Goal: Task Accomplishment & Management: Manage account settings

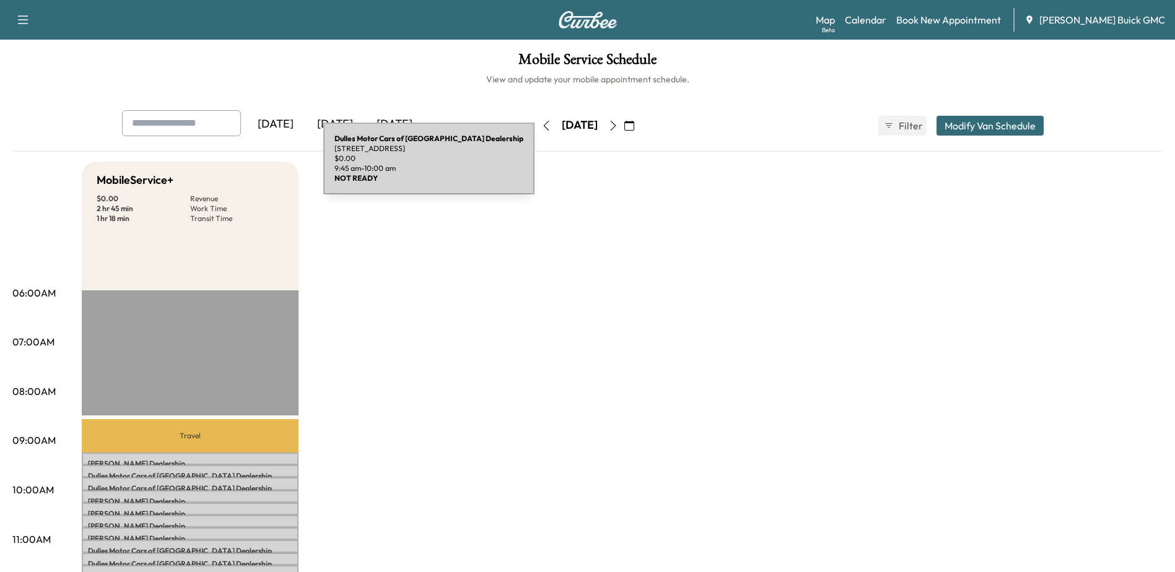
scroll to position [310, 0]
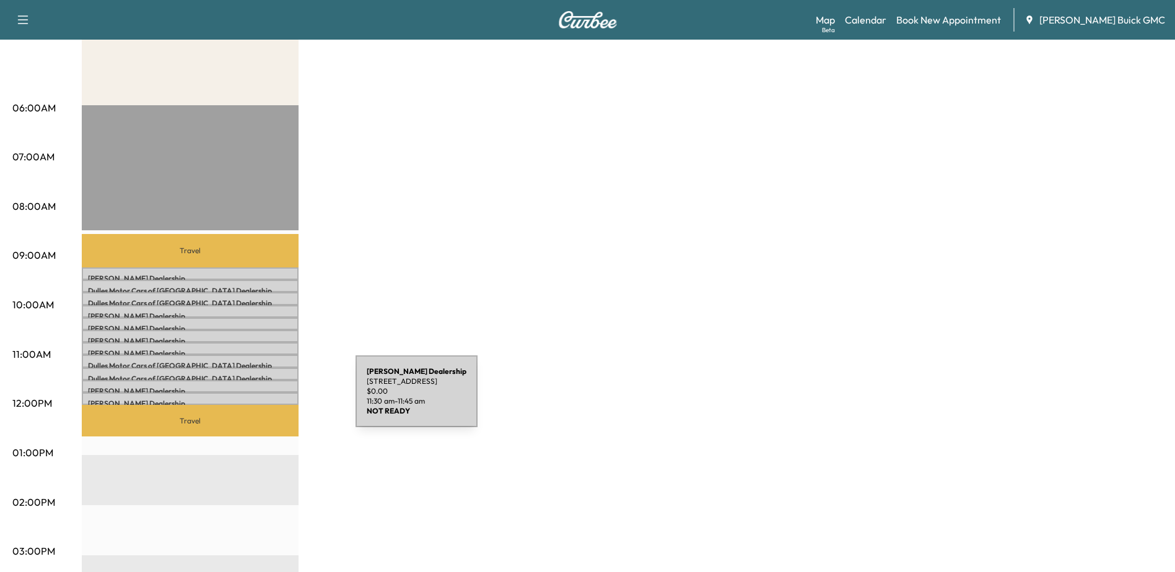
scroll to position [186, 0]
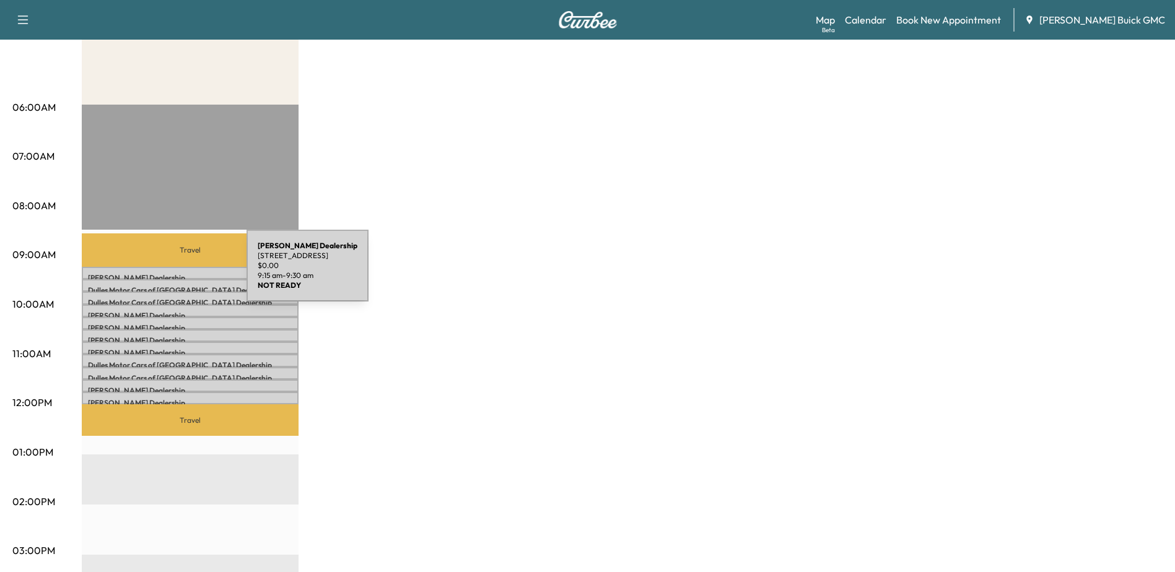
click at [154, 273] on p "Kia Dulles Dealership" at bounding box center [190, 278] width 204 height 10
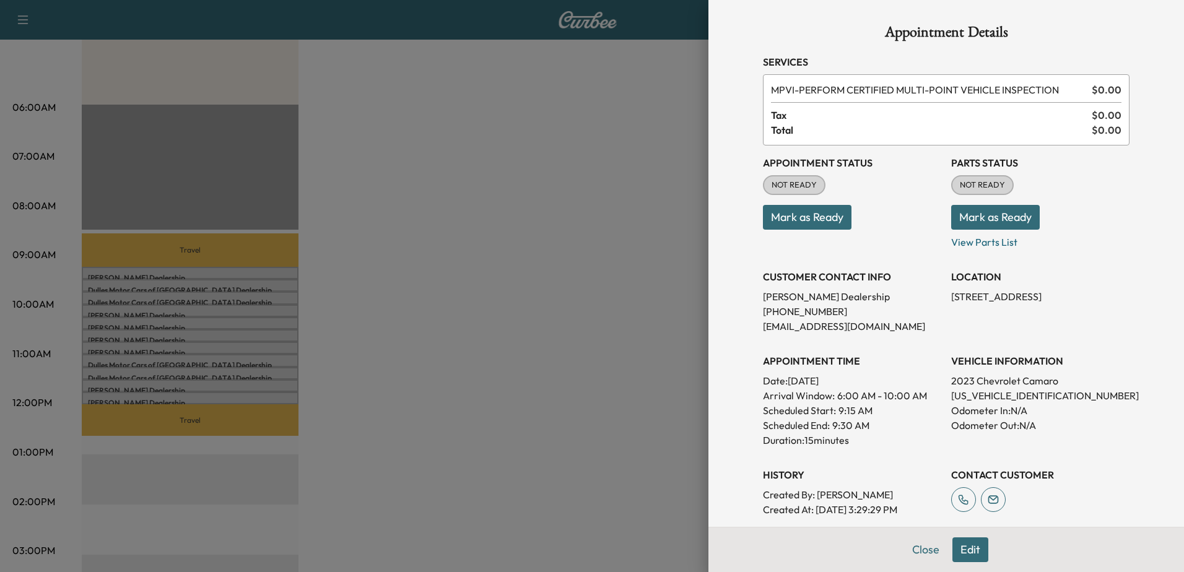
click at [616, 334] on div at bounding box center [592, 286] width 1184 height 572
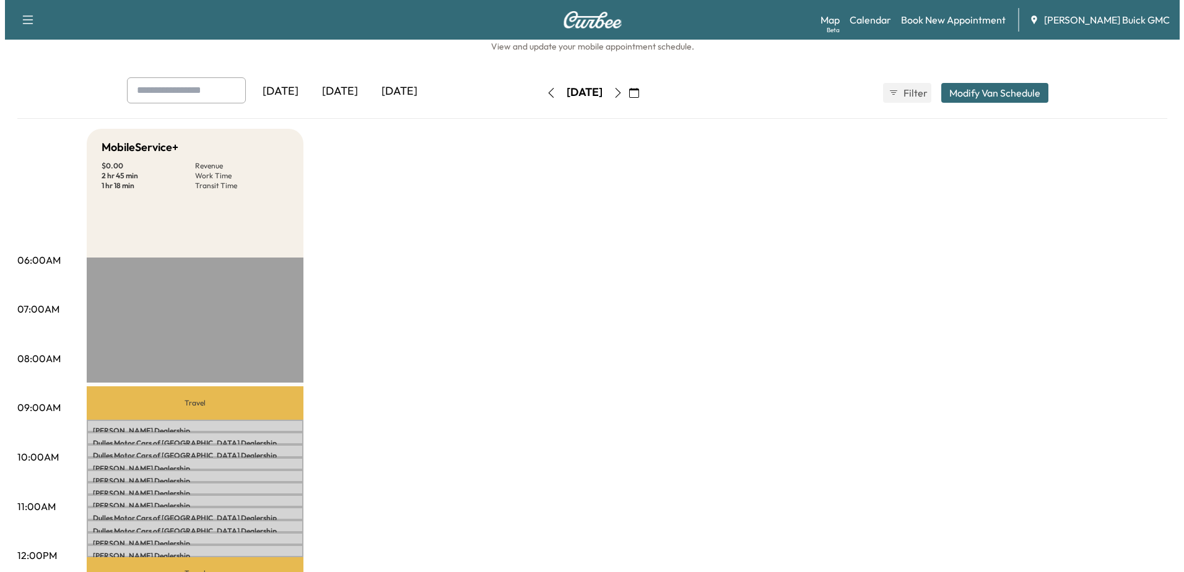
scroll to position [62, 0]
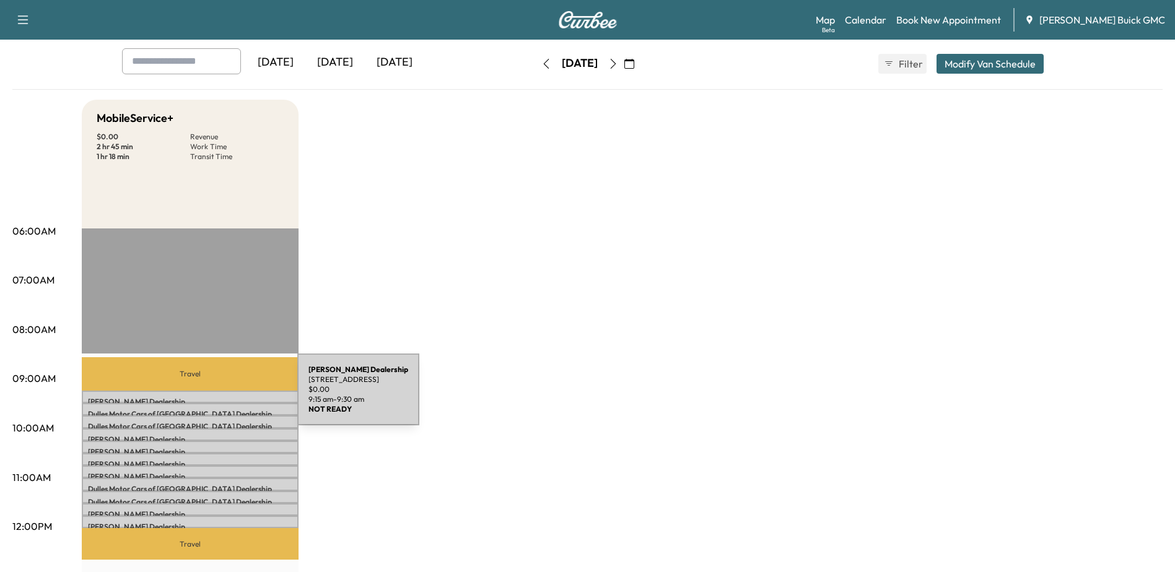
click at [204, 397] on p "Kia Dulles Dealership" at bounding box center [190, 402] width 204 height 10
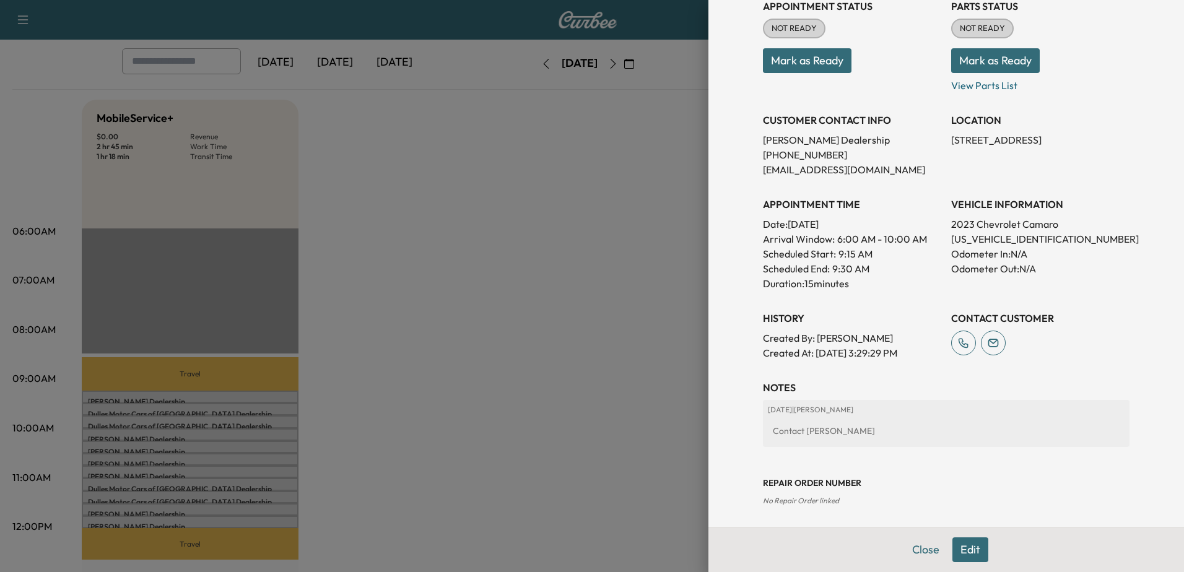
scroll to position [156, 0]
click at [142, 433] on div at bounding box center [592, 286] width 1184 height 572
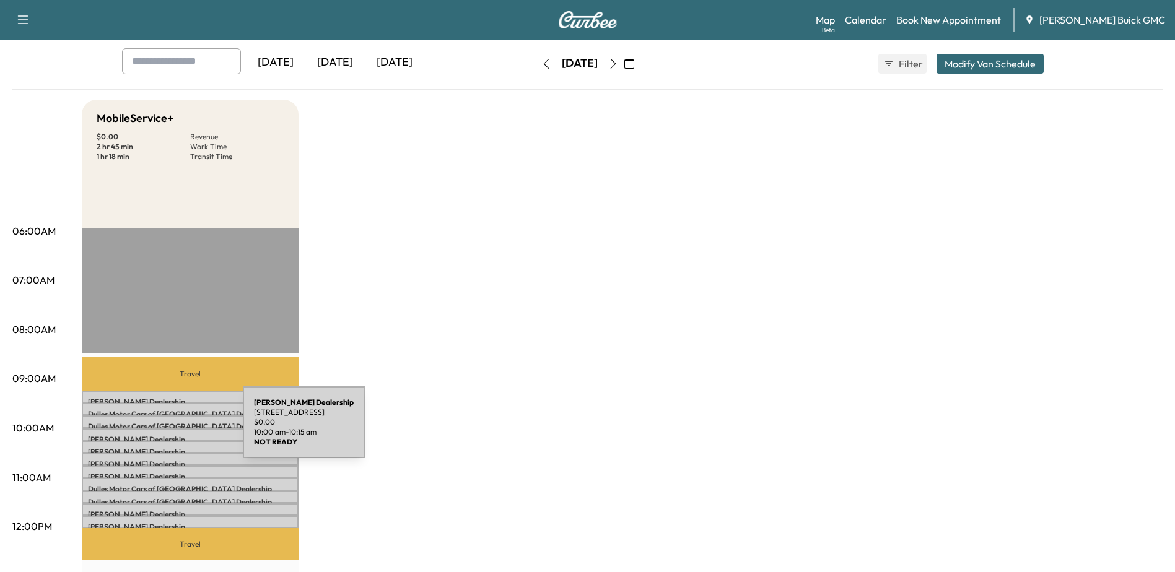
click at [150, 430] on div "Kia Dulles Dealership 107 Catoctin Cir SE, Leesburg, VA 20175, USA $ 0.00 10:00…" at bounding box center [190, 435] width 217 height 12
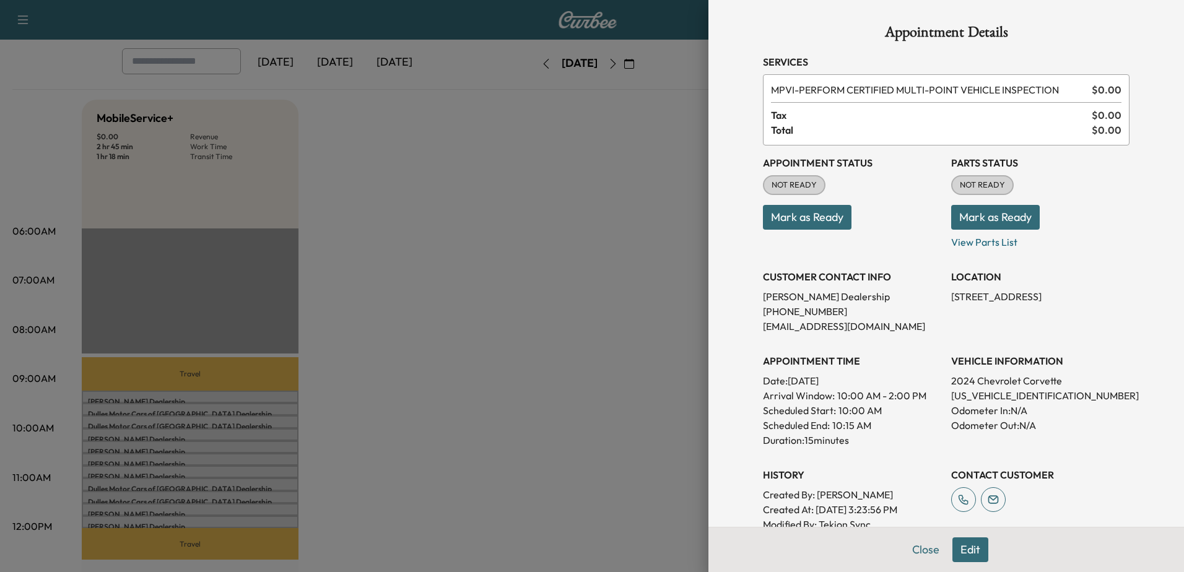
click at [129, 448] on div at bounding box center [592, 286] width 1184 height 572
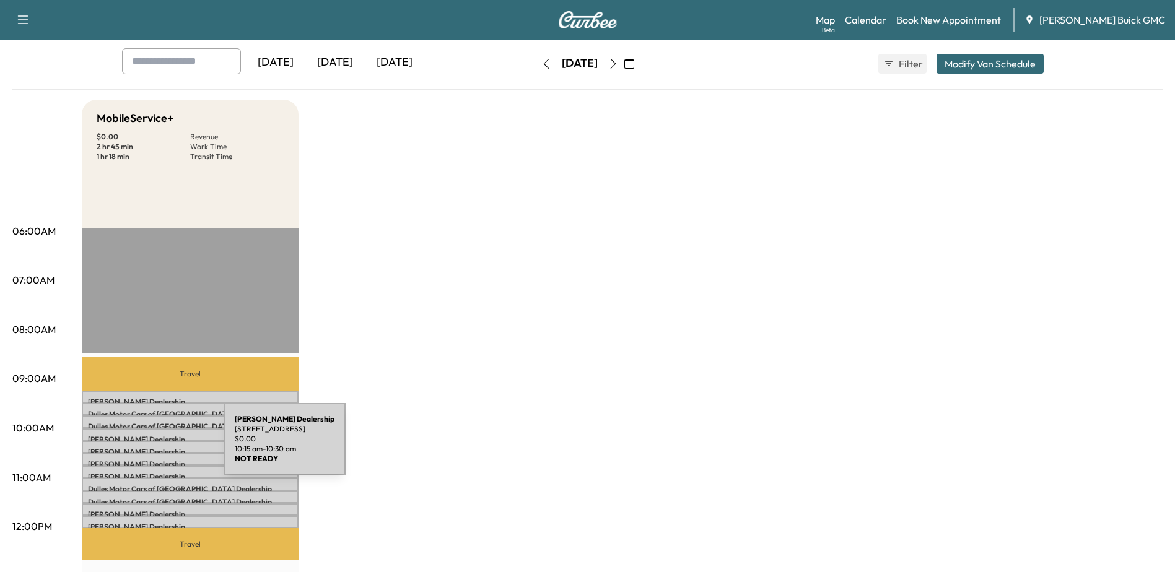
click at [131, 447] on p "Kia Dulles Dealership" at bounding box center [190, 452] width 204 height 10
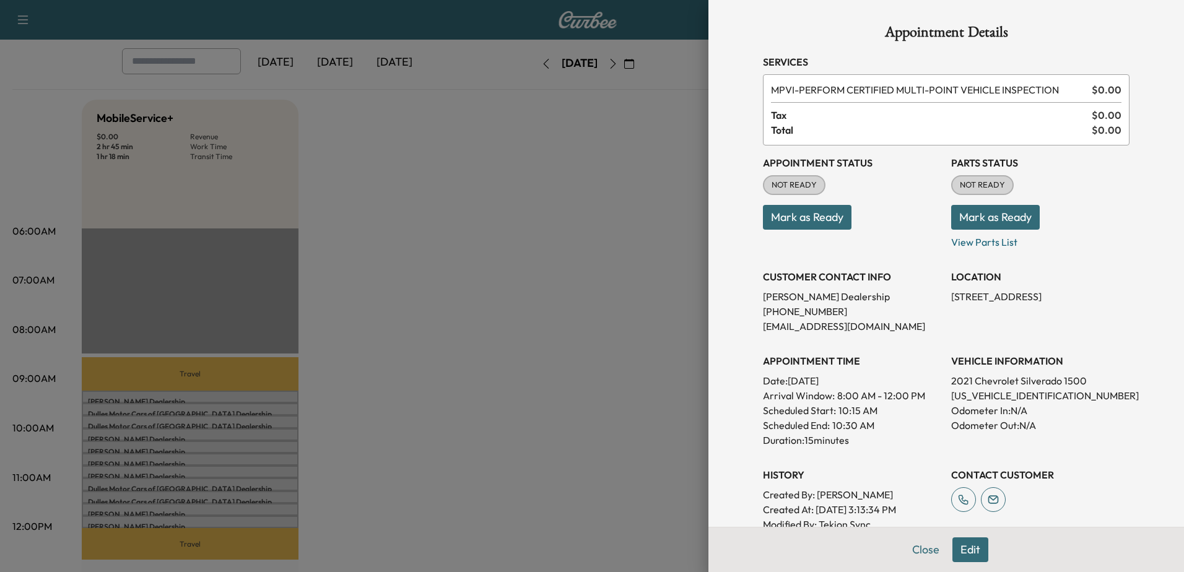
click at [198, 461] on div at bounding box center [592, 286] width 1184 height 572
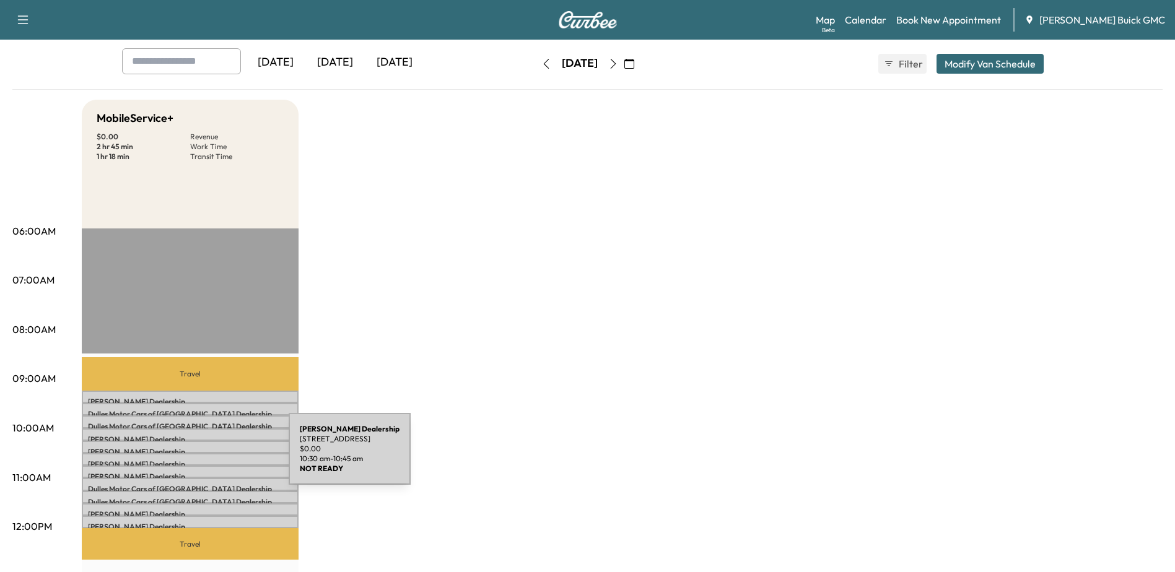
click at [196, 460] on p "Kia Dulles Dealership" at bounding box center [190, 465] width 204 height 10
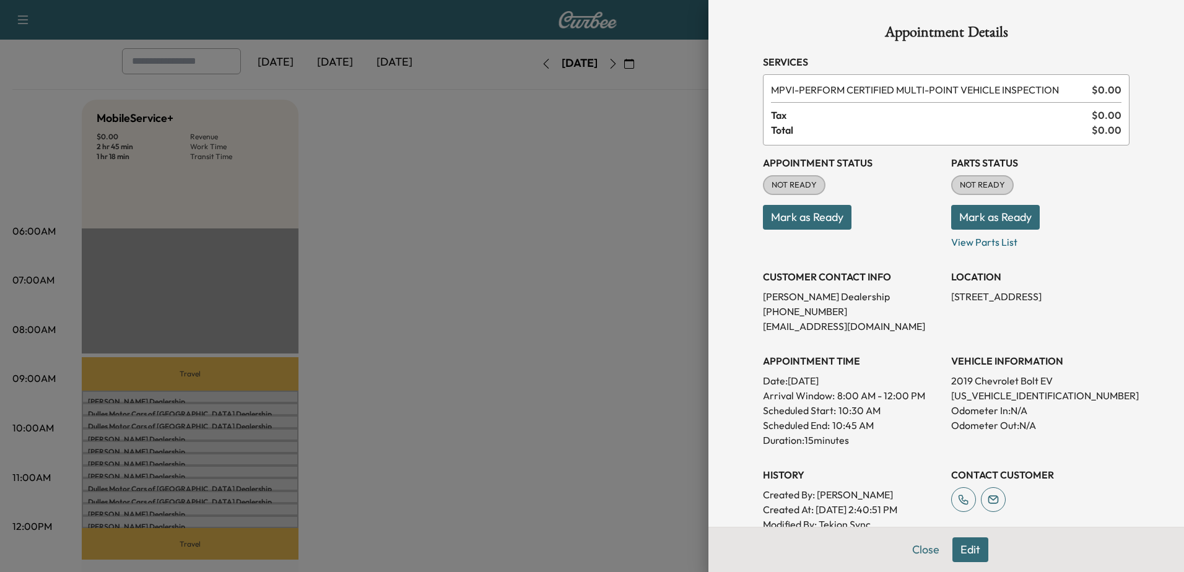
click at [162, 458] on div at bounding box center [592, 286] width 1184 height 572
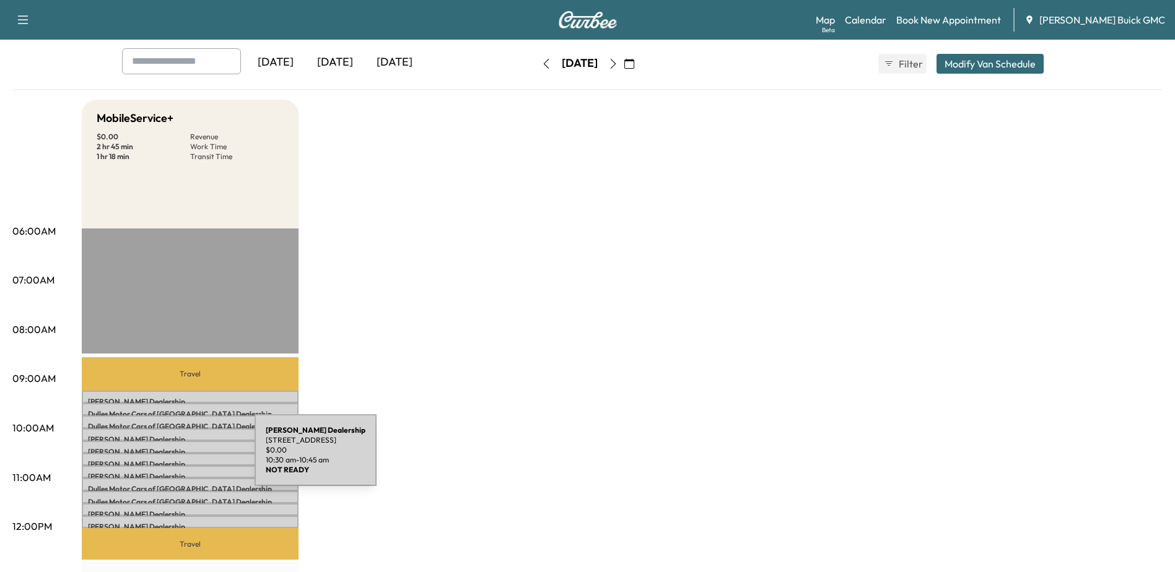
click at [162, 460] on p "Kia Dulles Dealership" at bounding box center [190, 465] width 204 height 10
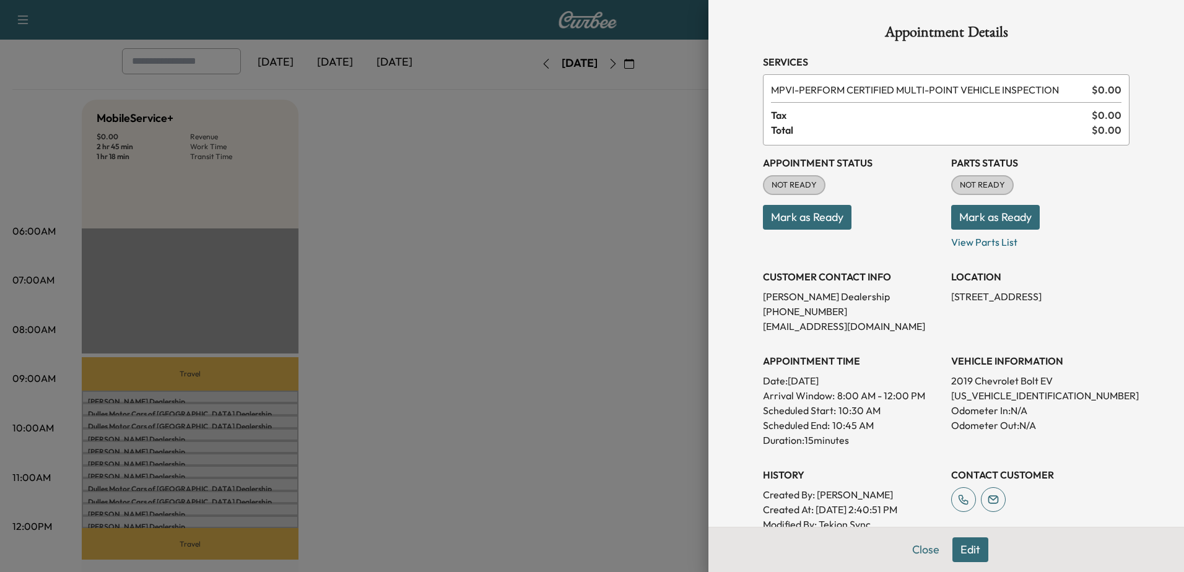
click at [168, 473] on div at bounding box center [592, 286] width 1184 height 572
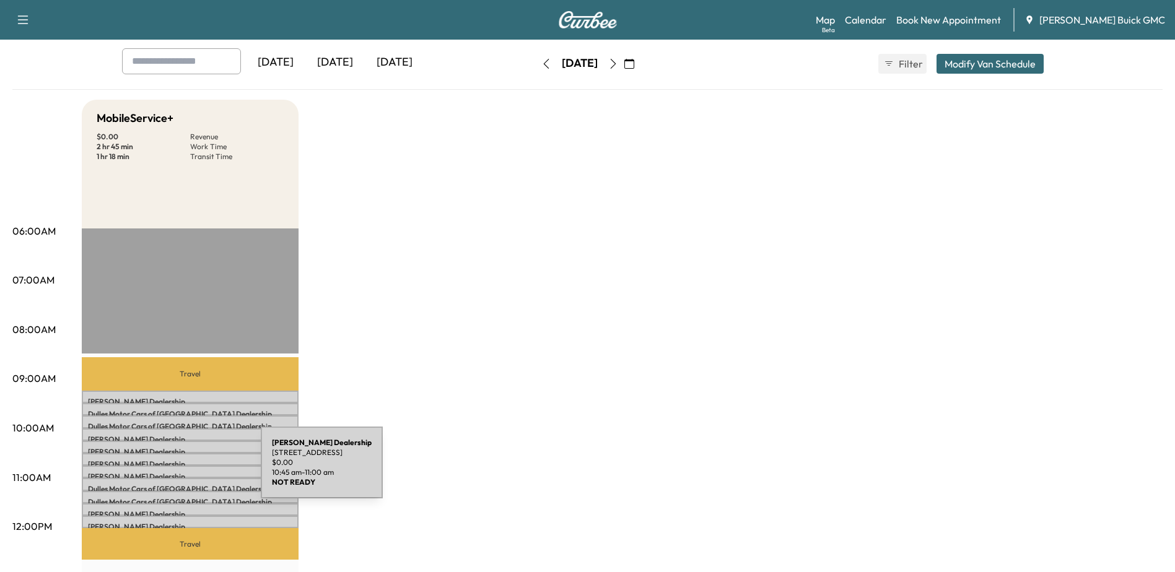
click at [168, 472] on p "Kia Dulles Dealership" at bounding box center [190, 477] width 204 height 10
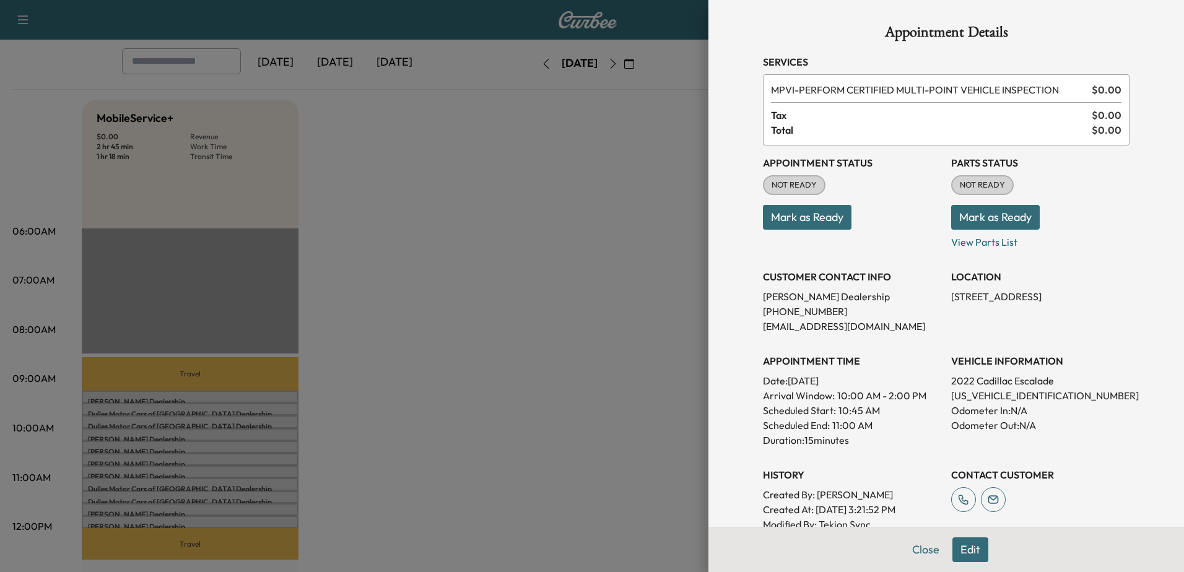
click at [157, 473] on div at bounding box center [592, 286] width 1184 height 572
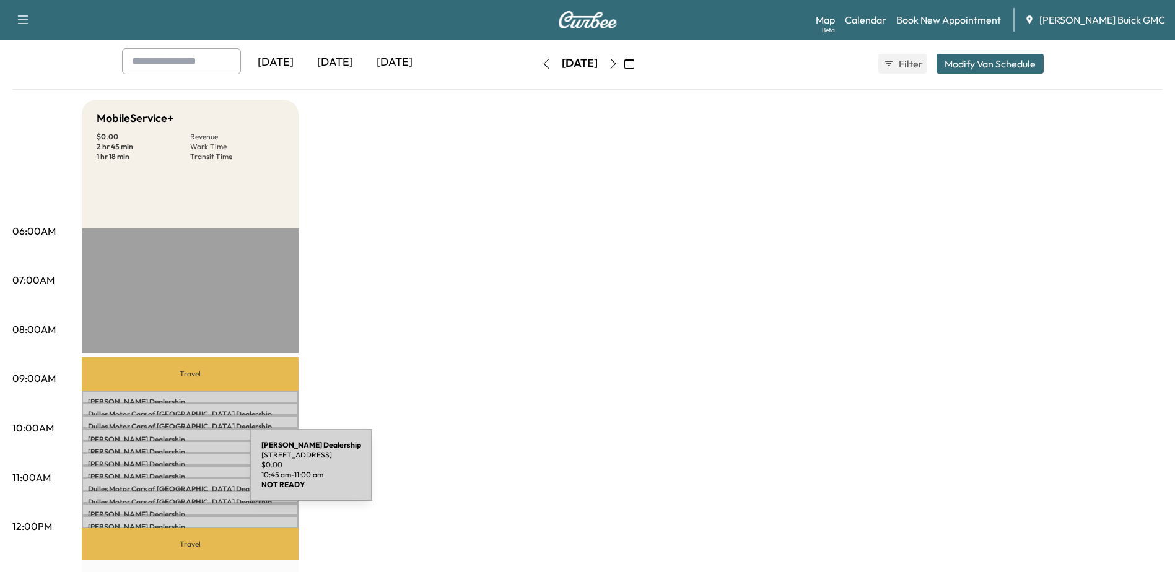
click at [157, 473] on p "Kia Dulles Dealership" at bounding box center [190, 477] width 204 height 10
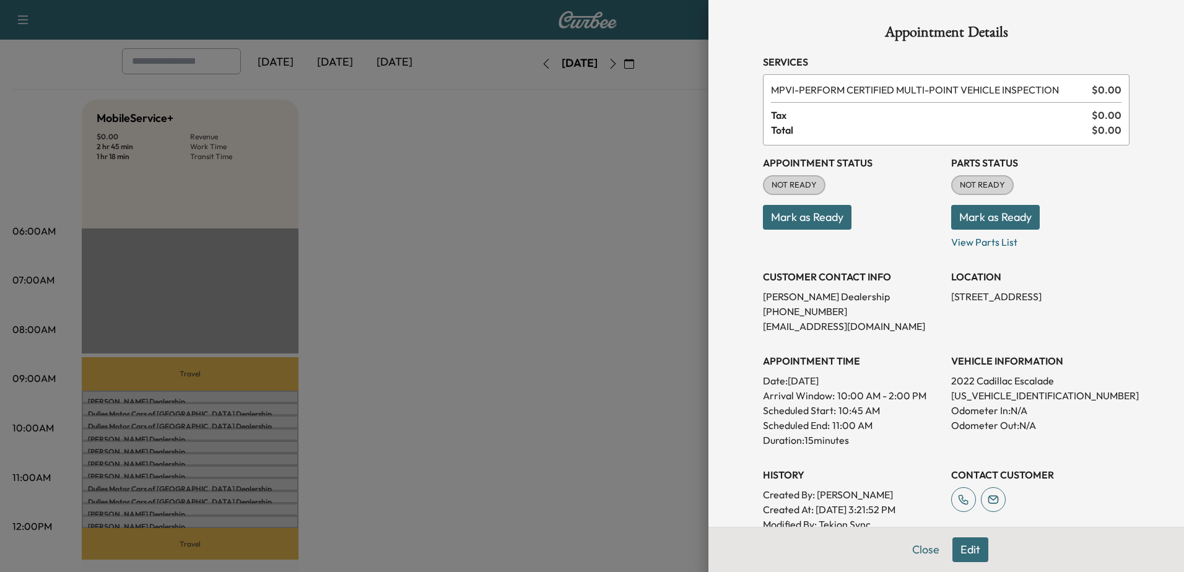
click at [160, 508] on div at bounding box center [592, 286] width 1184 height 572
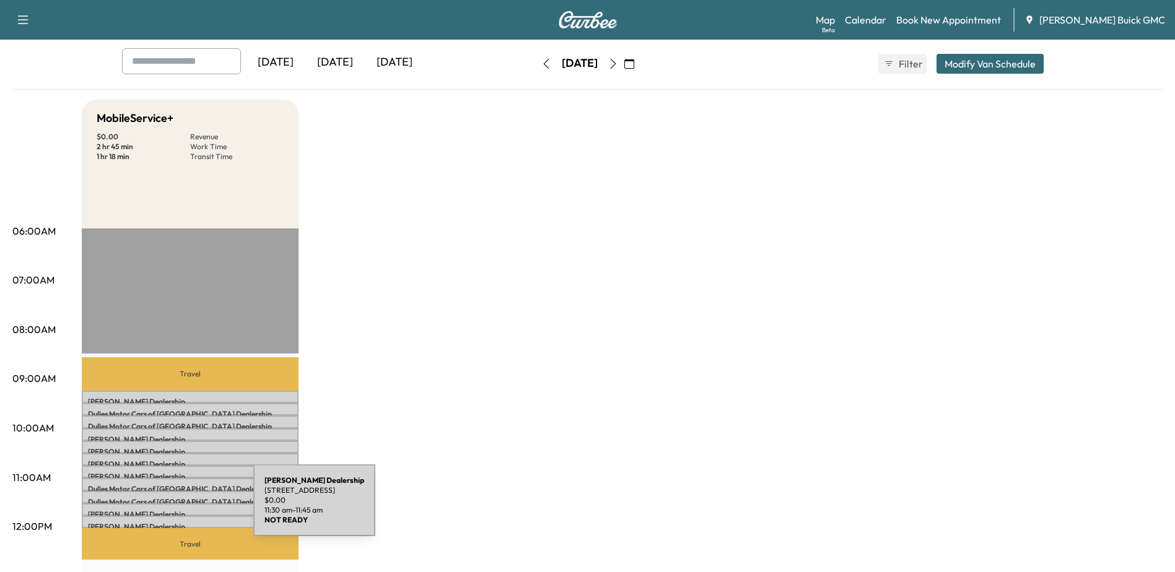
click at [160, 510] on p "Kia Dulles Dealership" at bounding box center [190, 515] width 204 height 10
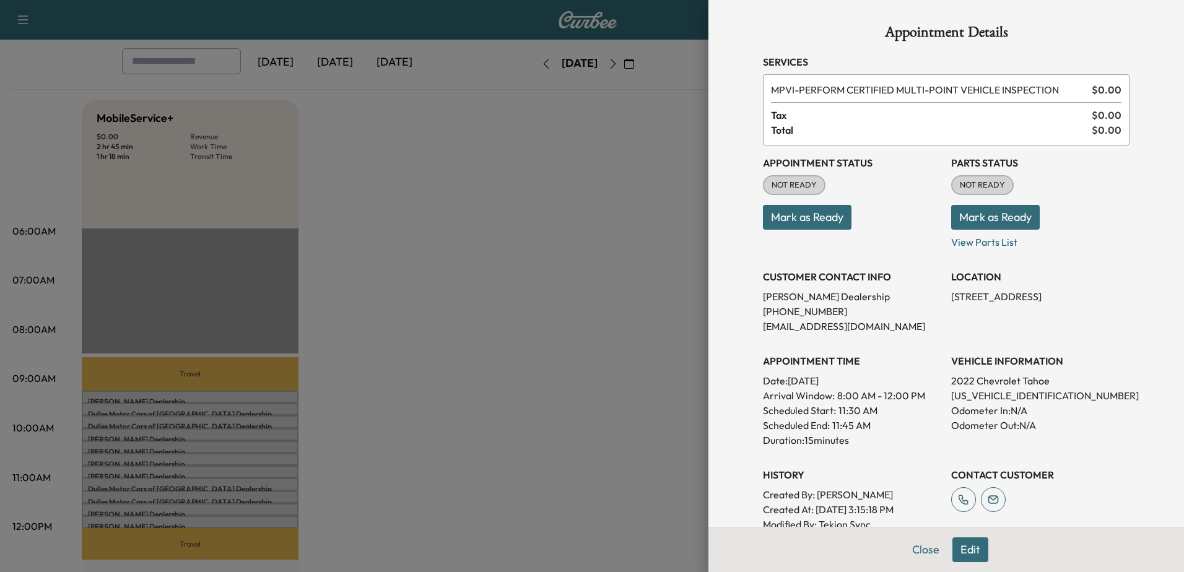
click at [164, 522] on div at bounding box center [592, 286] width 1184 height 572
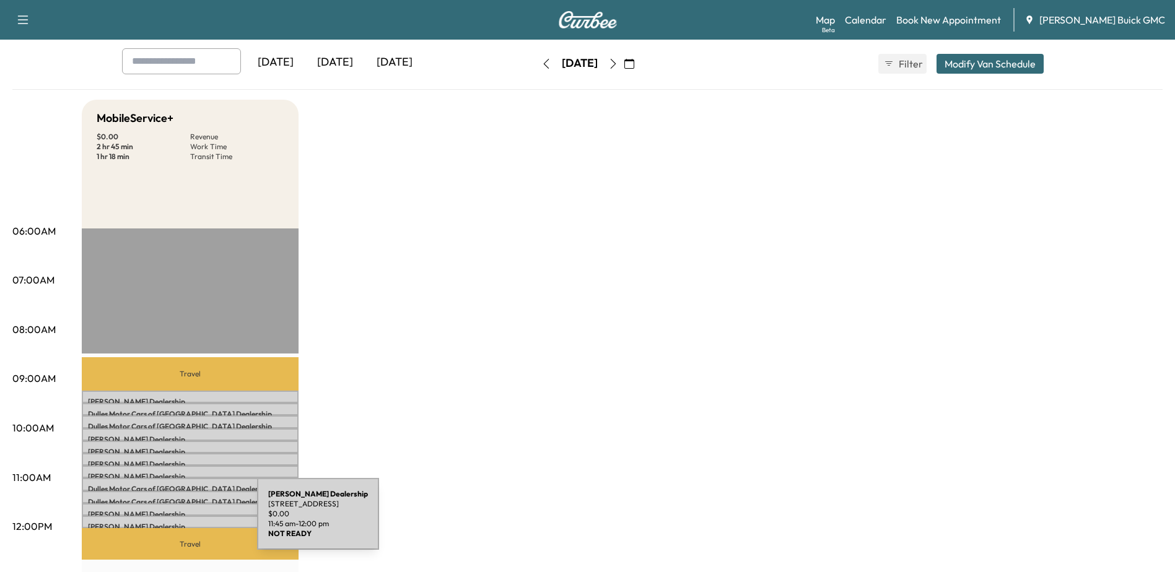
click at [164, 522] on p "Kia Dulles Dealership" at bounding box center [190, 527] width 204 height 10
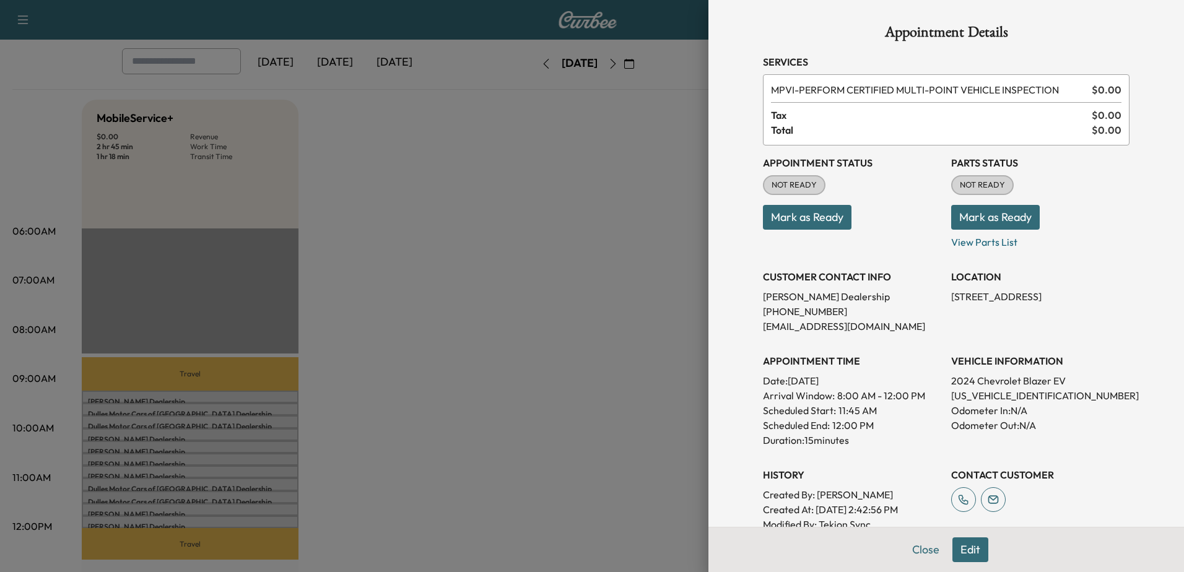
click at [131, 408] on div at bounding box center [592, 286] width 1184 height 572
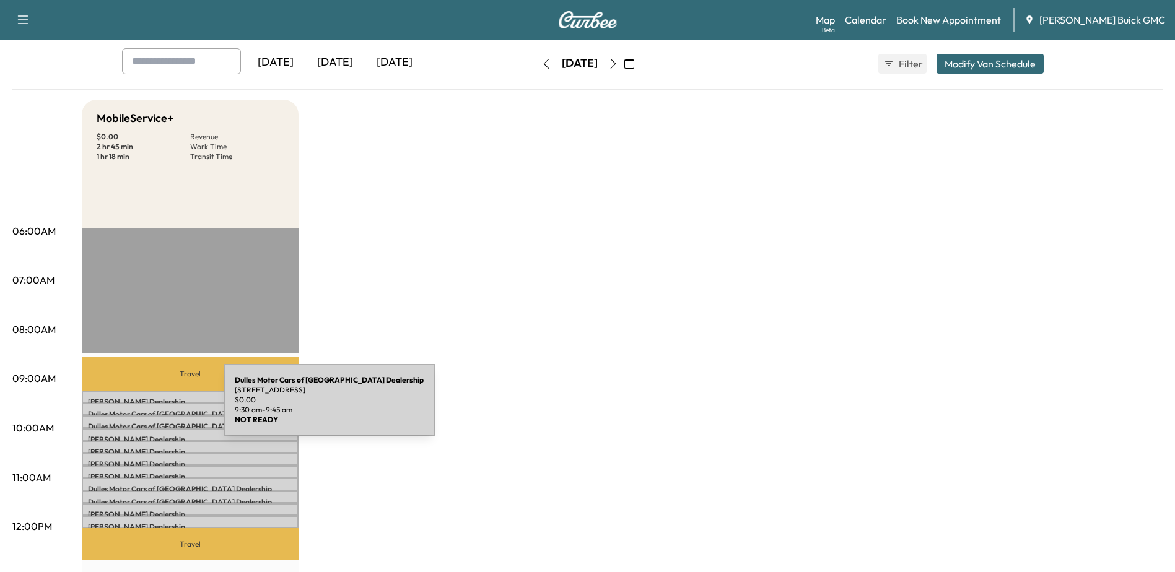
click at [131, 409] on p "Dulles Motor Cars of Leesburg Dealership" at bounding box center [190, 414] width 204 height 10
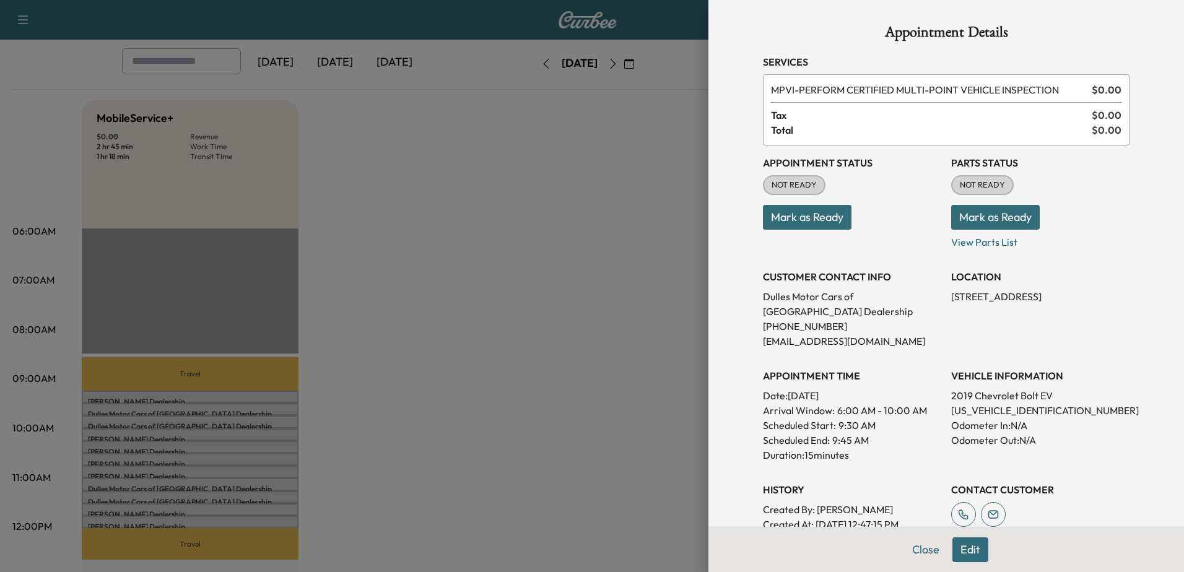
click at [114, 506] on div at bounding box center [592, 286] width 1184 height 572
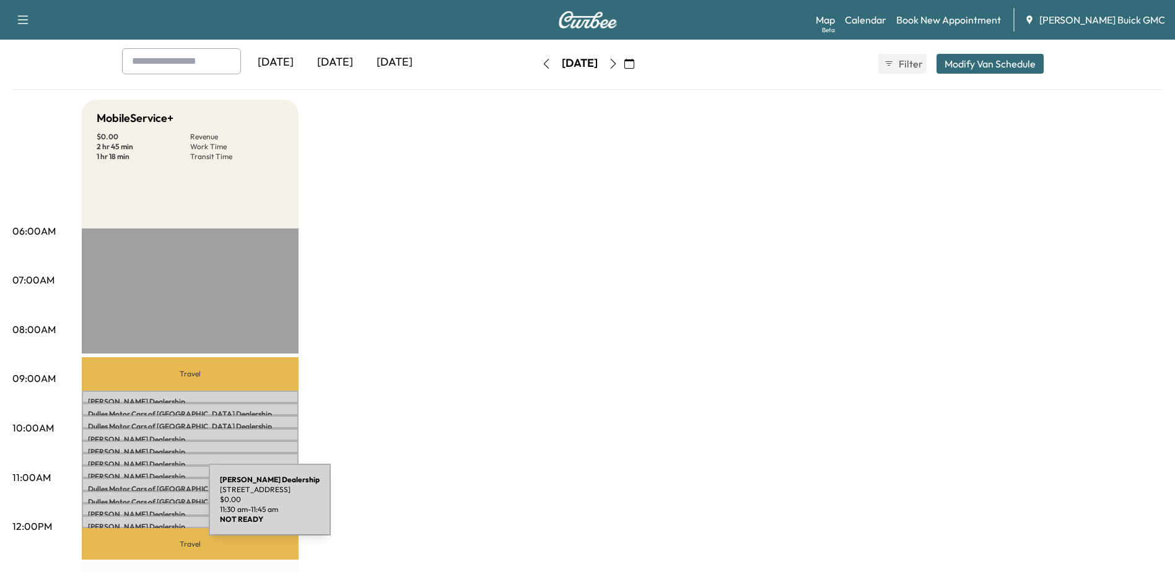
click at [116, 510] on p "Kia Dulles Dealership" at bounding box center [190, 515] width 204 height 10
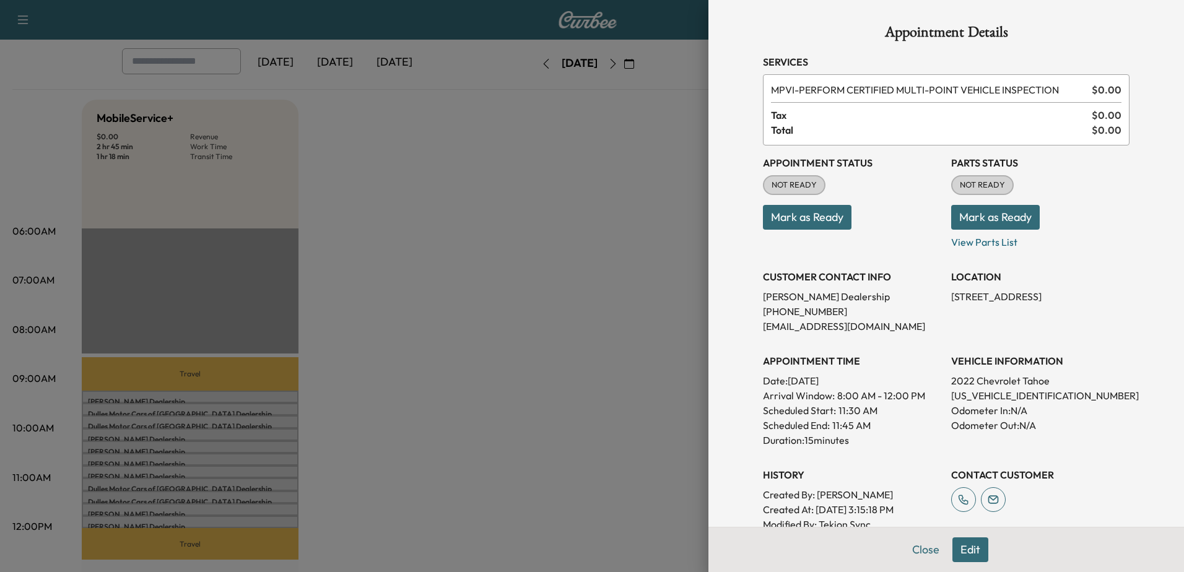
click at [120, 395] on div at bounding box center [592, 286] width 1184 height 572
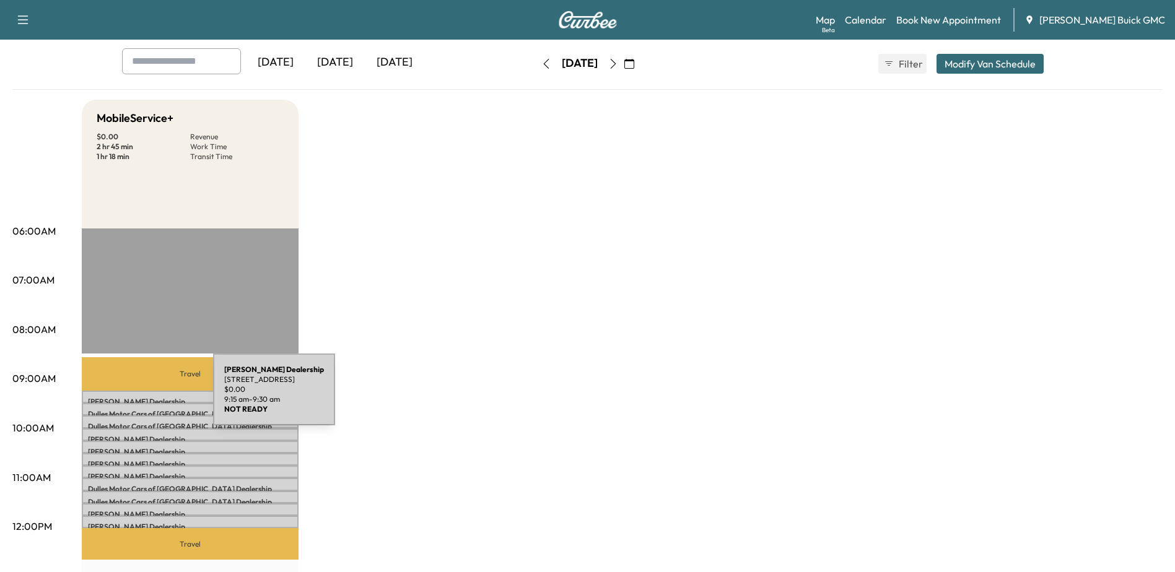
click at [120, 397] on p "Kia Dulles Dealership" at bounding box center [190, 402] width 204 height 10
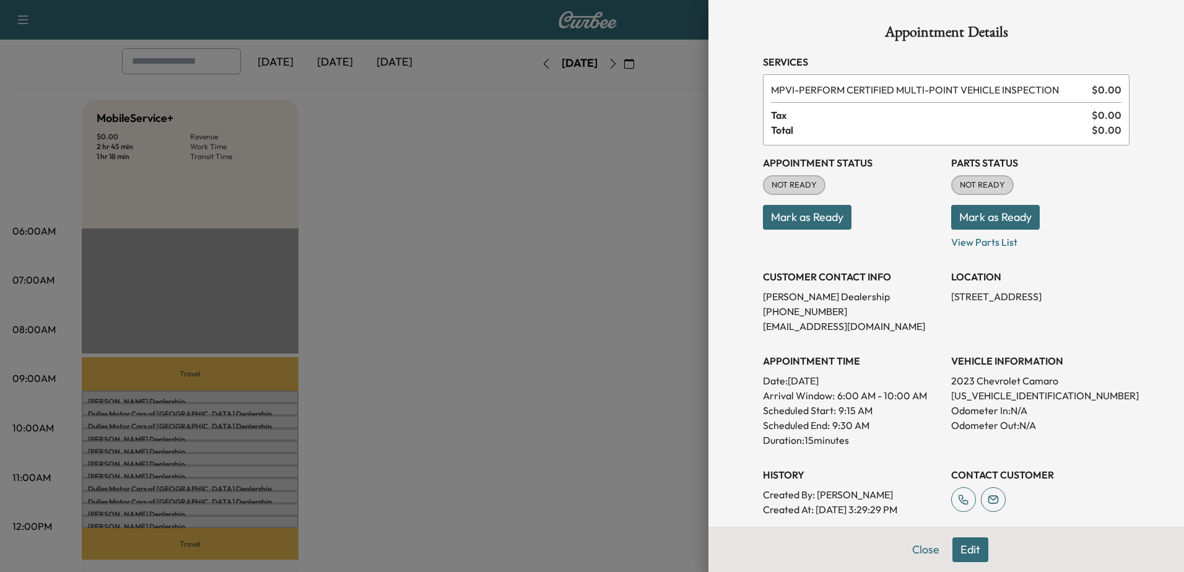
click at [158, 431] on div at bounding box center [592, 286] width 1184 height 572
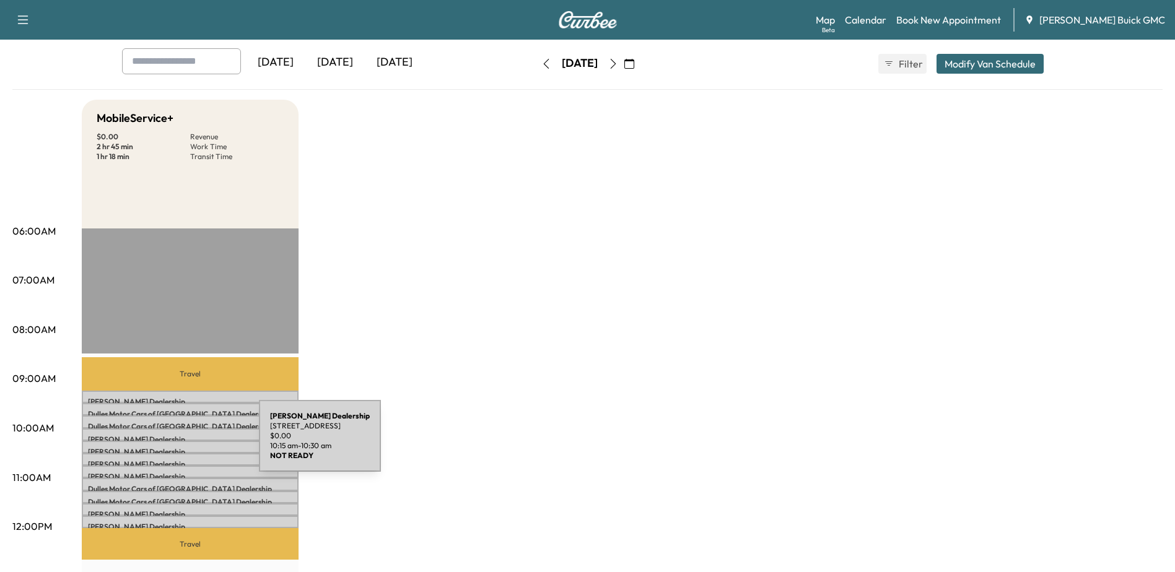
click at [167, 447] on p "Kia Dulles Dealership" at bounding box center [190, 452] width 204 height 10
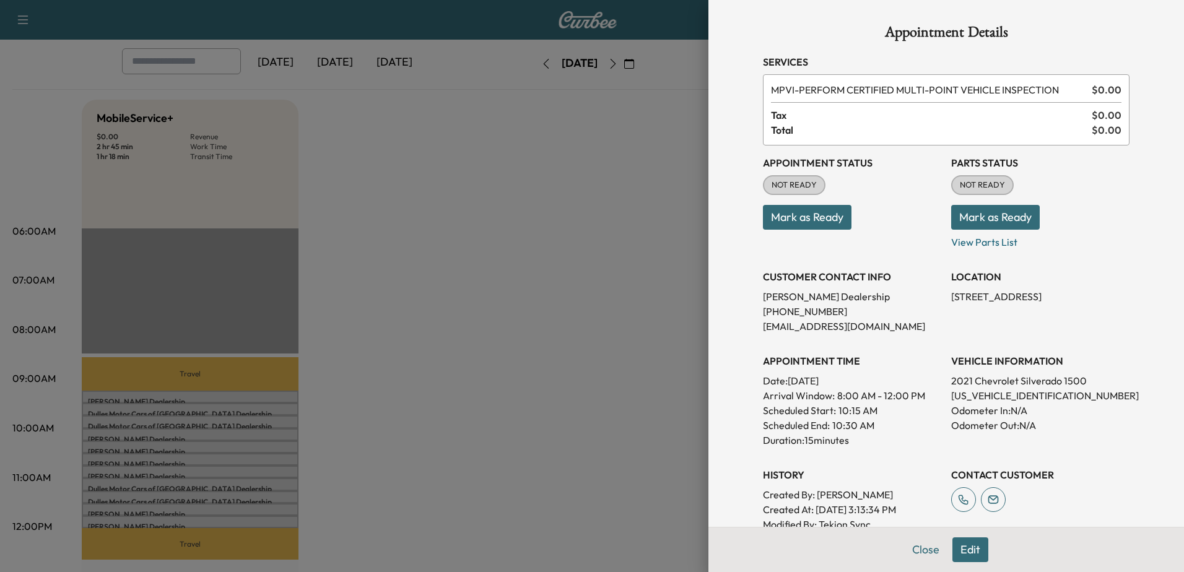
click at [171, 467] on div at bounding box center [592, 286] width 1184 height 572
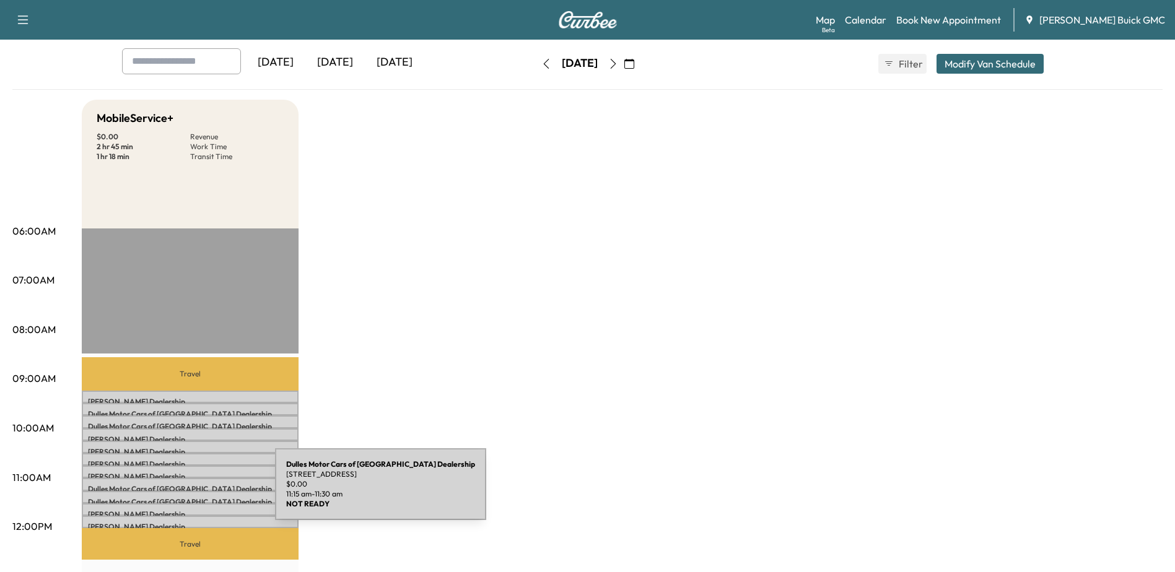
click at [182, 492] on div "Dulles Motor Cars of Leesburg Dealership 107 Catoctin Cir SE, Leesburg, VA 2017…" at bounding box center [190, 497] width 217 height 12
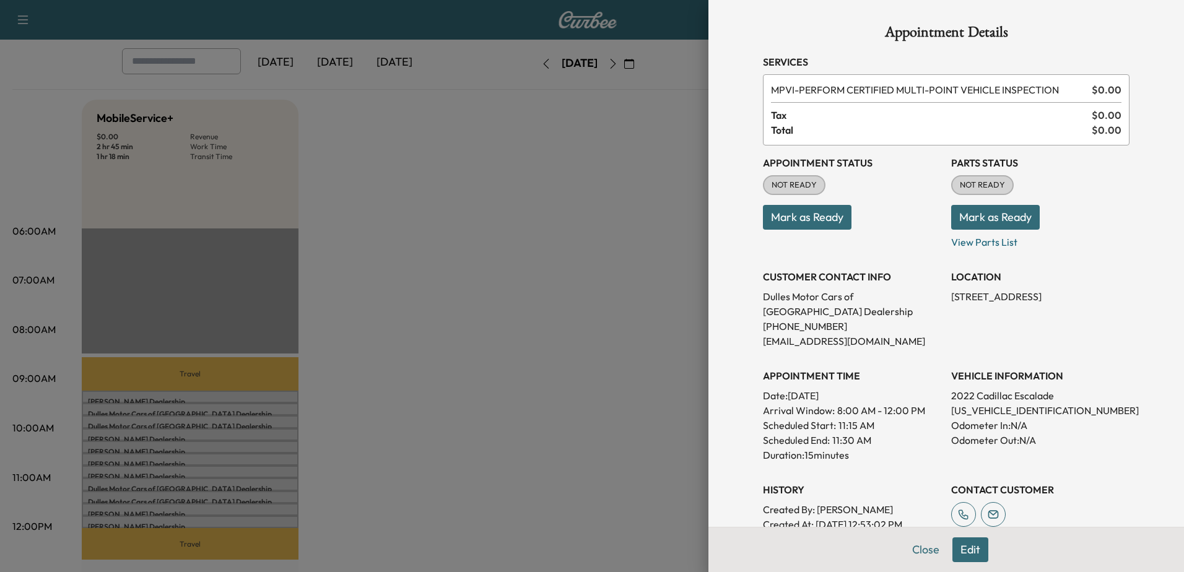
click at [190, 486] on div at bounding box center [592, 286] width 1184 height 572
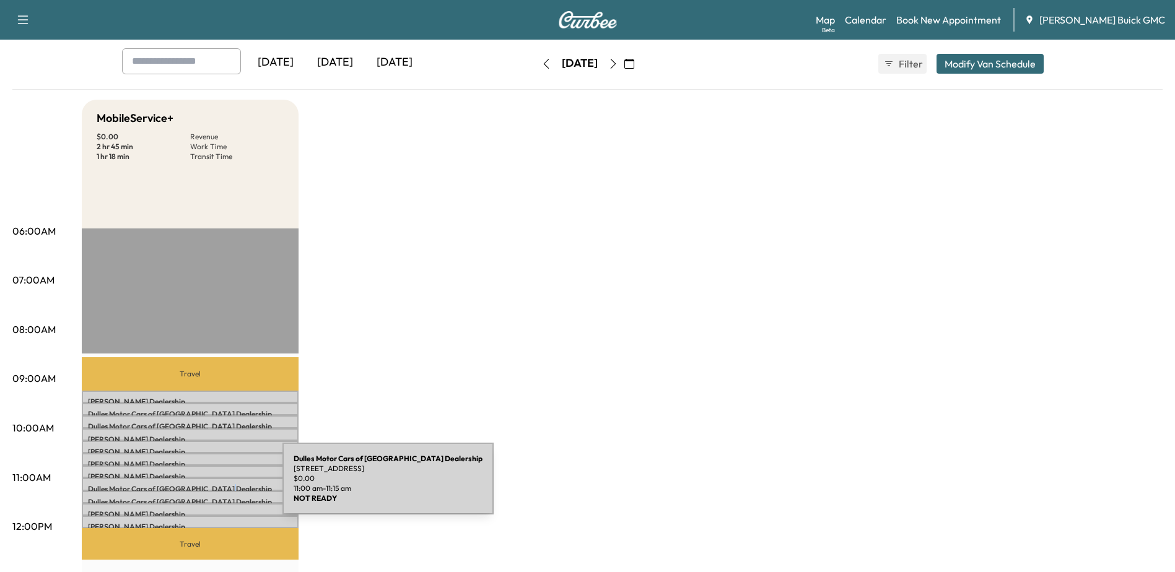
click at [190, 486] on p "Dulles Motor Cars of Leesburg Dealership" at bounding box center [190, 489] width 204 height 10
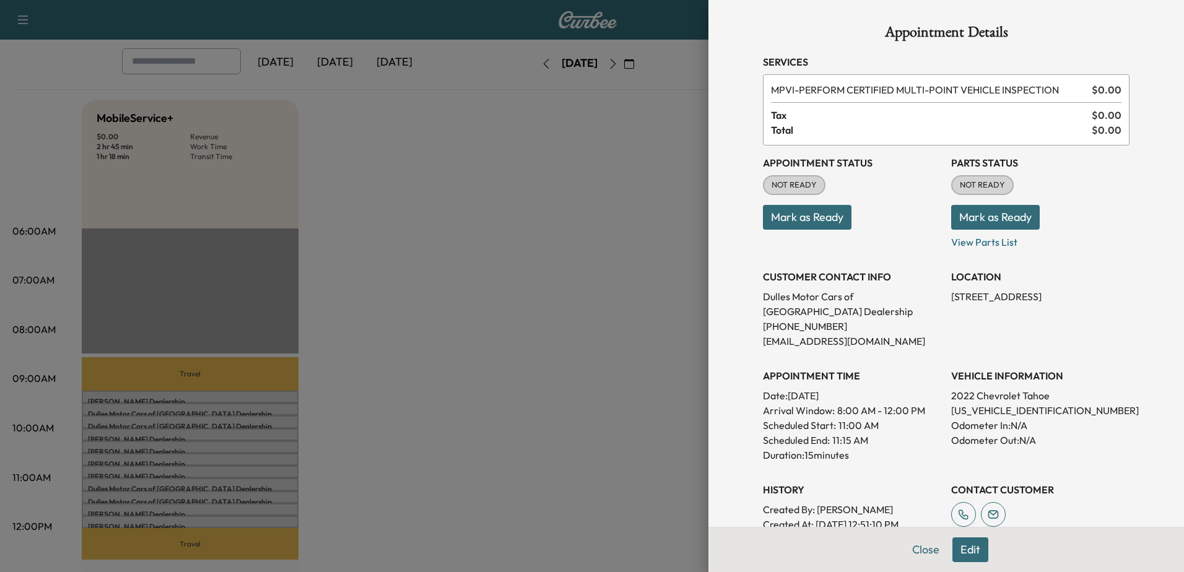
click at [163, 398] on div at bounding box center [592, 286] width 1184 height 572
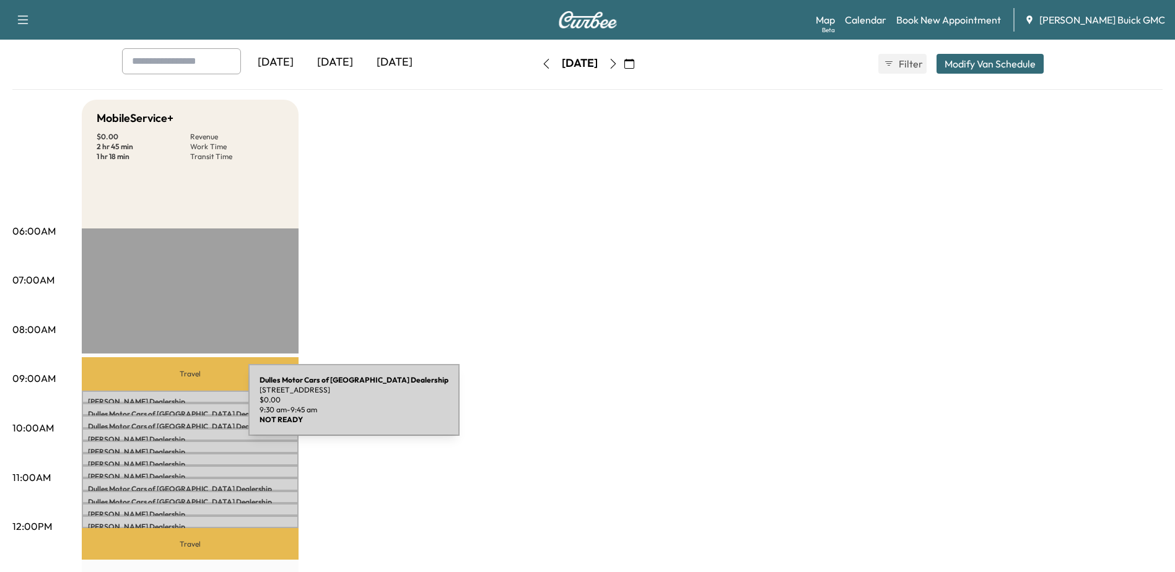
click at [158, 405] on div "Dulles Motor Cars of Leesburg Dealership 107 Catoctin Cir SE, Leesburg, VA 2017…" at bounding box center [190, 409] width 217 height 12
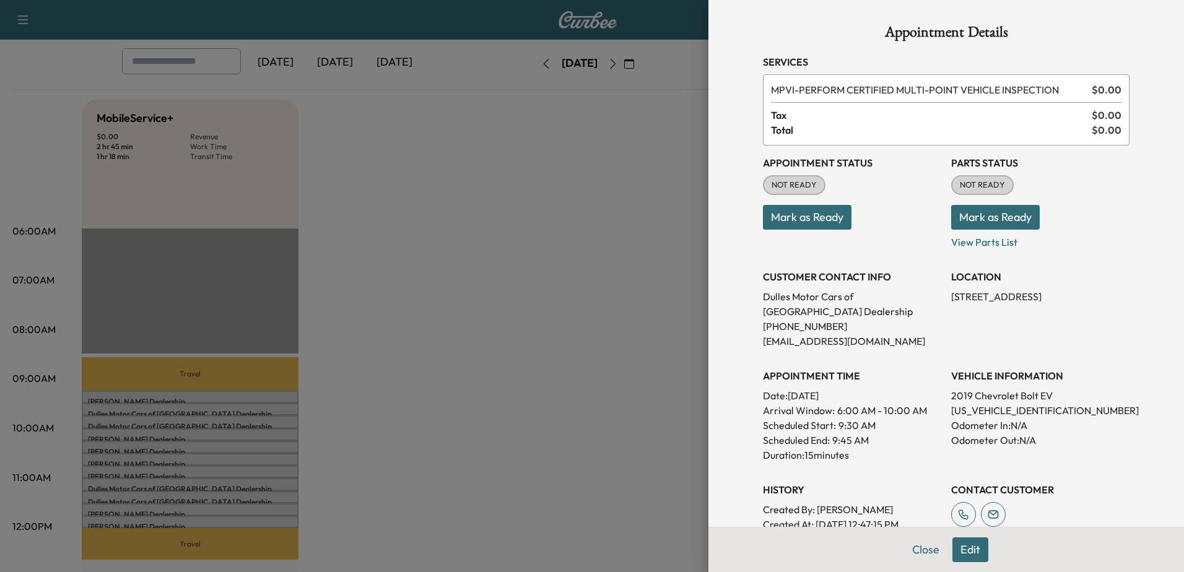
click at [157, 417] on div at bounding box center [592, 286] width 1184 height 572
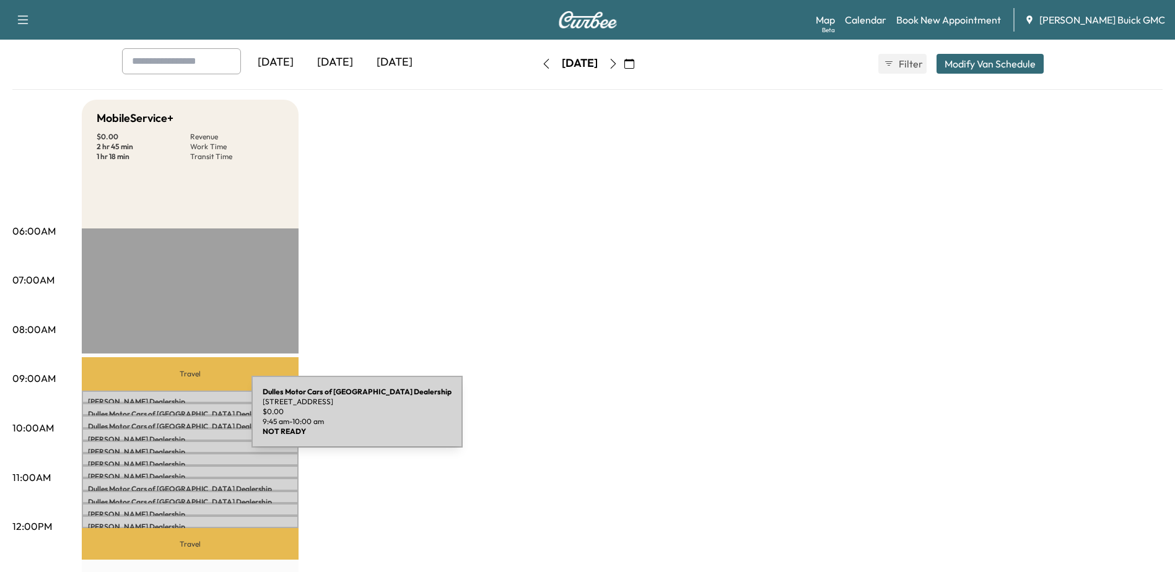
click at [159, 422] on p "Dulles Motor Cars of Leesburg Dealership" at bounding box center [190, 427] width 204 height 10
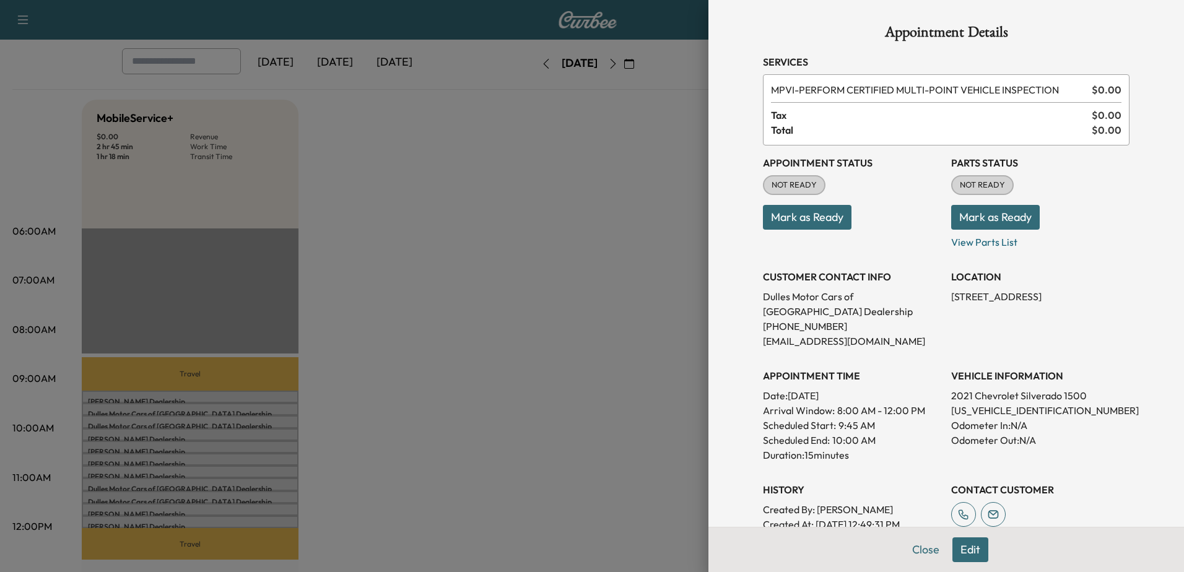
click at [176, 483] on div at bounding box center [592, 286] width 1184 height 572
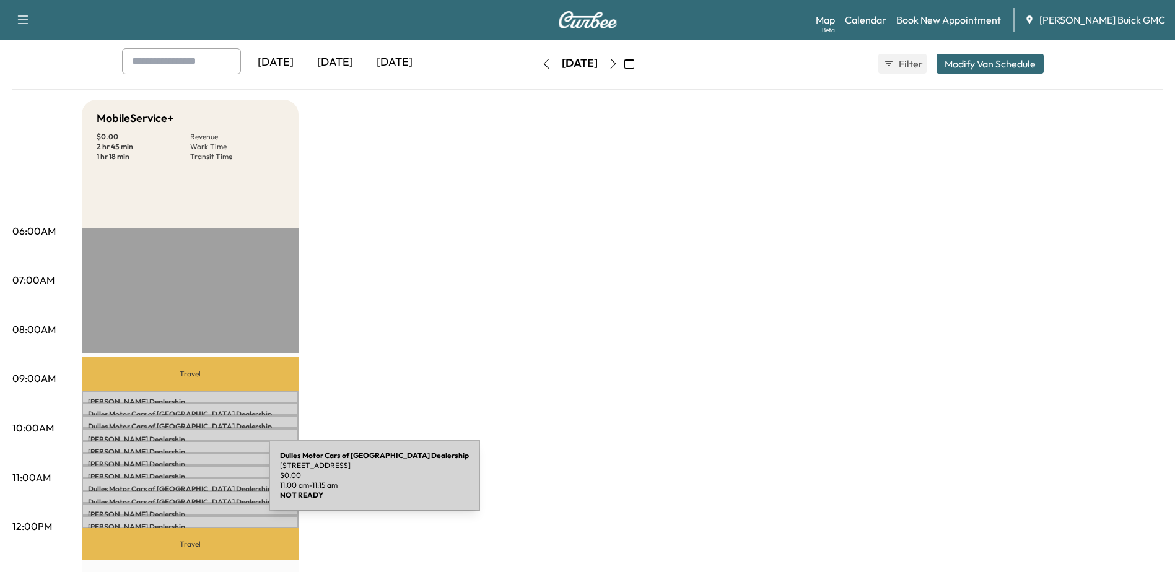
click at [176, 484] on p "Dulles Motor Cars of Leesburg Dealership" at bounding box center [190, 489] width 204 height 10
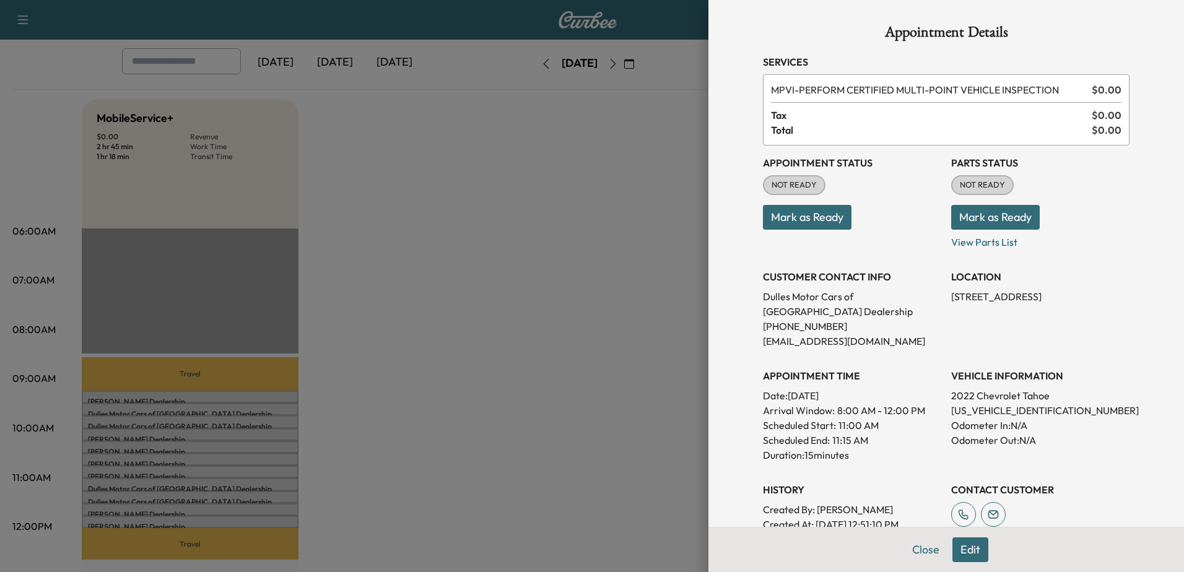
click at [175, 497] on div at bounding box center [592, 286] width 1184 height 572
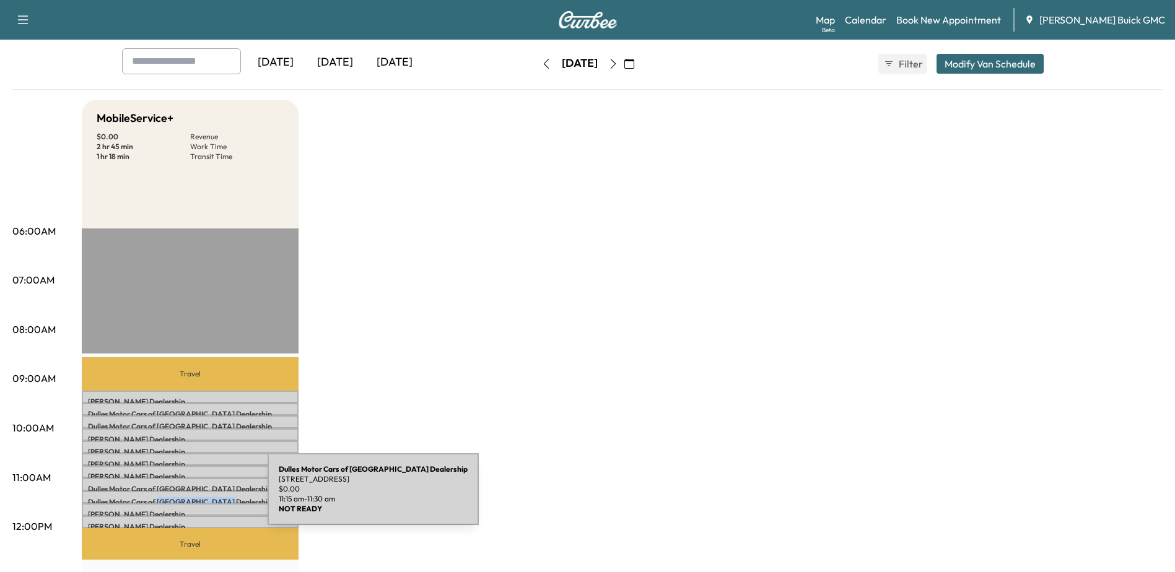
click at [175, 497] on p "Dulles Motor Cars of Leesburg Dealership" at bounding box center [190, 502] width 204 height 10
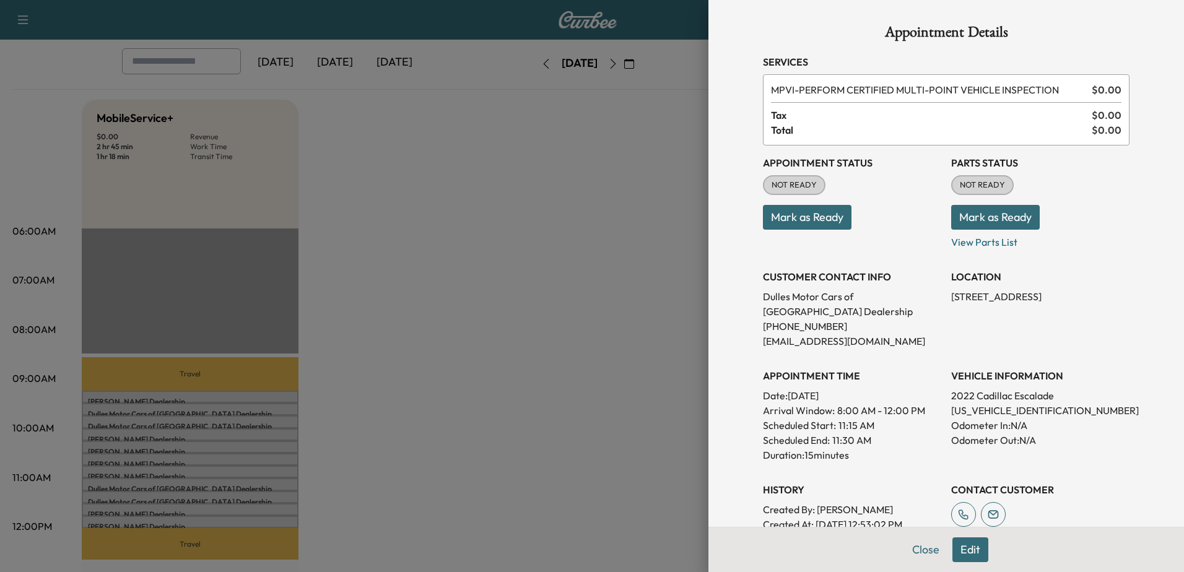
click at [493, 313] on div at bounding box center [592, 286] width 1184 height 572
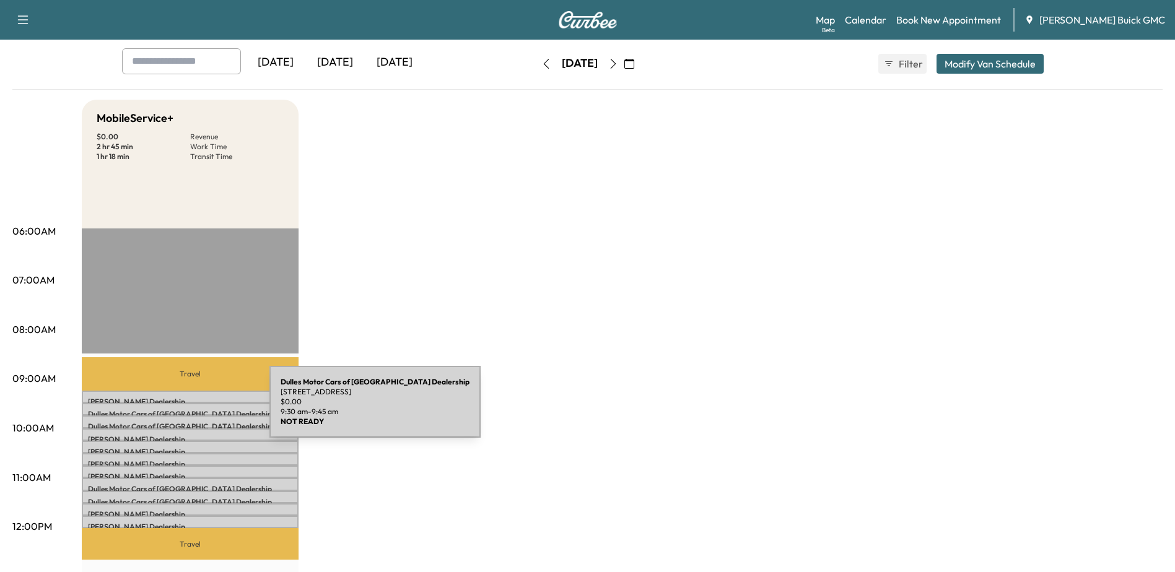
click at [177, 409] on p "Dulles Motor Cars of Leesburg Dealership" at bounding box center [190, 414] width 204 height 10
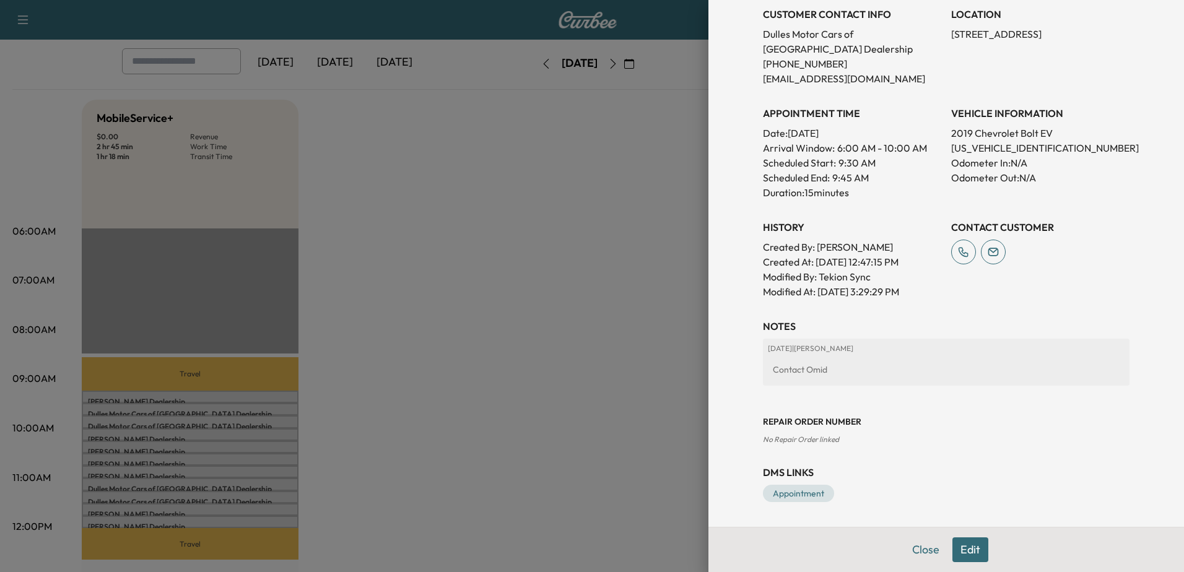
scroll to position [201, 0]
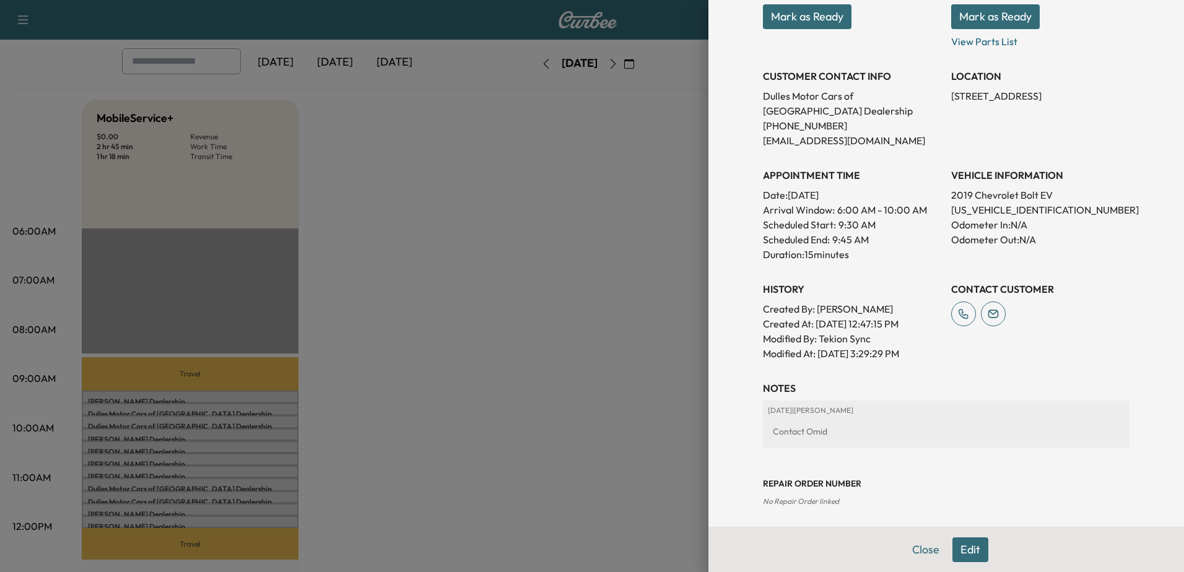
click at [135, 397] on div at bounding box center [592, 286] width 1184 height 572
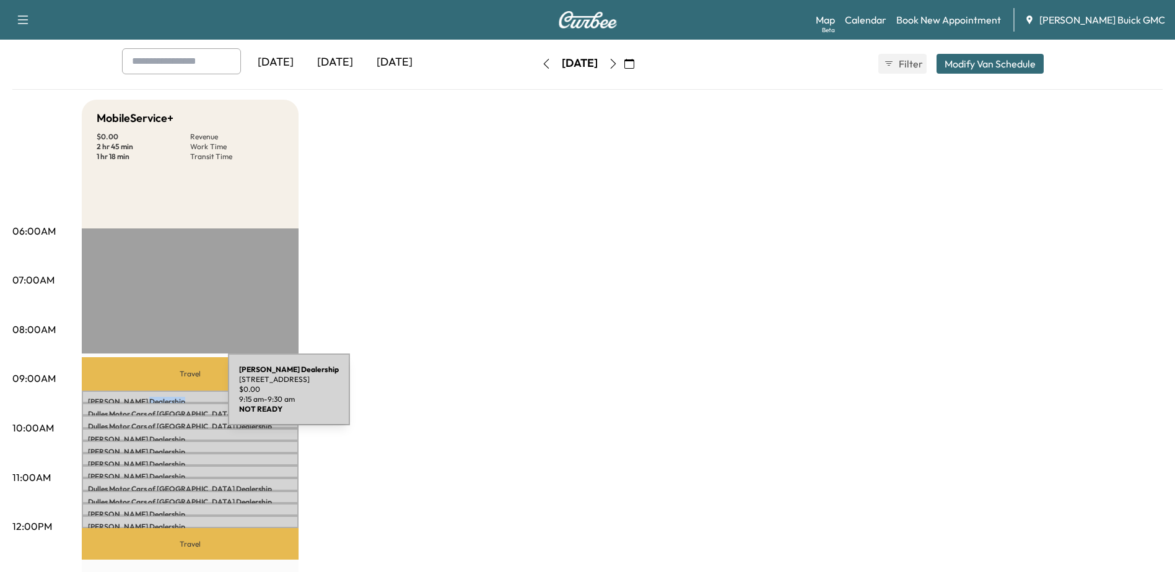
click at [135, 397] on p "Kia Dulles Dealership" at bounding box center [190, 402] width 204 height 10
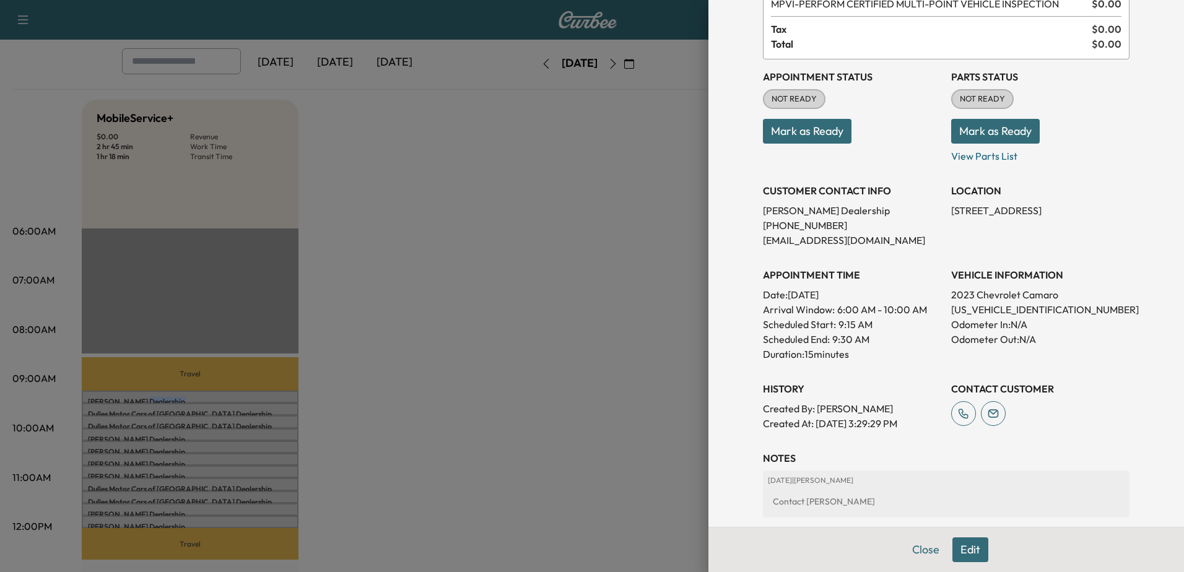
scroll to position [218, 0]
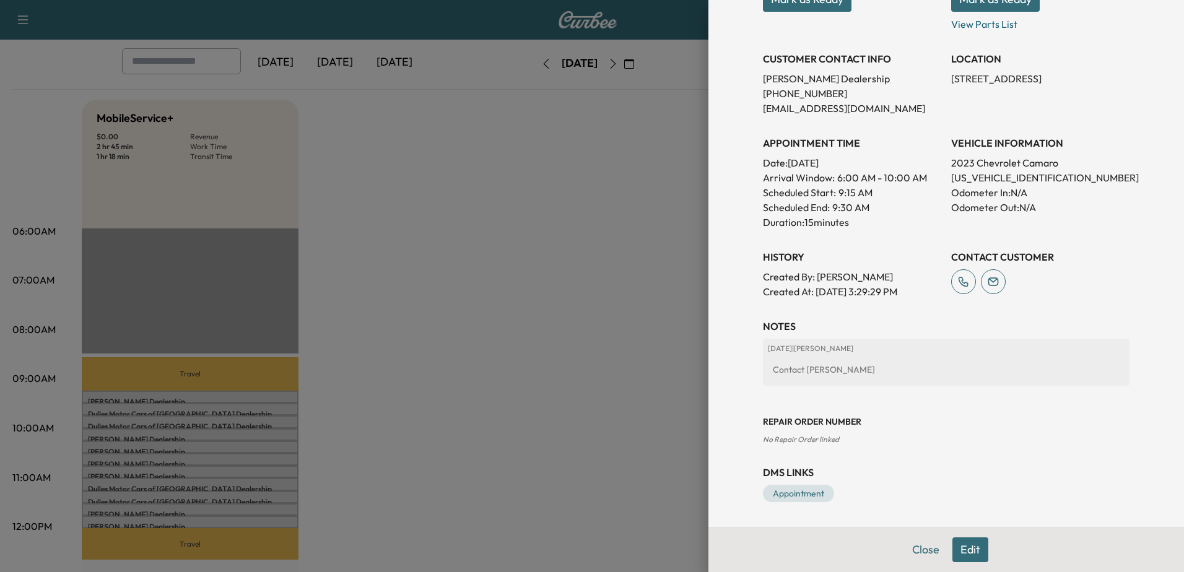
click at [188, 411] on div at bounding box center [592, 286] width 1184 height 572
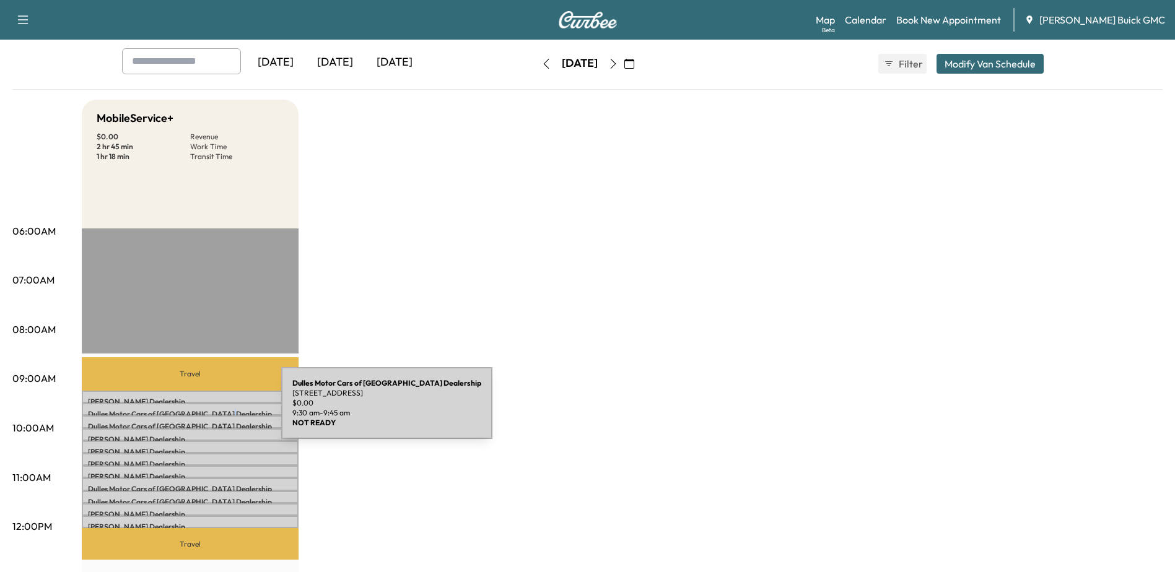
click at [188, 411] on p "Dulles Motor Cars of Leesburg Dealership" at bounding box center [190, 414] width 204 height 10
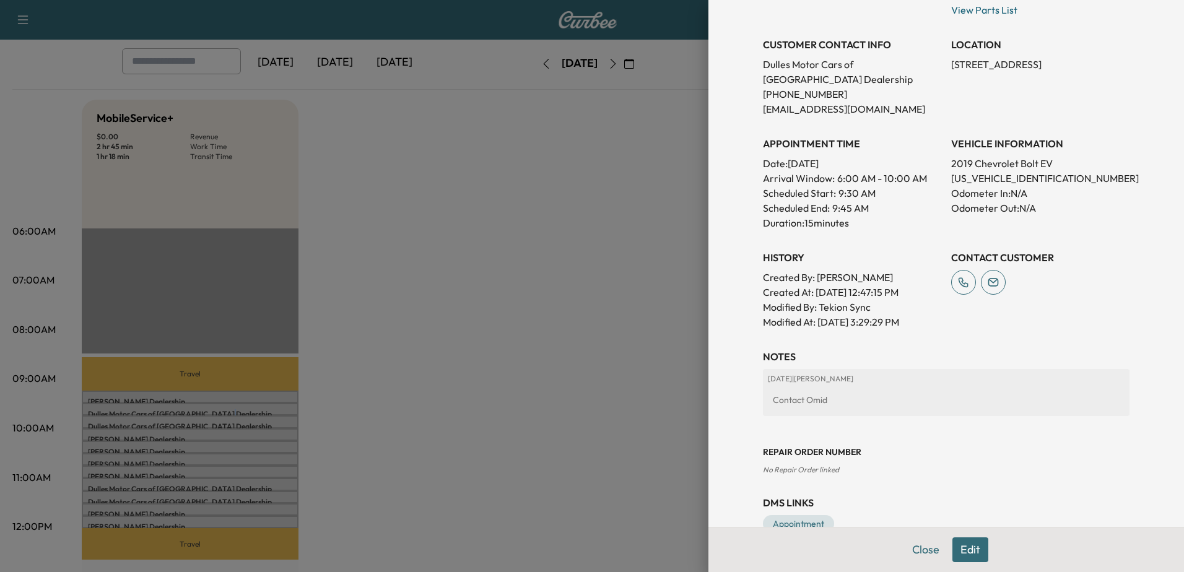
scroll to position [263, 0]
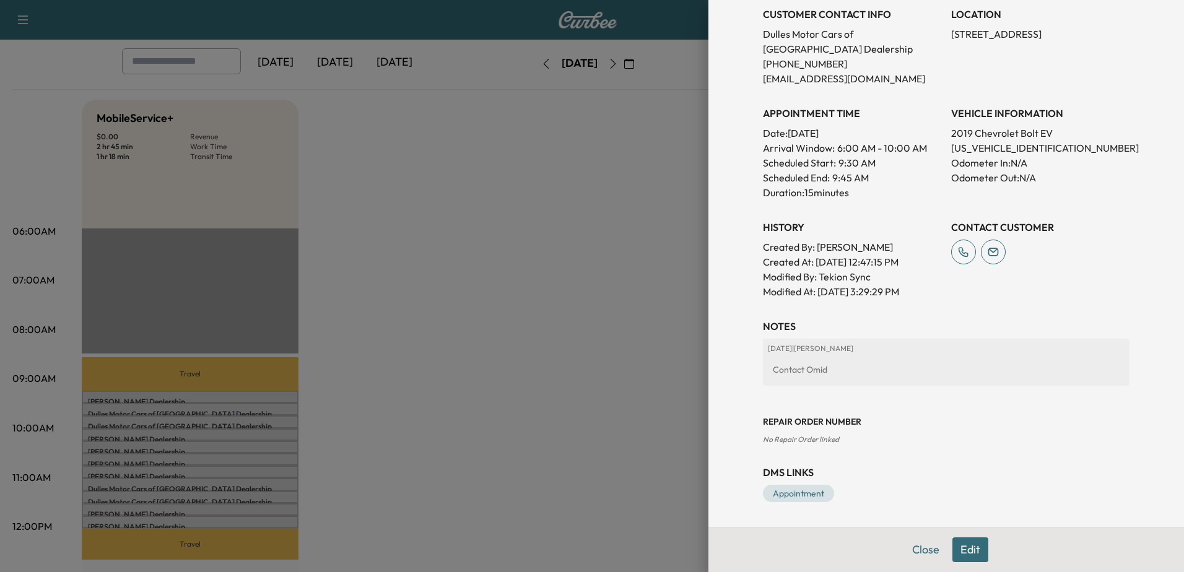
click at [962, 549] on button "Edit" at bounding box center [971, 550] width 36 height 25
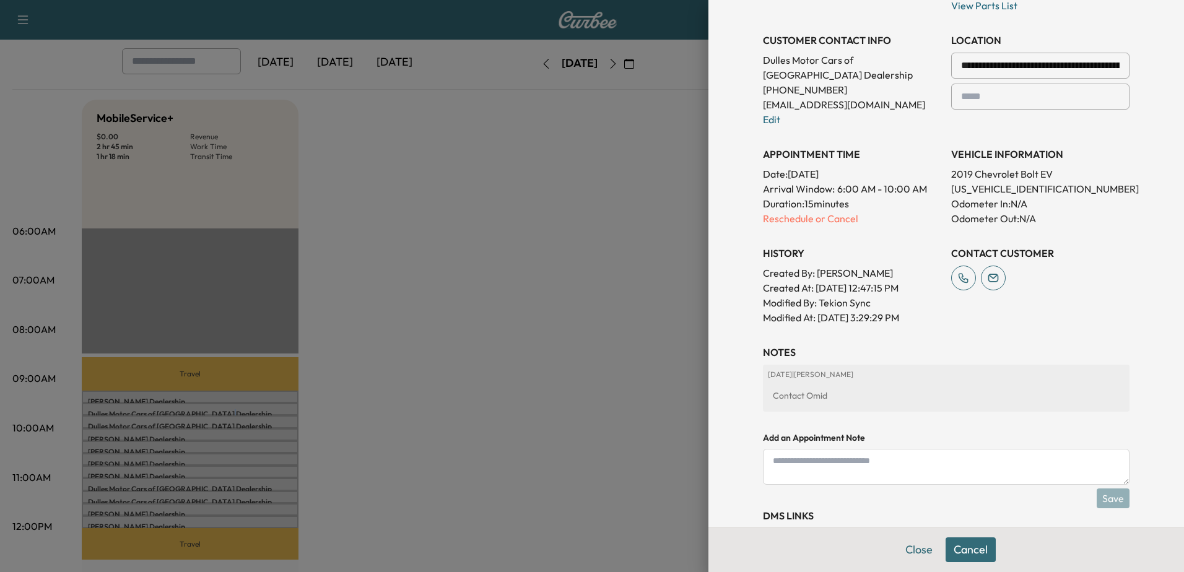
scroll to position [289, 0]
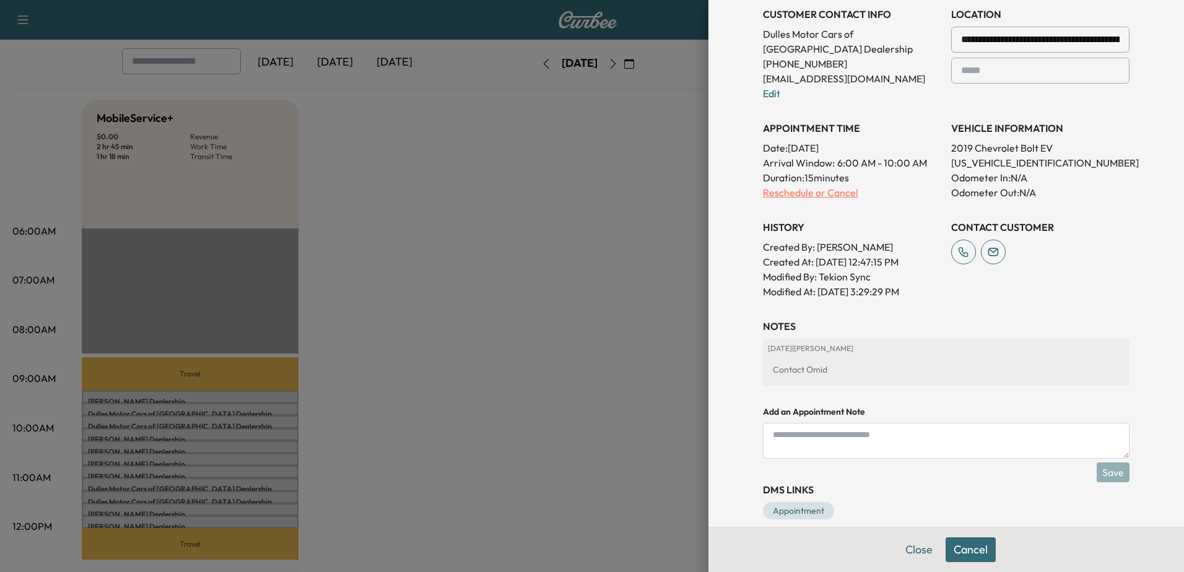
click at [834, 193] on p "Reschedule or Cancel" at bounding box center [852, 192] width 178 height 15
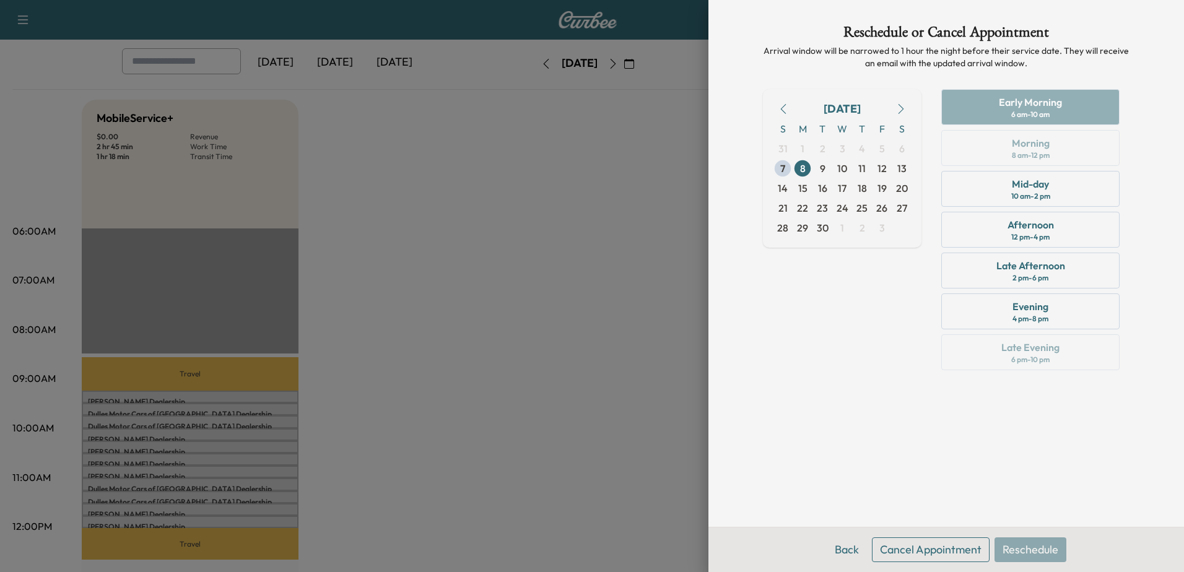
click at [914, 553] on button "Cancel Appointment" at bounding box center [931, 550] width 118 height 25
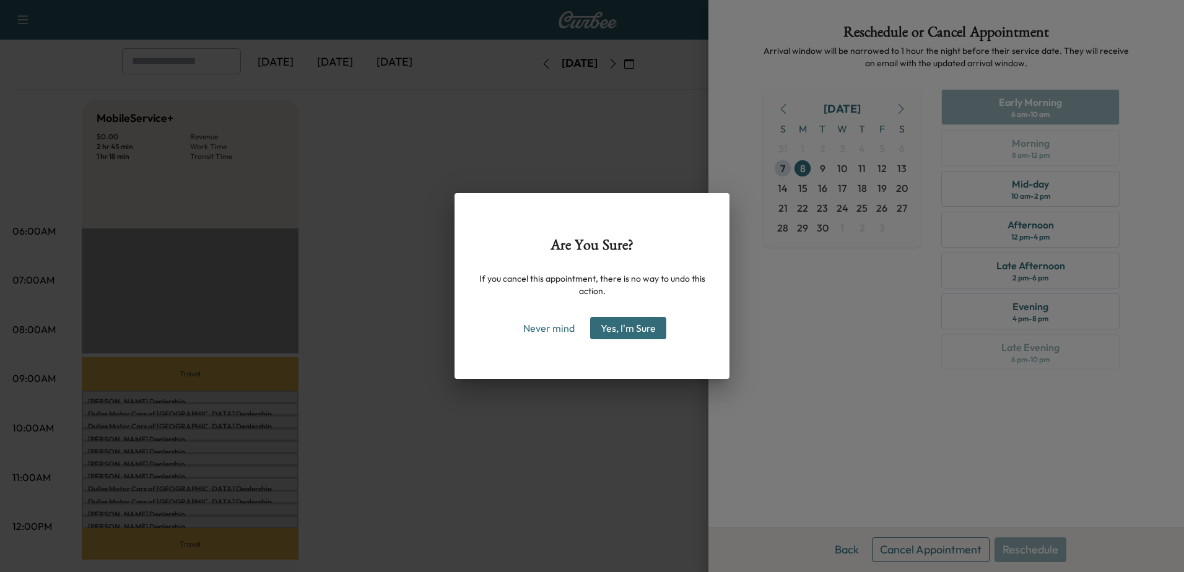
click at [641, 331] on button "Yes, I'm Sure" at bounding box center [628, 328] width 76 height 22
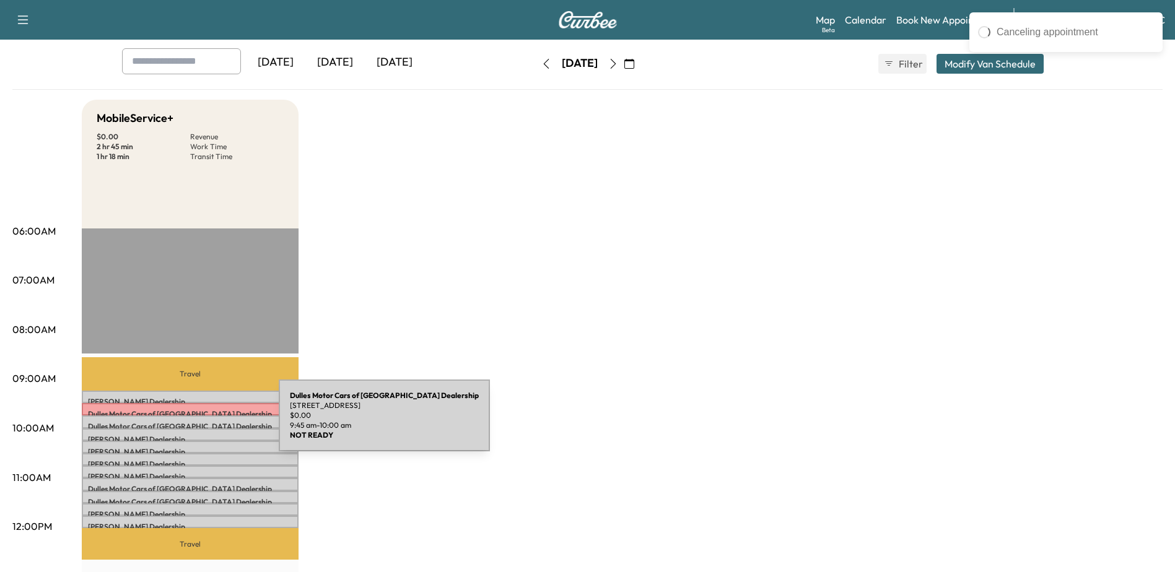
click at [186, 423] on p "Dulles Motor Cars of Leesburg Dealership" at bounding box center [190, 427] width 204 height 10
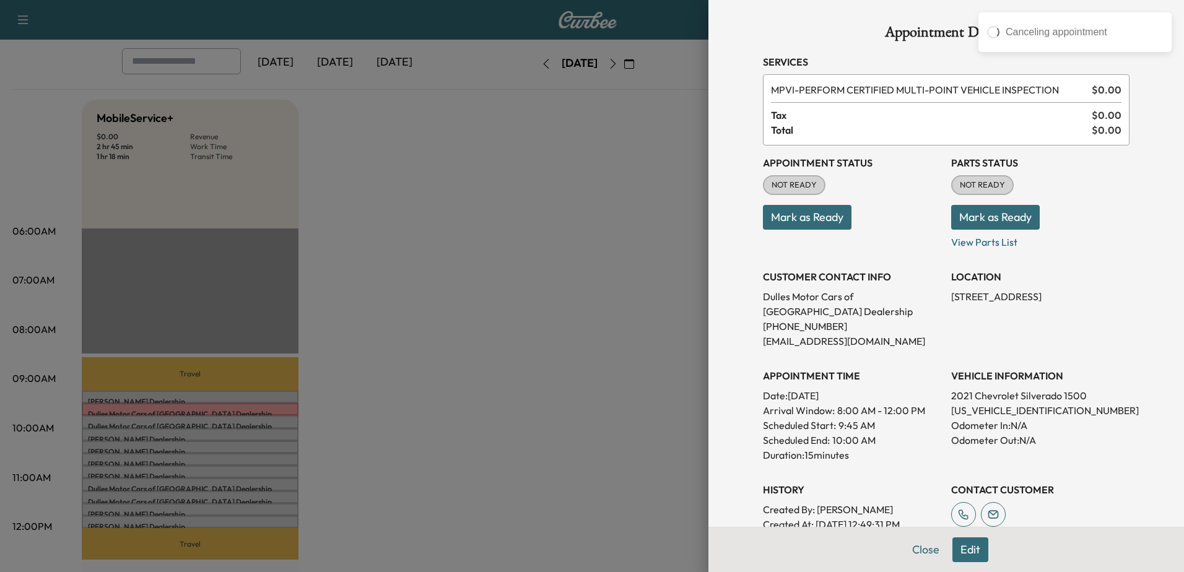
click at [966, 555] on button "Edit" at bounding box center [971, 550] width 36 height 25
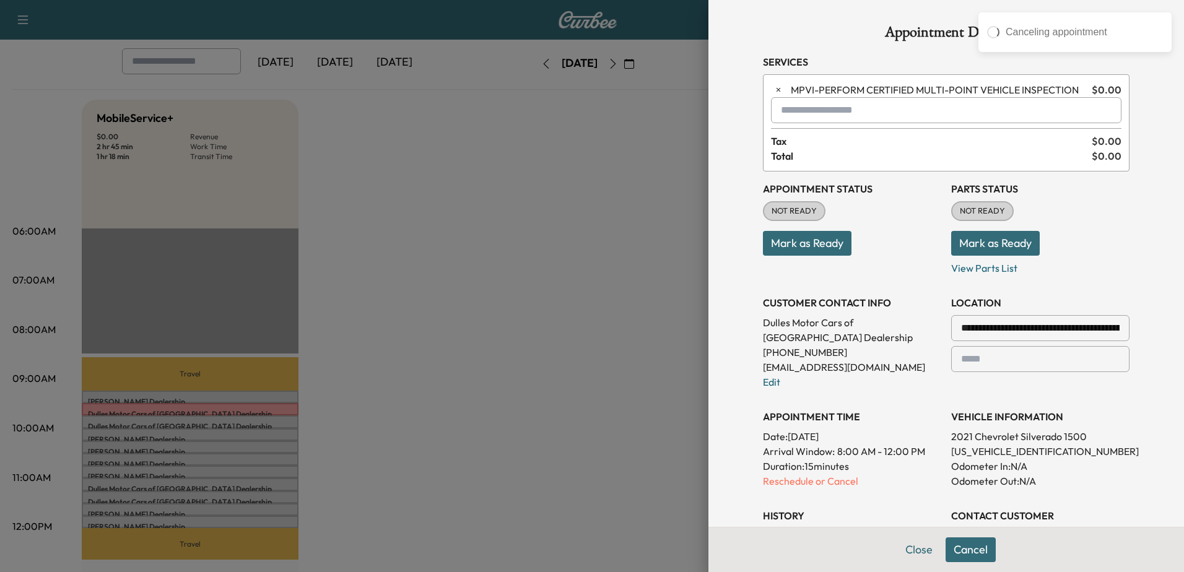
click at [827, 489] on div "**********" at bounding box center [946, 380] width 367 height 416
click at [821, 480] on p "Reschedule or Cancel" at bounding box center [852, 481] width 178 height 15
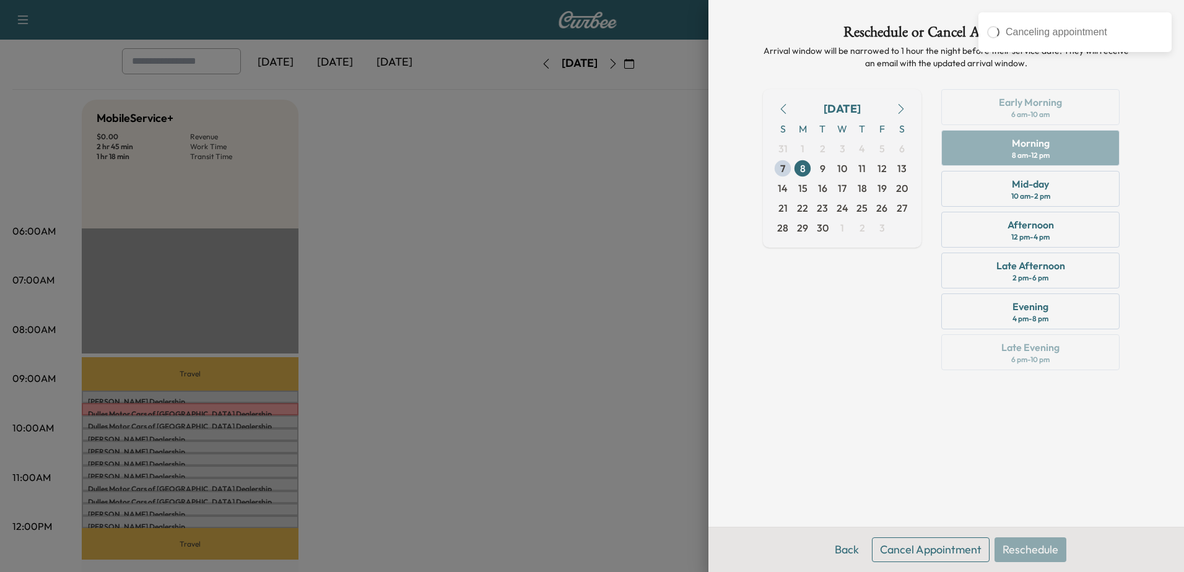
click at [931, 553] on button "Cancel Appointment" at bounding box center [931, 550] width 118 height 25
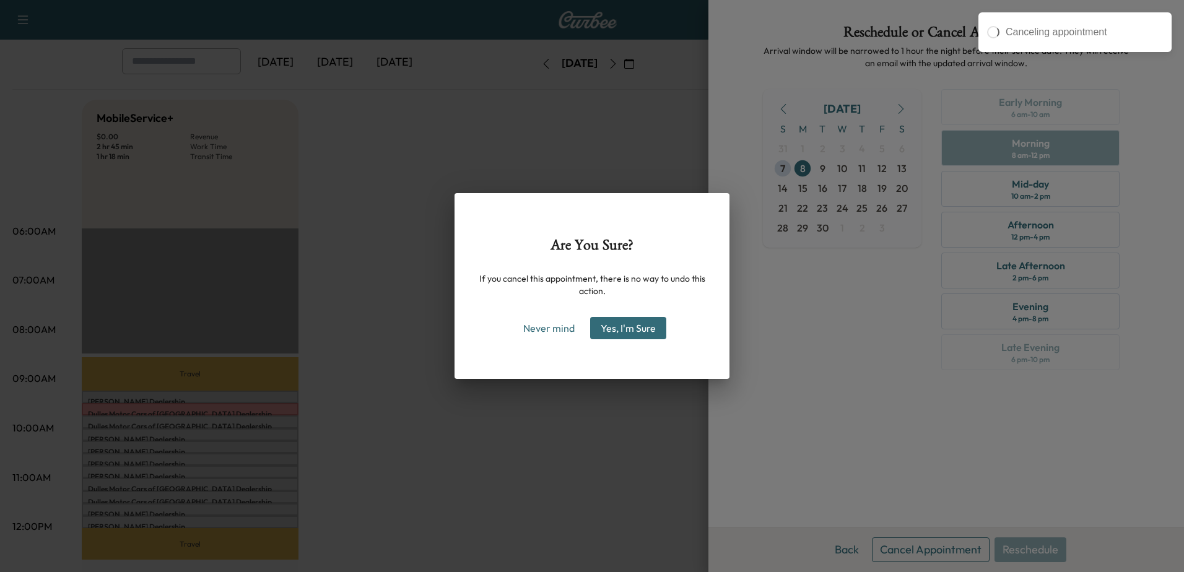
click at [608, 331] on button "Yes, I'm Sure" at bounding box center [628, 328] width 76 height 22
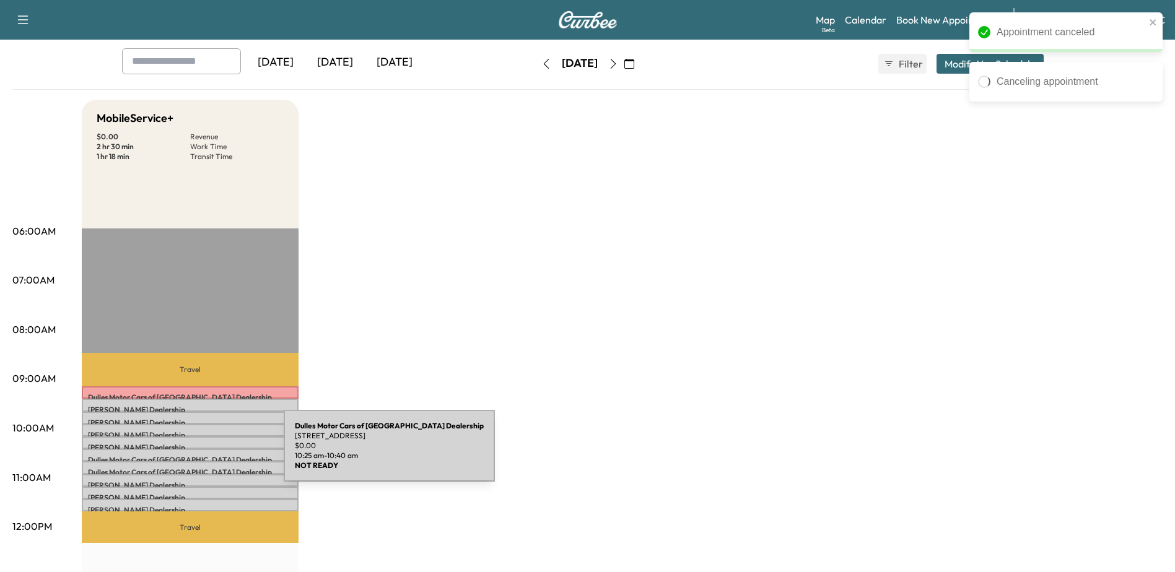
click at [191, 455] on p "Dulles Motor Cars of Leesburg Dealership" at bounding box center [190, 460] width 204 height 10
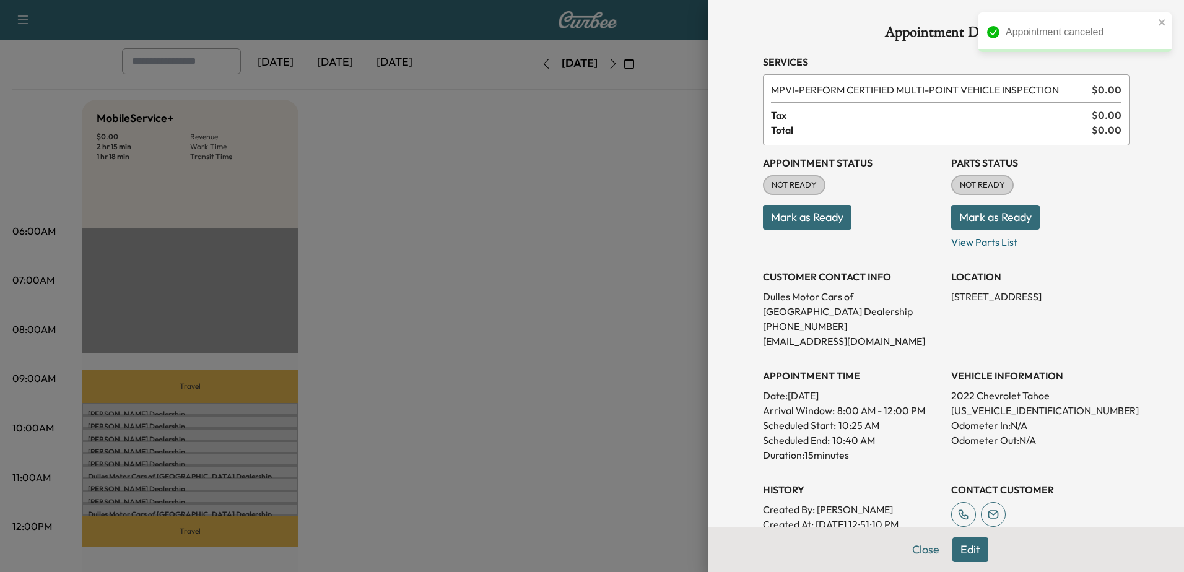
click at [959, 547] on button "Edit" at bounding box center [971, 550] width 36 height 25
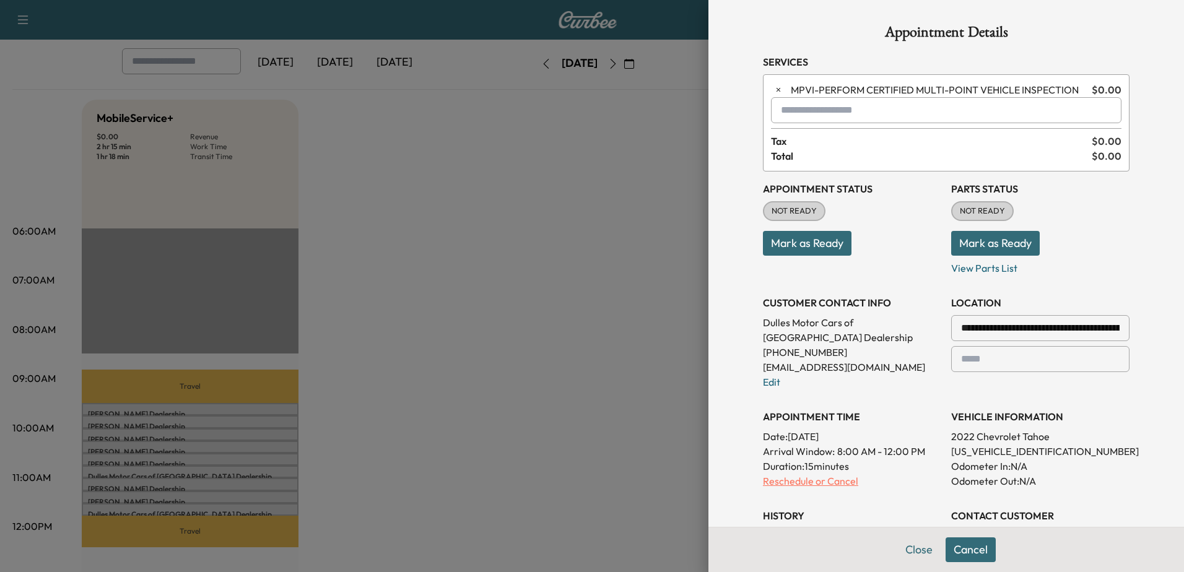
click at [837, 486] on p "Reschedule or Cancel" at bounding box center [852, 481] width 178 height 15
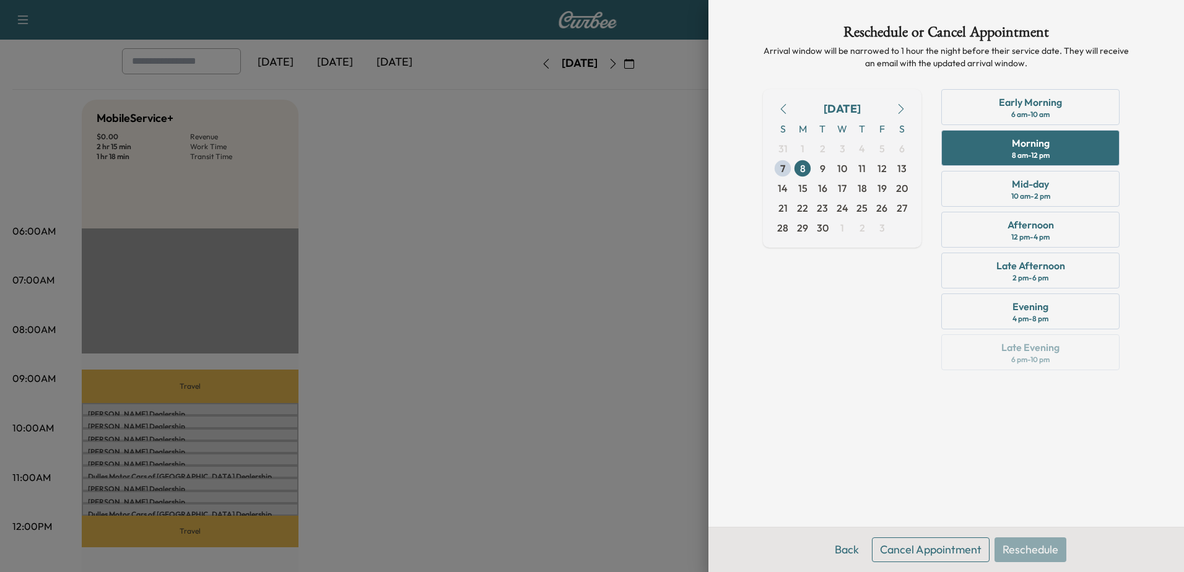
click at [944, 545] on button "Cancel Appointment" at bounding box center [931, 550] width 118 height 25
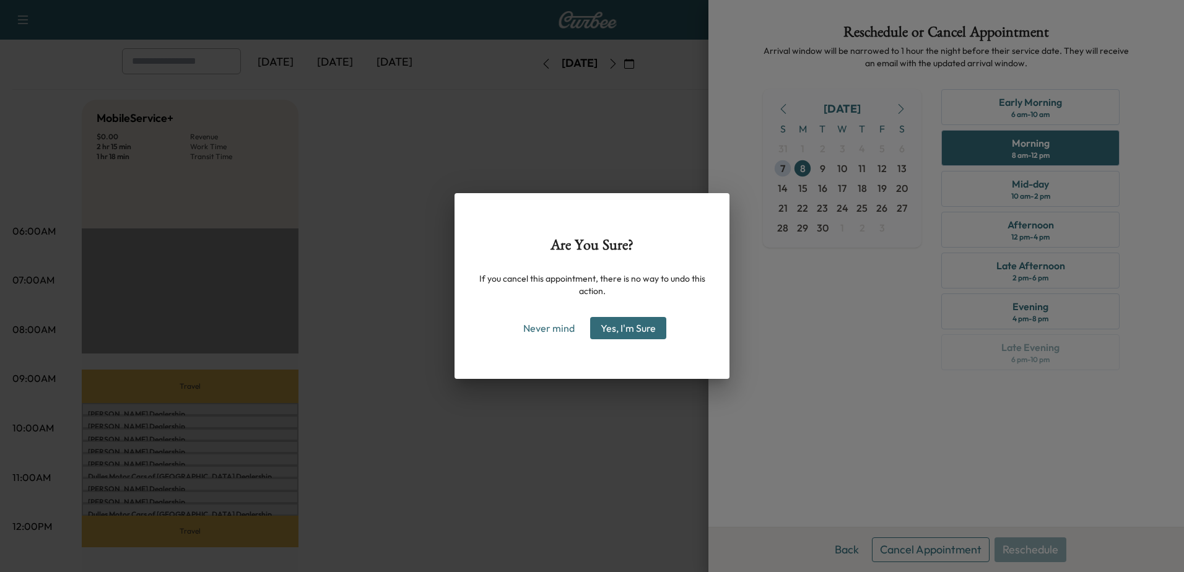
click at [624, 335] on button "Yes, I'm Sure" at bounding box center [628, 328] width 76 height 22
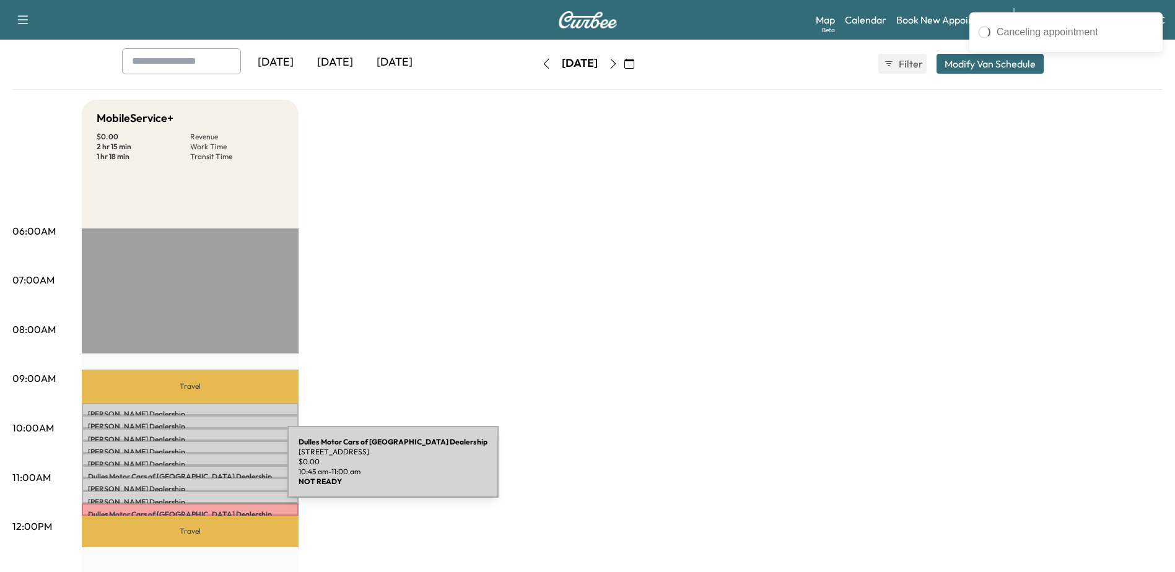
click at [194, 472] on p "Dulles Motor Cars of Leesburg Dealership" at bounding box center [190, 477] width 204 height 10
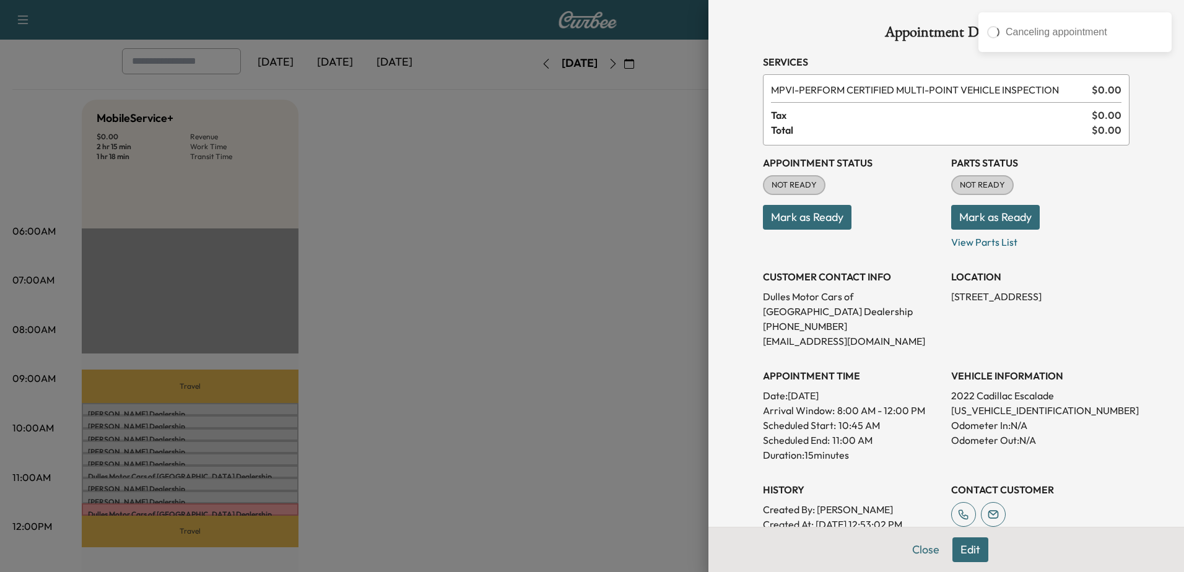
click at [961, 550] on button "Edit" at bounding box center [971, 550] width 36 height 25
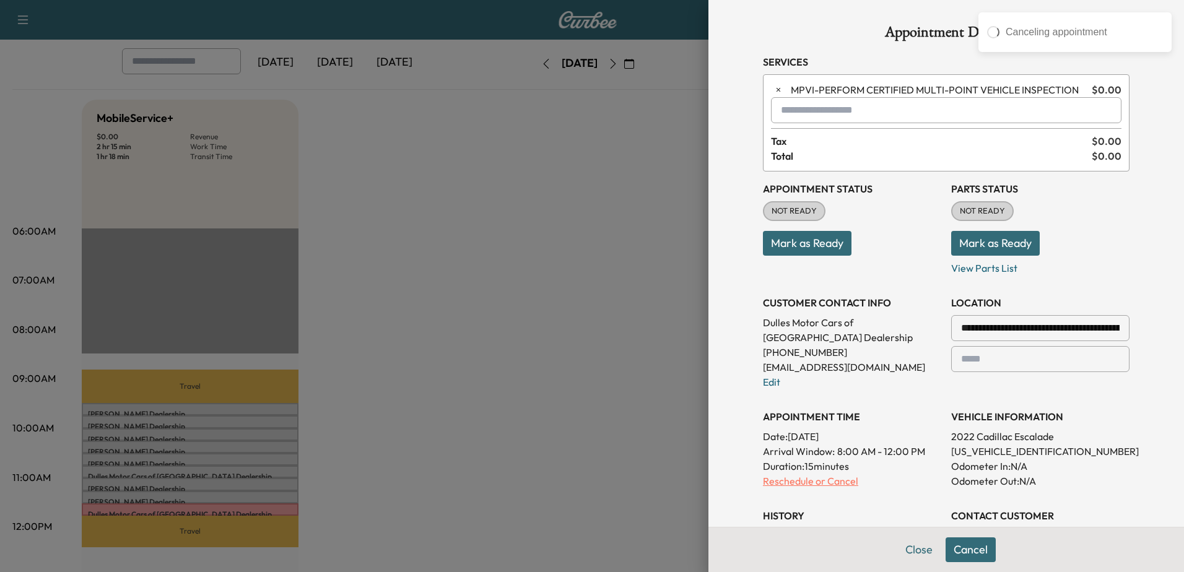
click at [797, 484] on p "Reschedule or Cancel" at bounding box center [852, 481] width 178 height 15
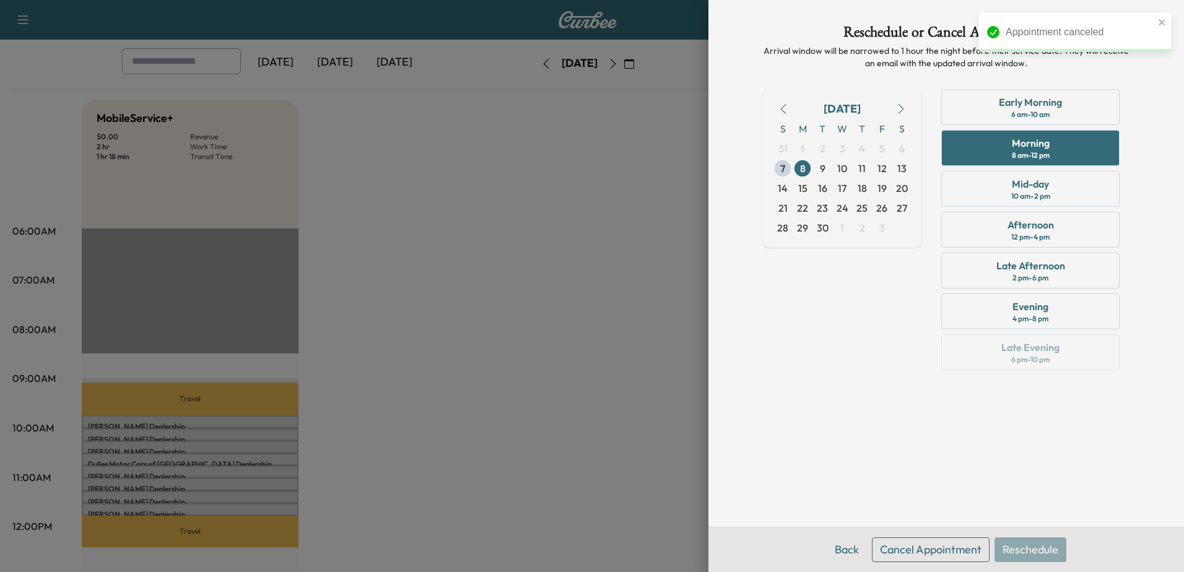
click at [927, 551] on button "Cancel Appointment" at bounding box center [931, 550] width 118 height 25
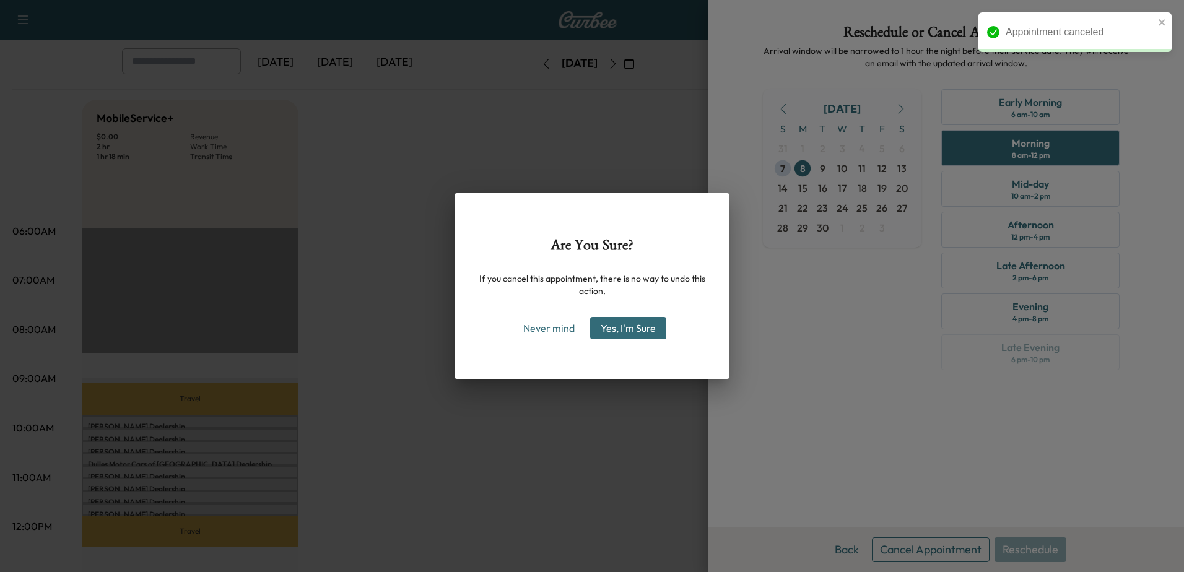
click at [616, 328] on button "Yes, I'm Sure" at bounding box center [628, 328] width 76 height 22
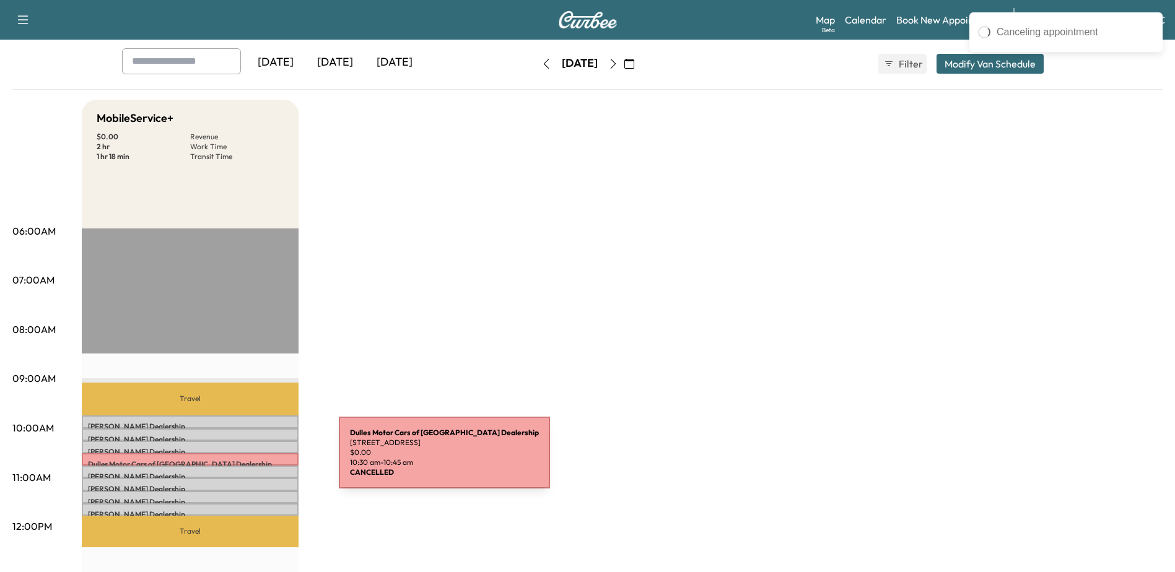
click at [246, 460] on p "Dulles Motor Cars of Leesburg Dealership" at bounding box center [190, 465] width 204 height 10
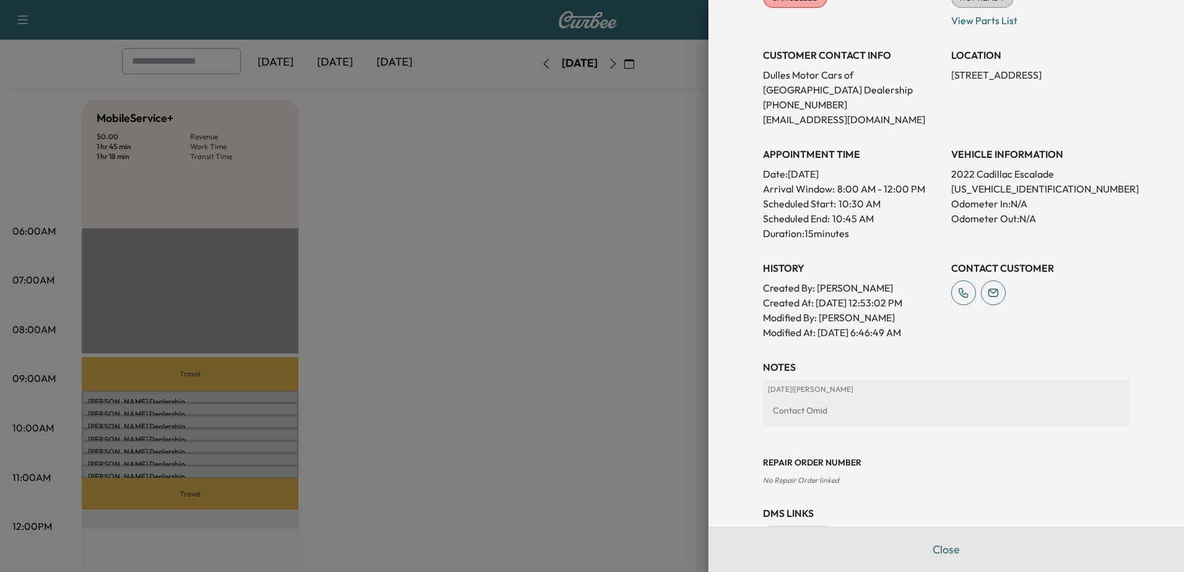
scroll to position [166, 0]
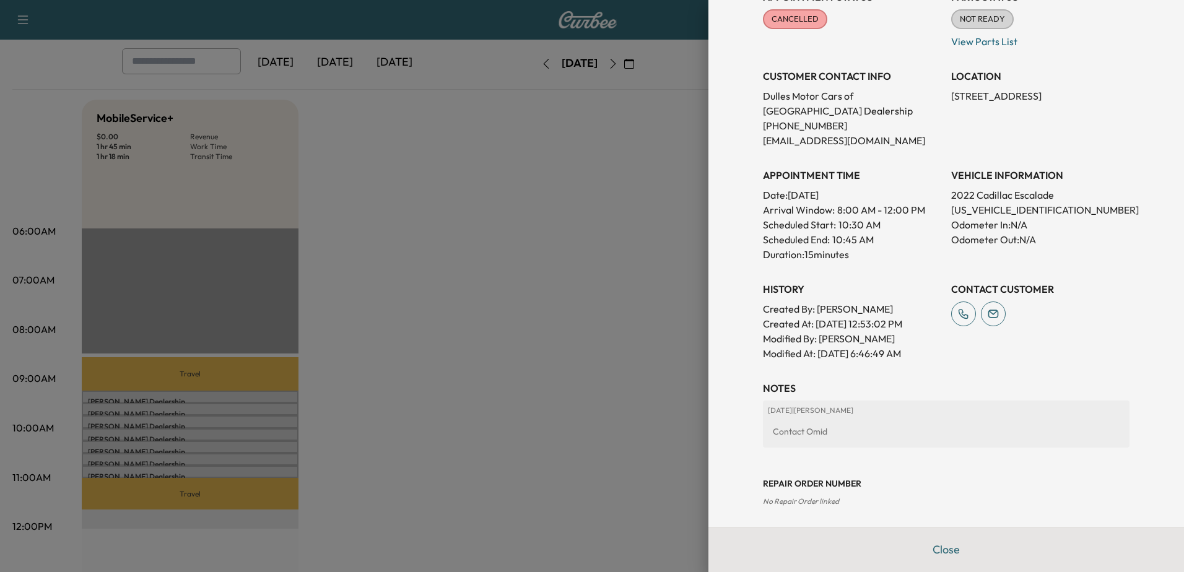
drag, startPoint x: 505, startPoint y: 206, endPoint x: 509, endPoint y: 221, distance: 15.2
click at [505, 206] on div at bounding box center [592, 286] width 1184 height 572
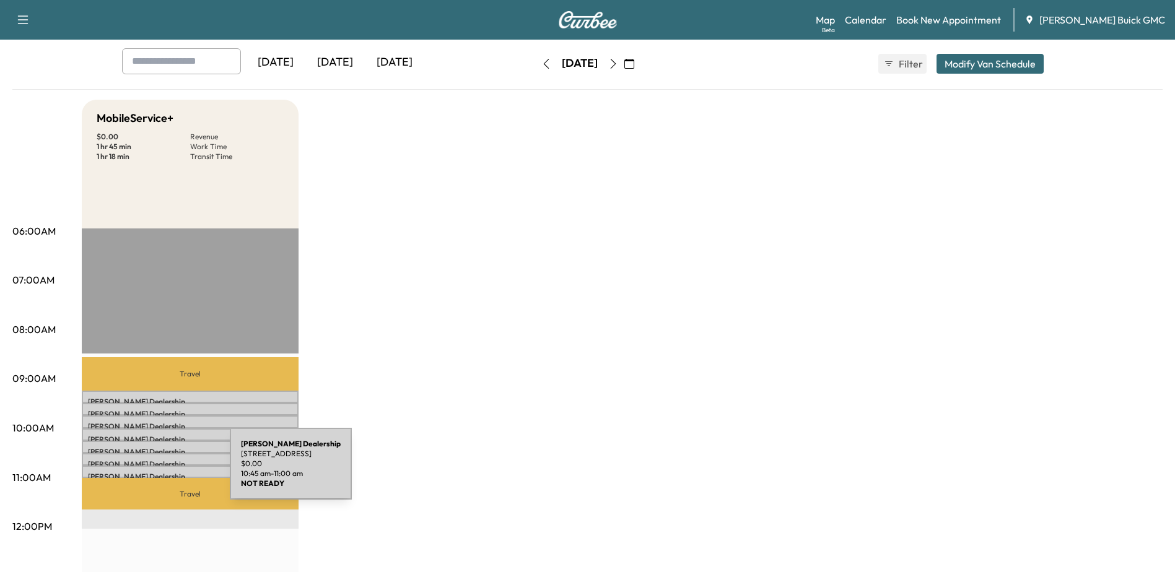
click at [142, 466] on div "Kia Dulles Dealership 107 Catoctin Cir SE, Leesburg, VA 20175, USA $ 0.00 10:45…" at bounding box center [190, 472] width 217 height 12
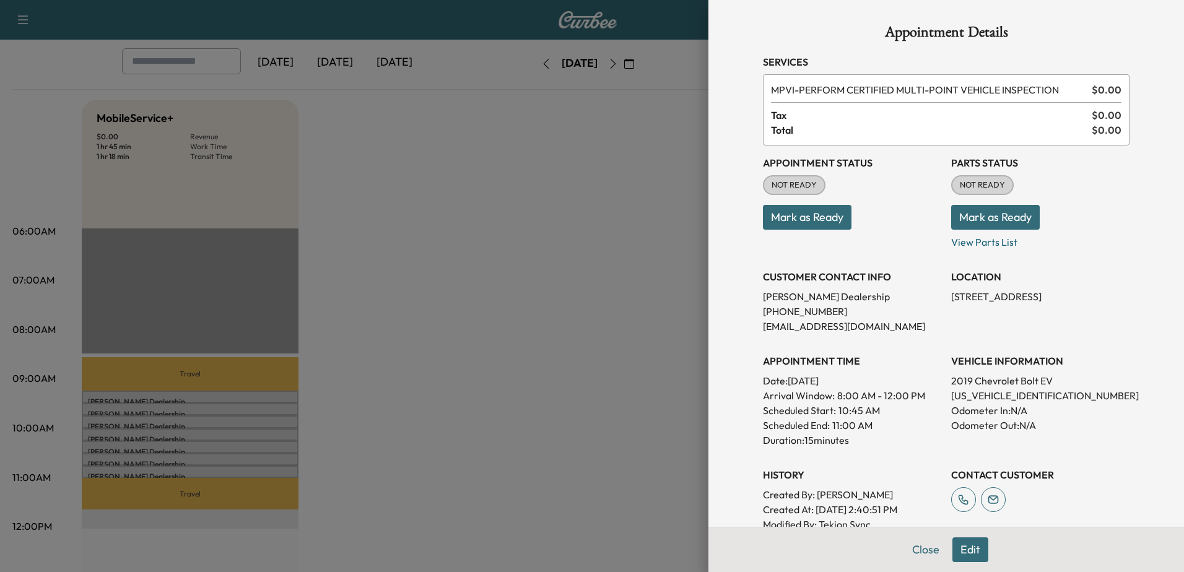
click at [157, 400] on div at bounding box center [592, 286] width 1184 height 572
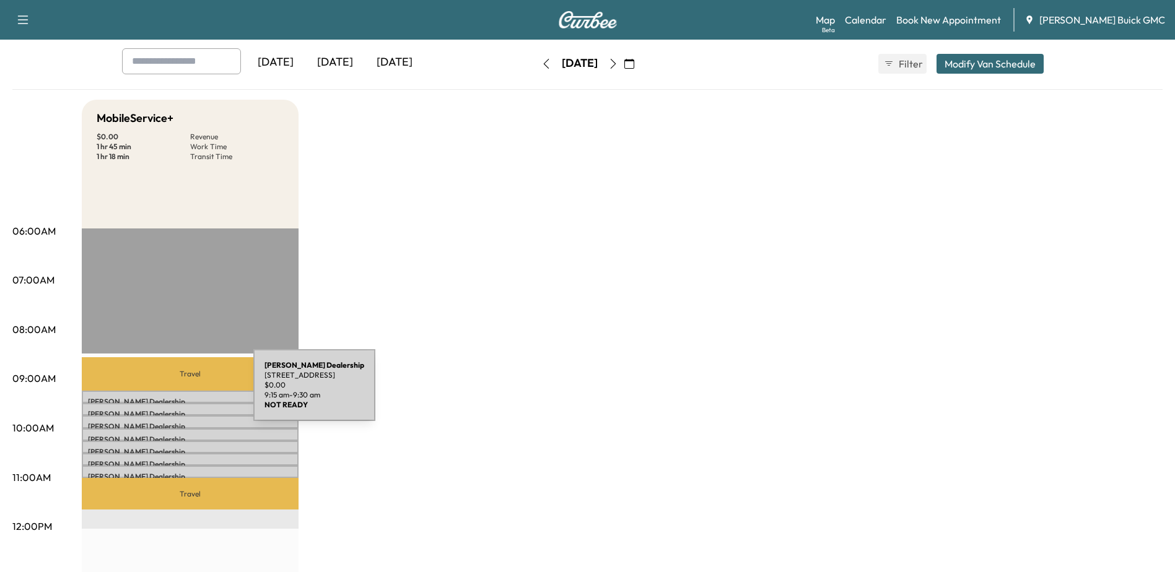
click at [160, 393] on div "Kia Dulles Dealership 107 Catoctin Cir SE, Leesburg, VA 20175, USA $ 0.00 9:15 …" at bounding box center [190, 397] width 217 height 12
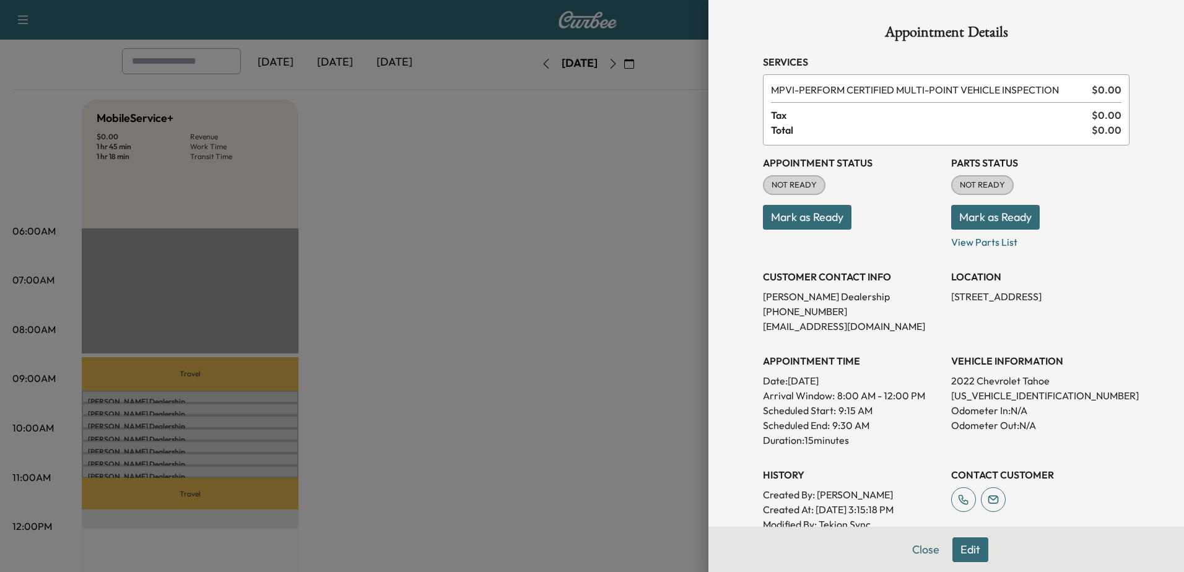
click at [165, 407] on div at bounding box center [592, 286] width 1184 height 572
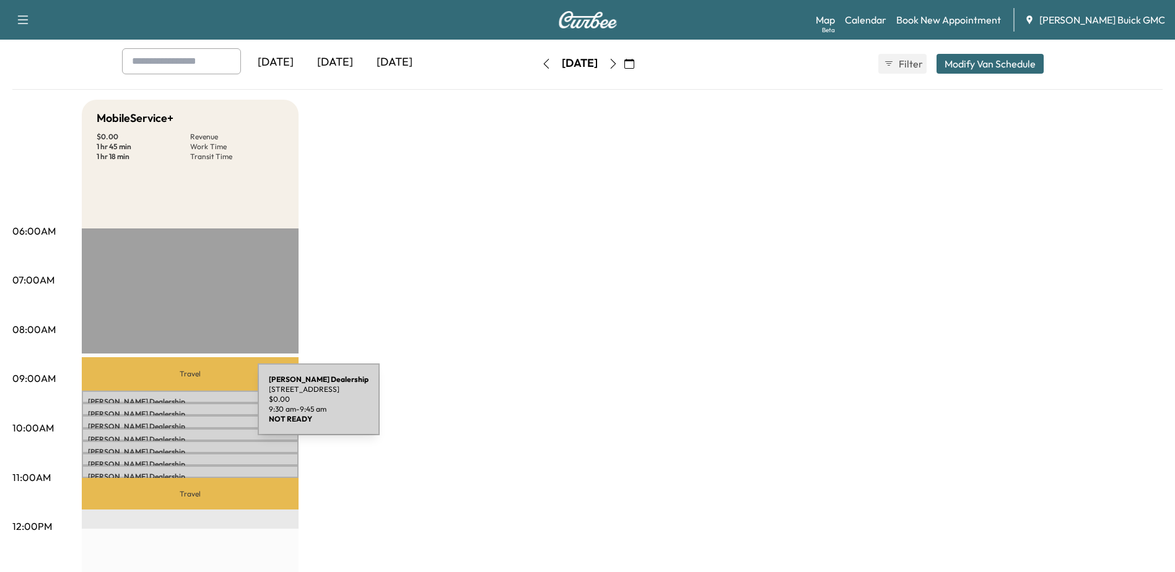
click at [165, 409] on p "Kia Dulles Dealership" at bounding box center [190, 414] width 204 height 10
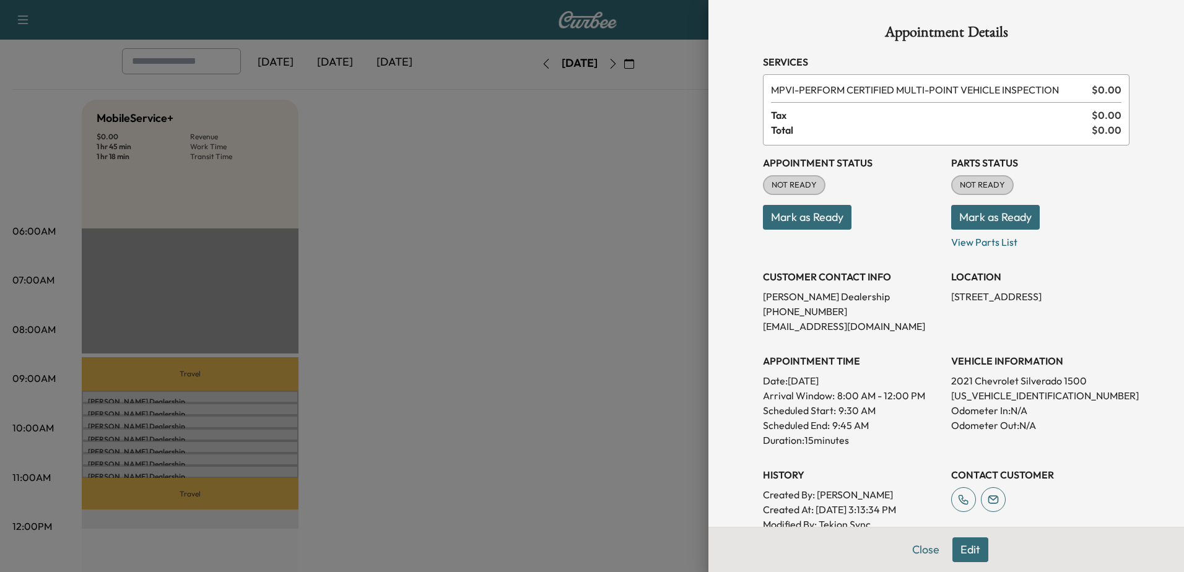
click at [170, 421] on div at bounding box center [592, 286] width 1184 height 572
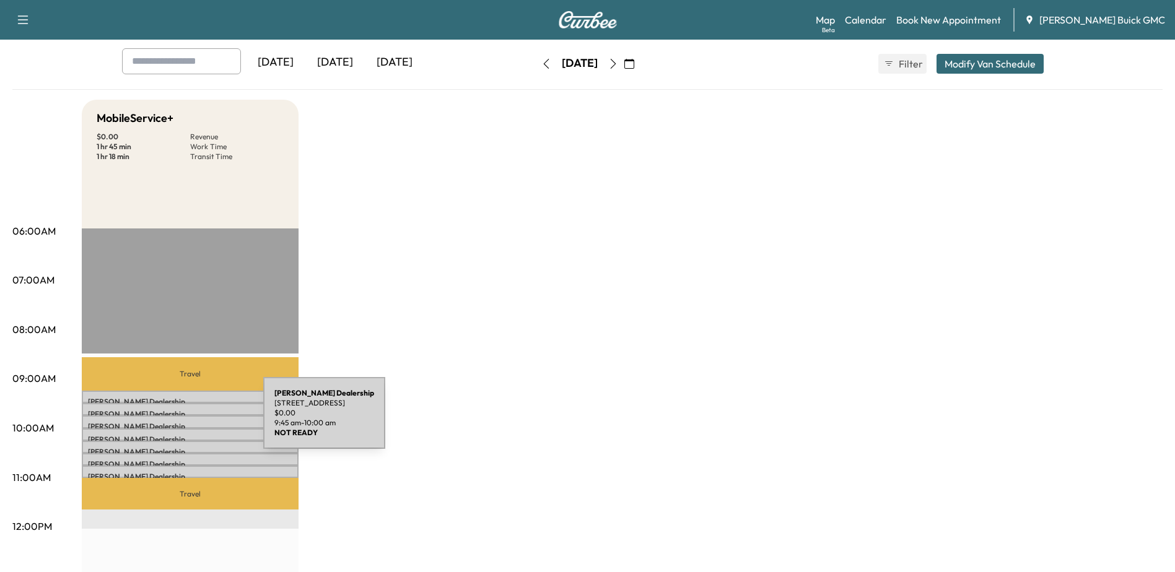
click at [170, 422] on p "Kia Dulles Dealership" at bounding box center [190, 427] width 204 height 10
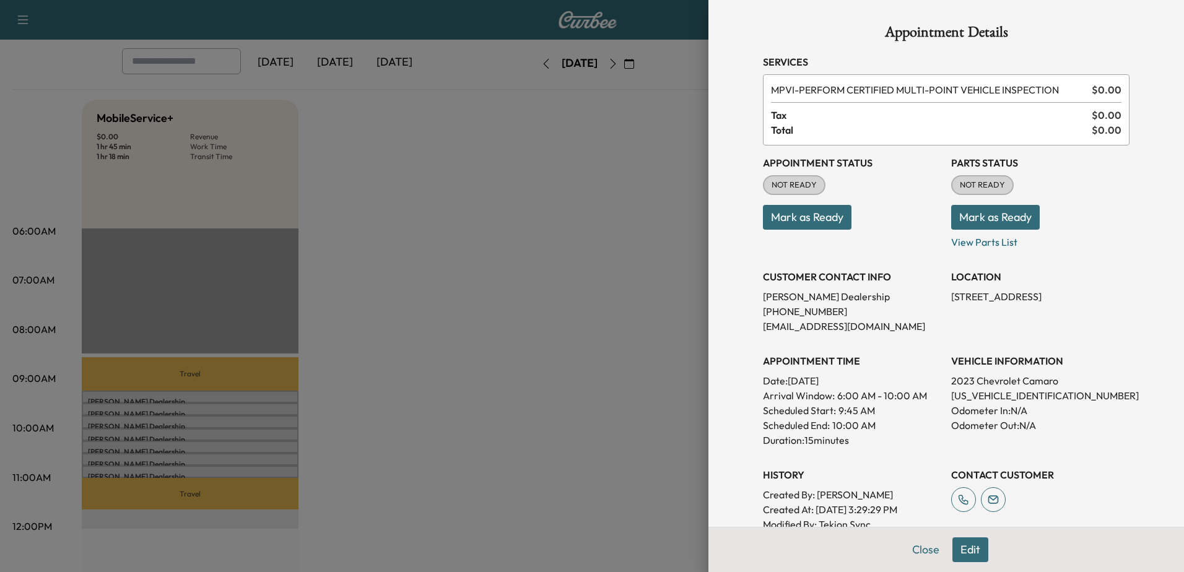
click at [170, 432] on div at bounding box center [592, 286] width 1184 height 572
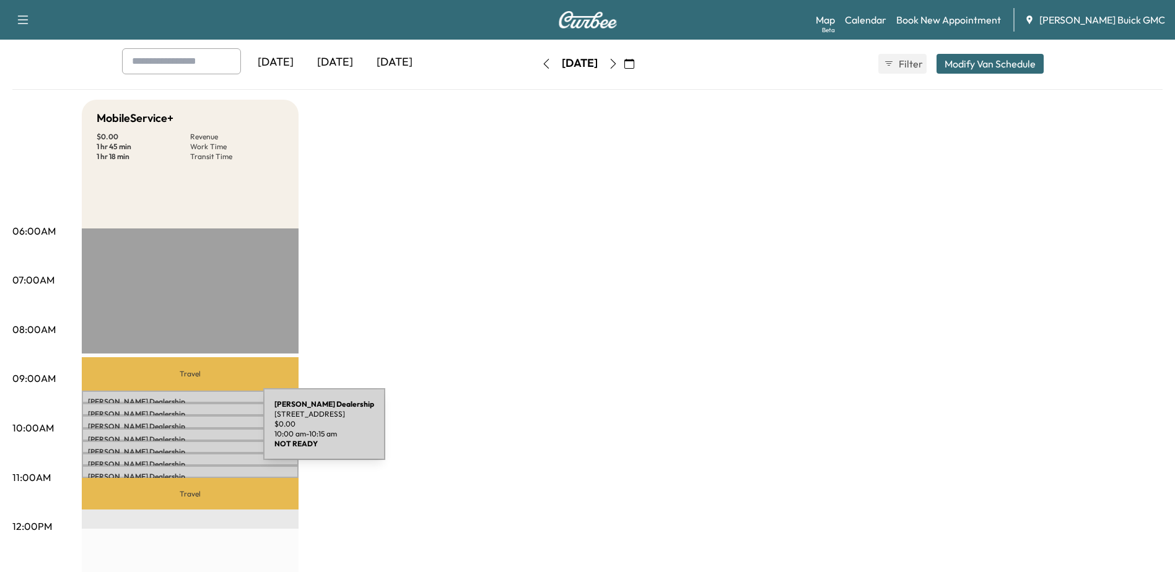
click at [170, 435] on p "Kia Dulles Dealership" at bounding box center [190, 440] width 204 height 10
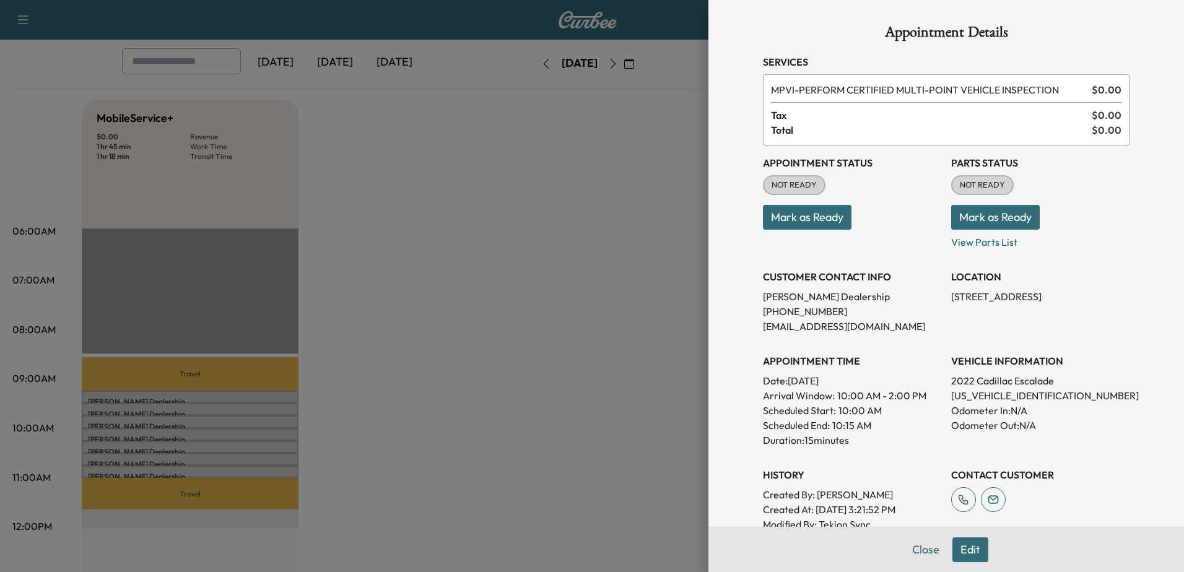
click at [178, 447] on div at bounding box center [592, 286] width 1184 height 572
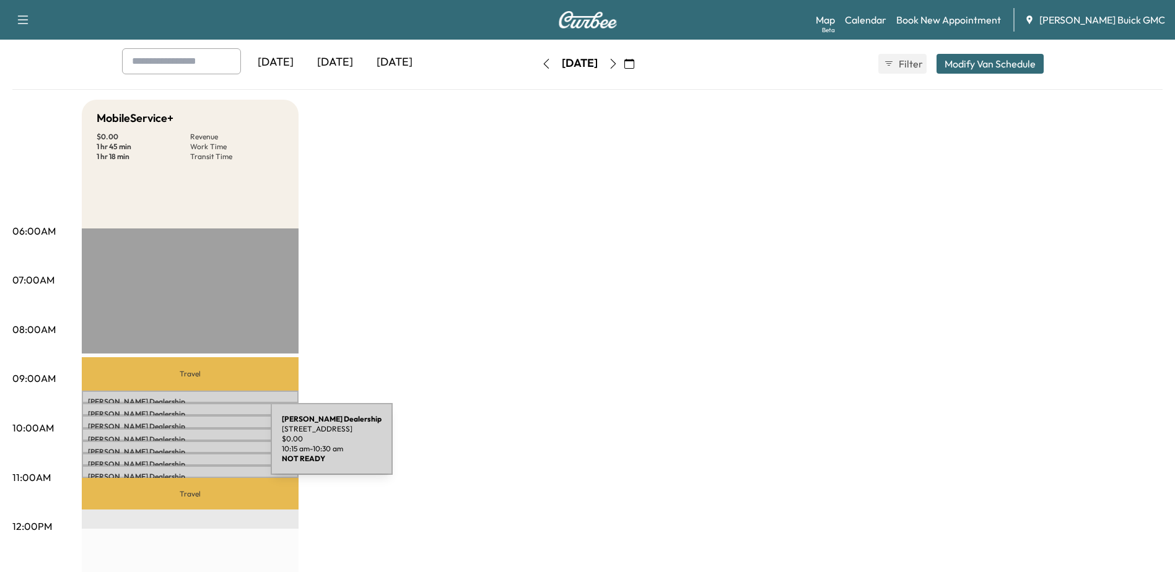
click at [178, 447] on p "Kia Dulles Dealership" at bounding box center [190, 452] width 204 height 10
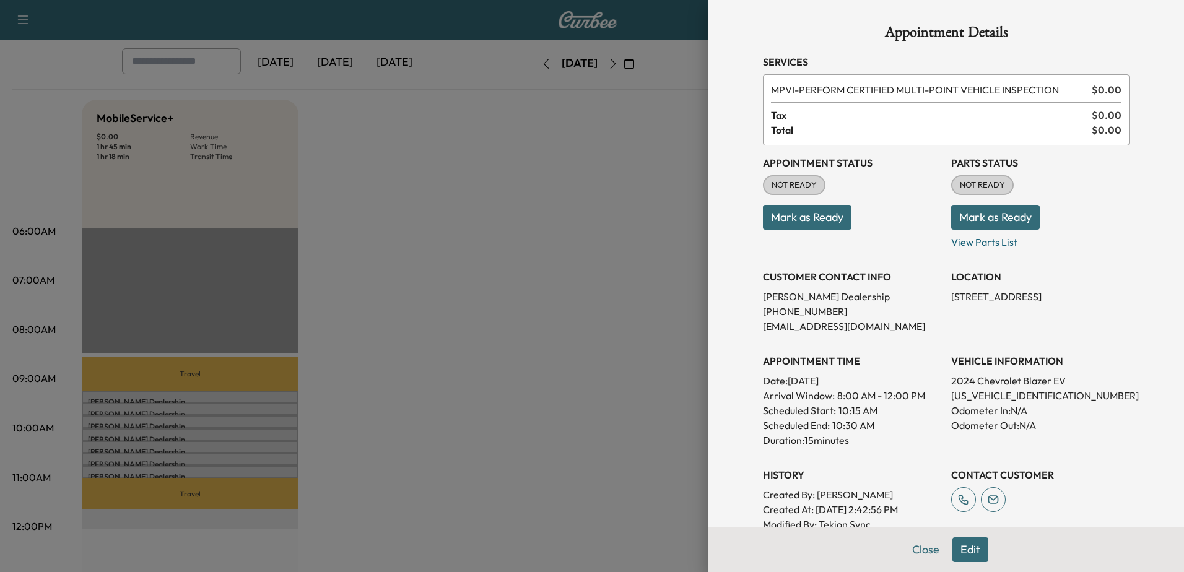
click at [176, 455] on div at bounding box center [592, 286] width 1184 height 572
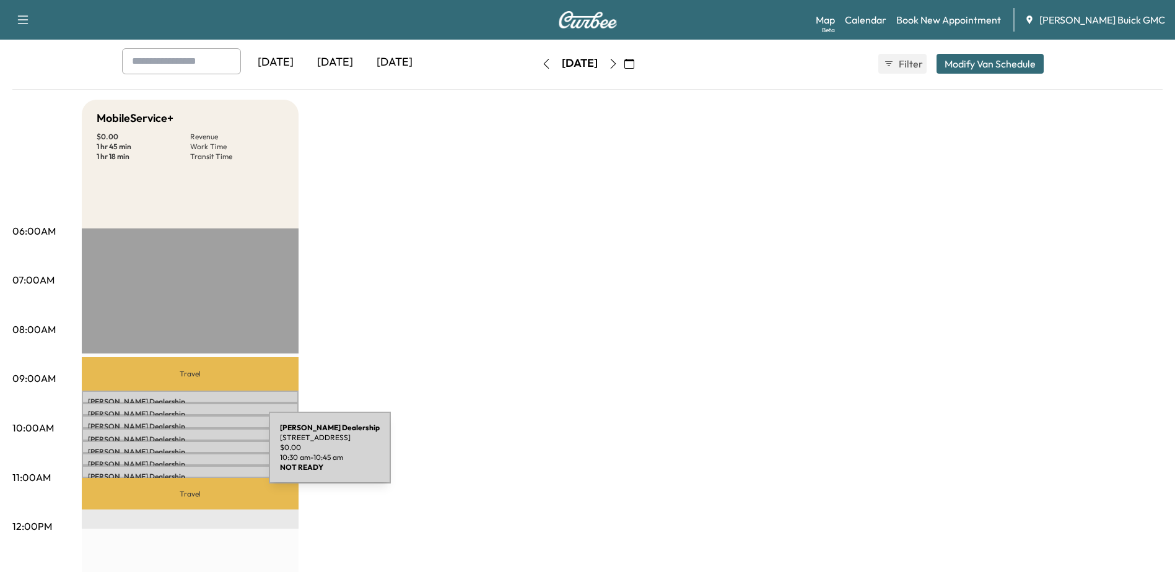
click at [176, 455] on div "Kia Dulles Dealership 107 Catoctin Cir SE, Leesburg, VA 20175, USA $ 0.00 10:30…" at bounding box center [190, 459] width 217 height 12
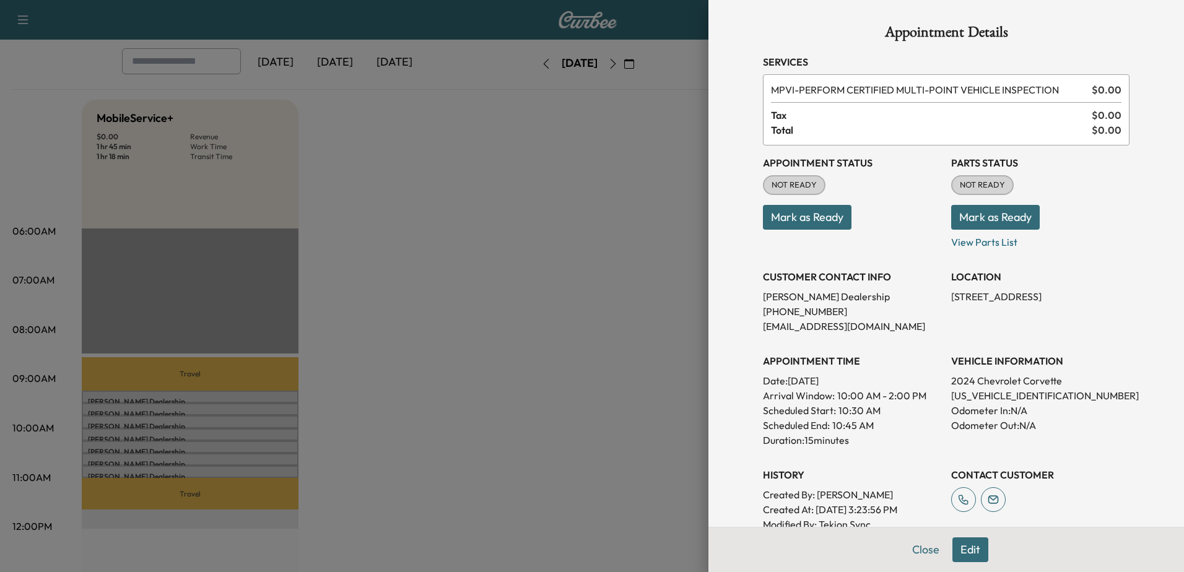
click at [176, 466] on div at bounding box center [592, 286] width 1184 height 572
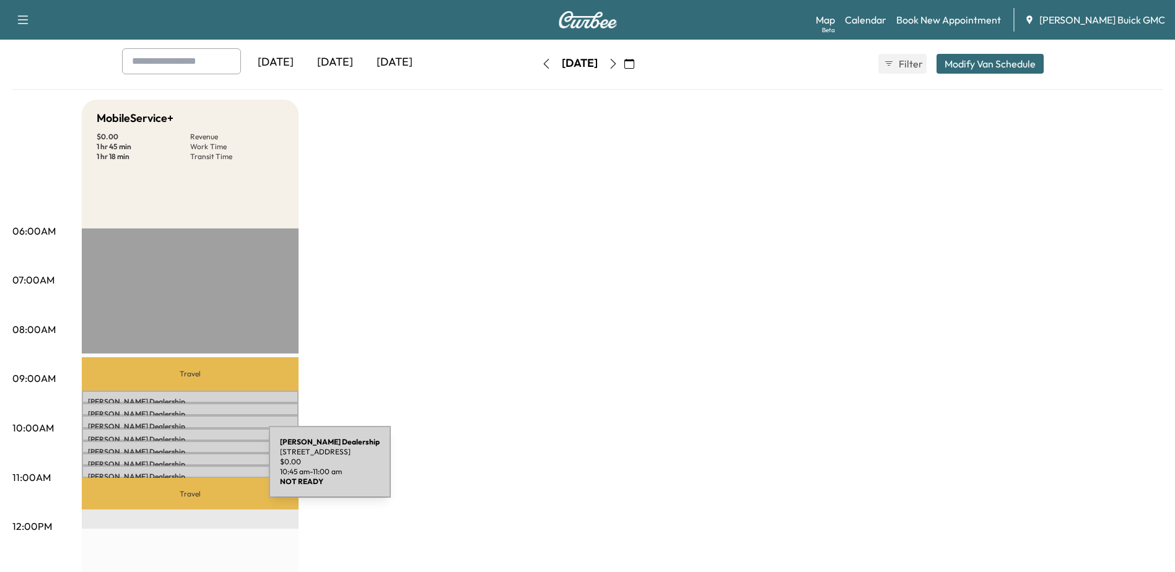
click at [176, 472] on p "Kia Dulles Dealership" at bounding box center [190, 477] width 204 height 10
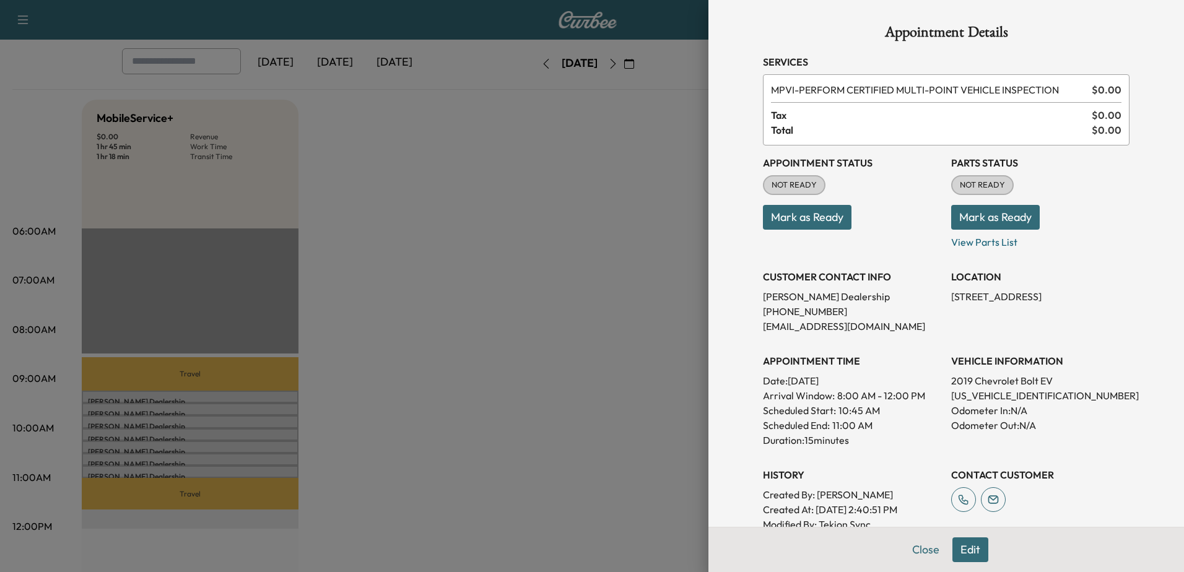
click at [1012, 396] on p "1G1FY6S05K4131271" at bounding box center [1040, 395] width 178 height 15
copy p "1G1FY6S05K4131271"
click at [46, 315] on div at bounding box center [592, 286] width 1184 height 572
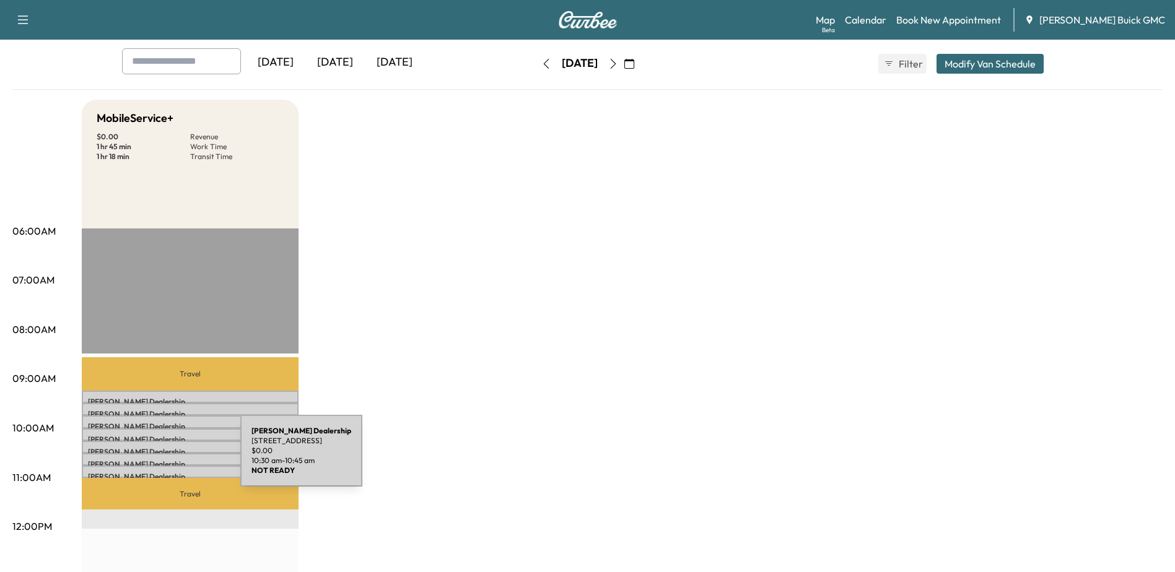
click at [147, 460] on p "Kia Dulles Dealership" at bounding box center [190, 465] width 204 height 10
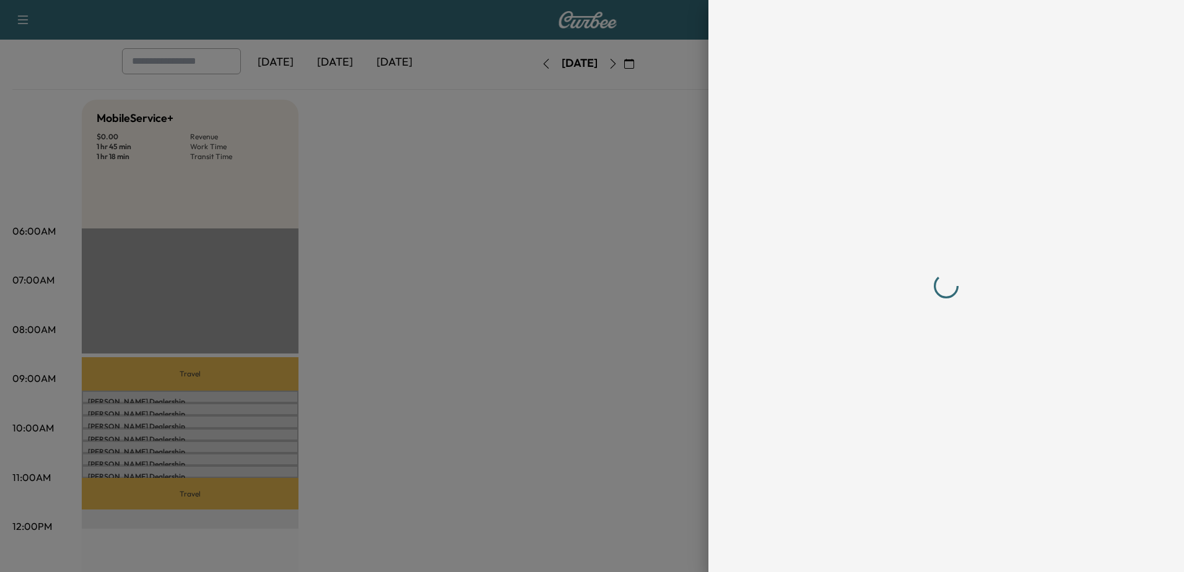
click at [147, 458] on div at bounding box center [592, 286] width 1184 height 572
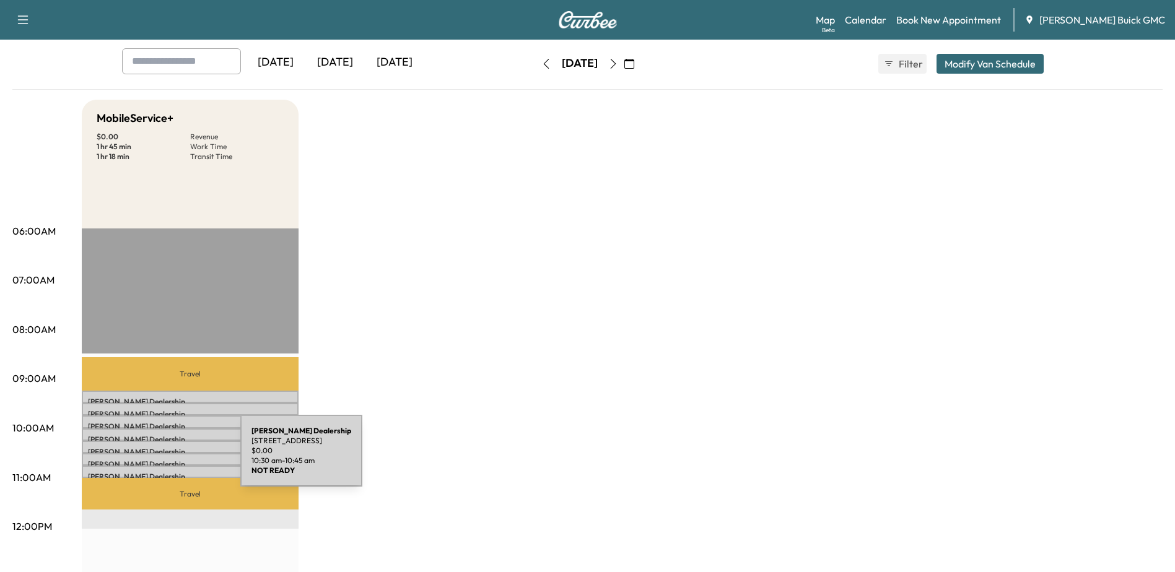
click at [147, 460] on p "Kia Dulles Dealership" at bounding box center [190, 465] width 204 height 10
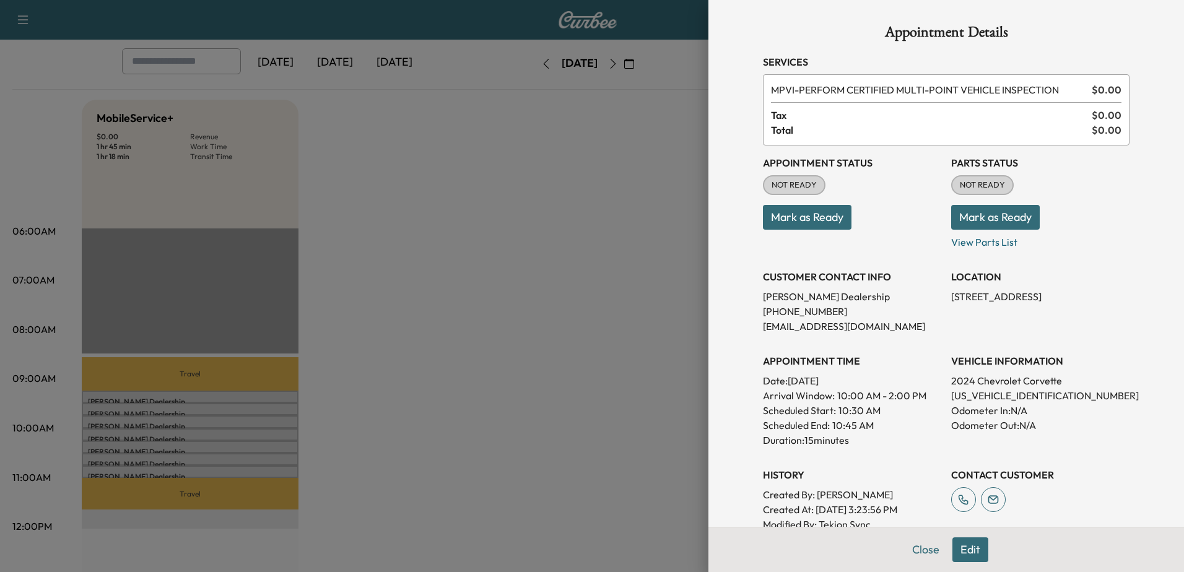
click at [181, 395] on div at bounding box center [592, 286] width 1184 height 572
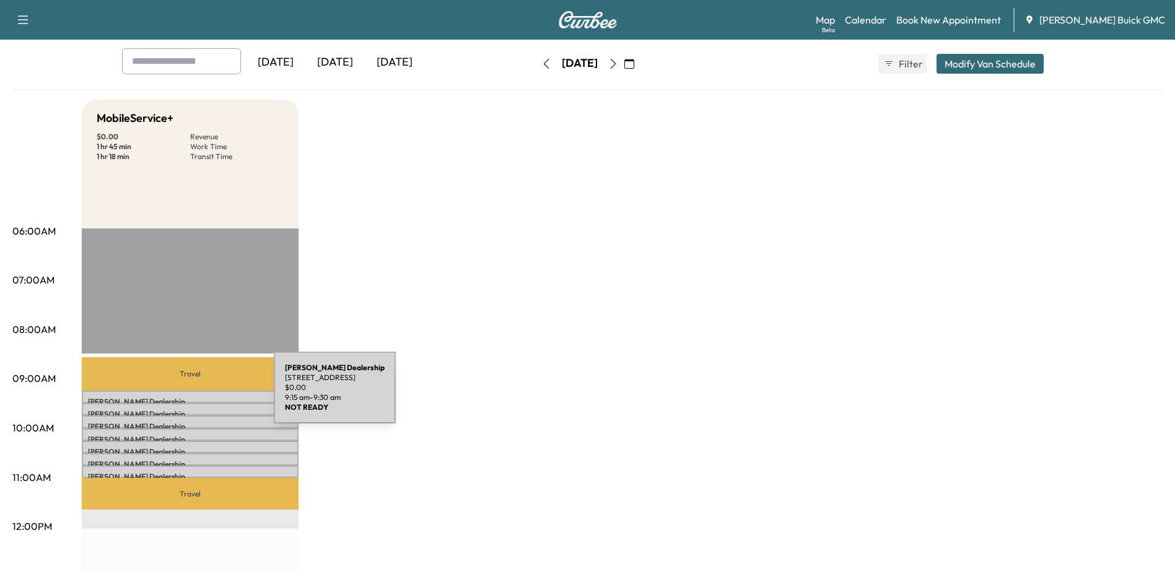
click at [181, 397] on p "Kia Dulles Dealership" at bounding box center [190, 402] width 204 height 10
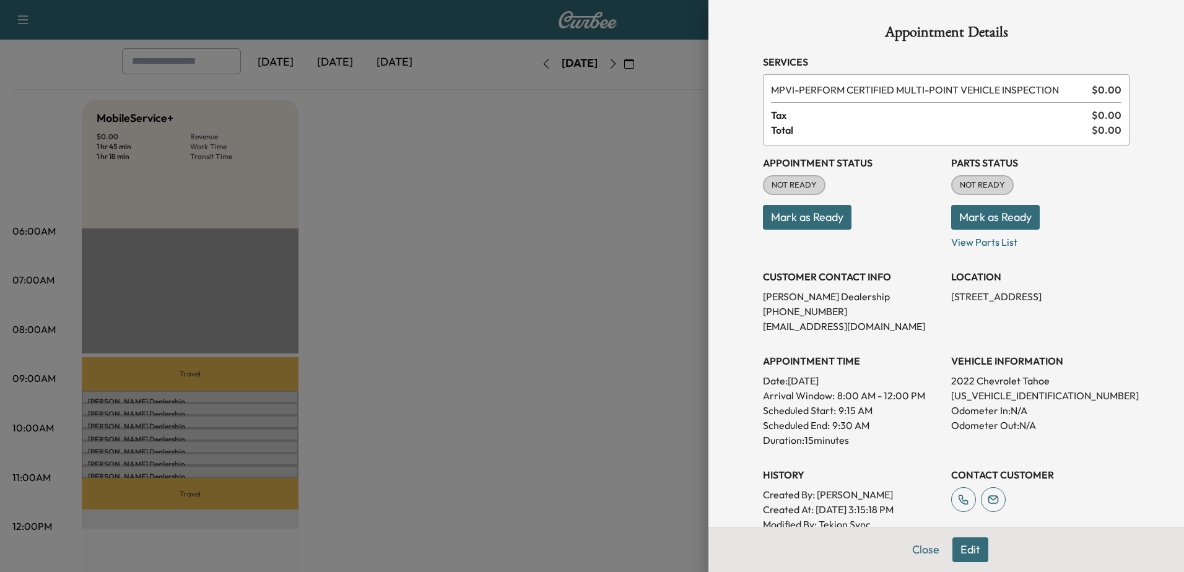
click at [181, 410] on div at bounding box center [592, 286] width 1184 height 572
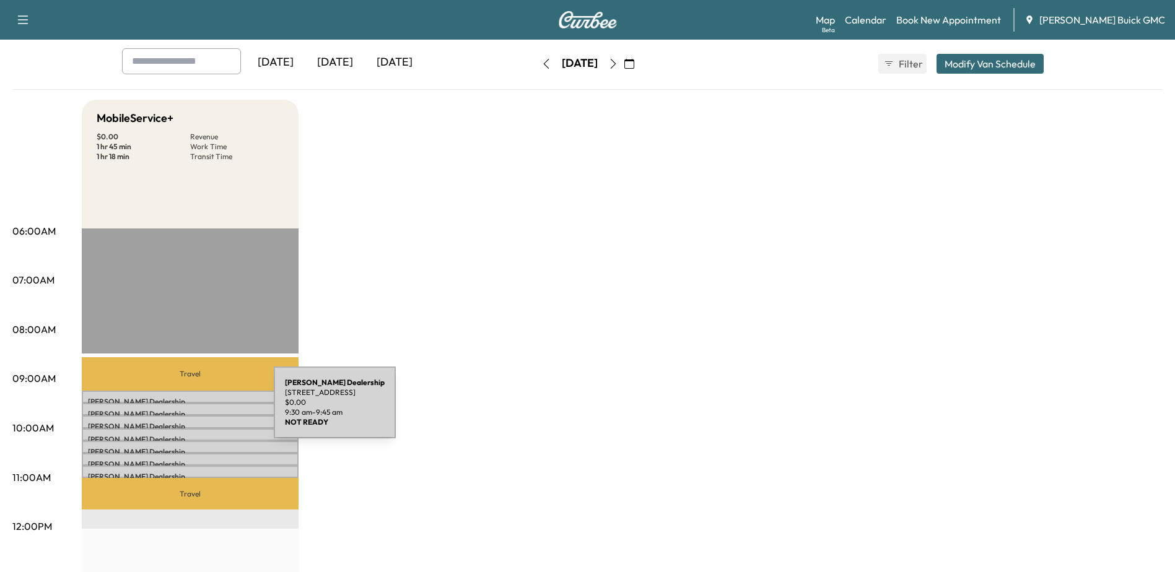
click at [181, 410] on p "Kia Dulles Dealership" at bounding box center [190, 414] width 204 height 10
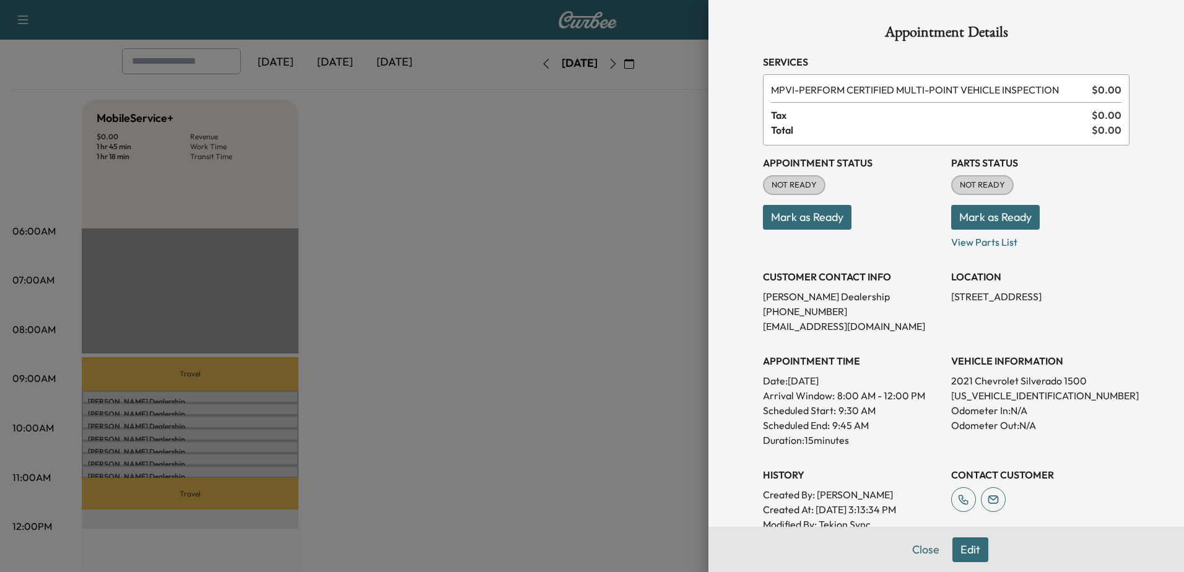
click at [181, 422] on div at bounding box center [592, 286] width 1184 height 572
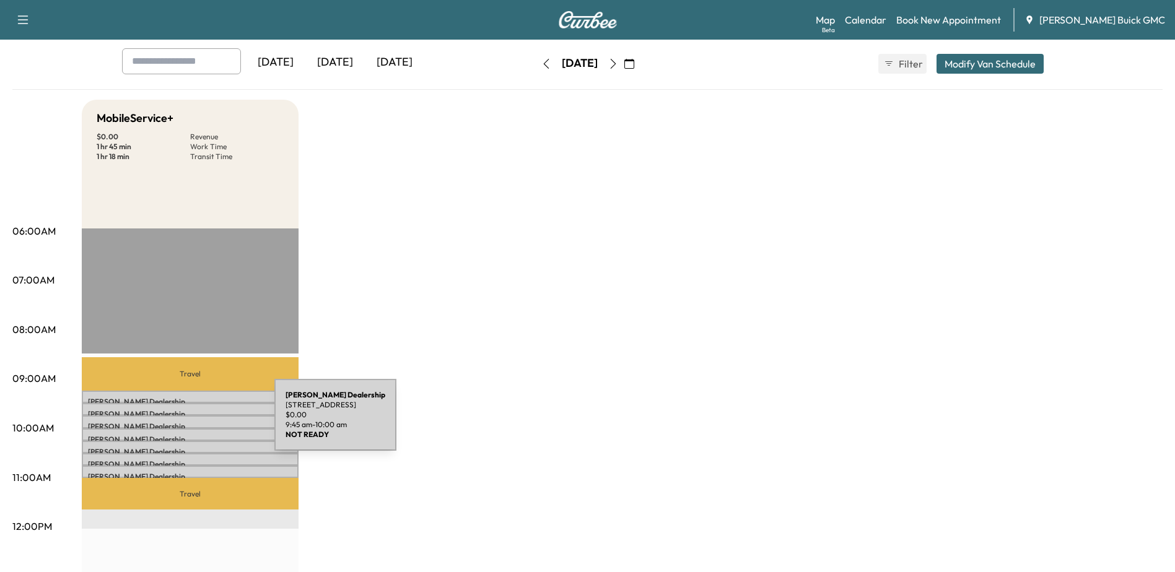
click at [181, 422] on p "Kia Dulles Dealership" at bounding box center [190, 427] width 204 height 10
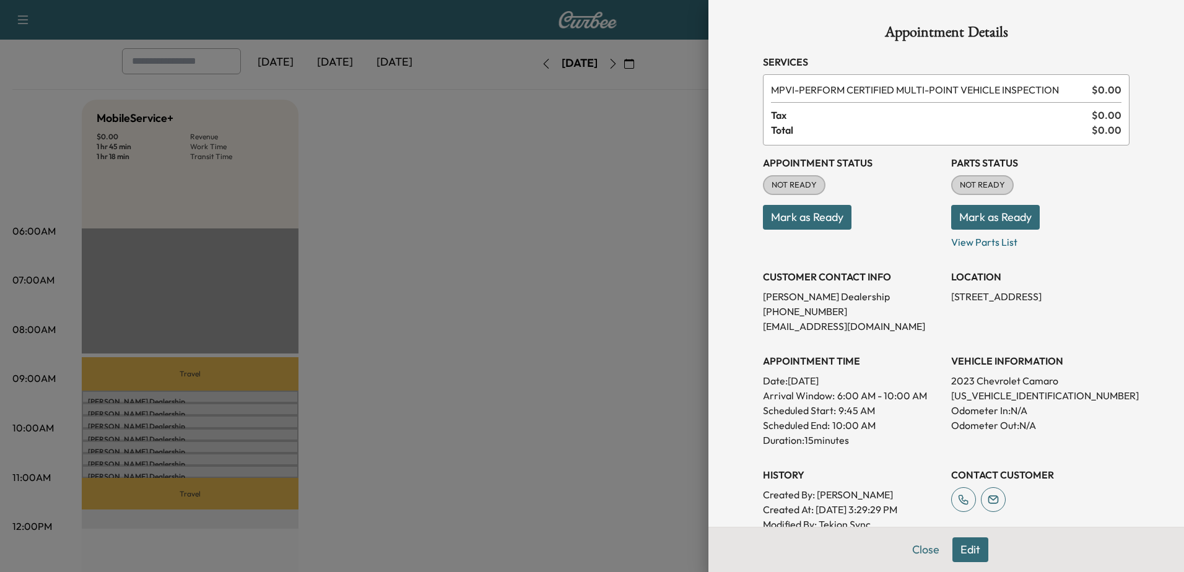
click at [183, 428] on div at bounding box center [592, 286] width 1184 height 572
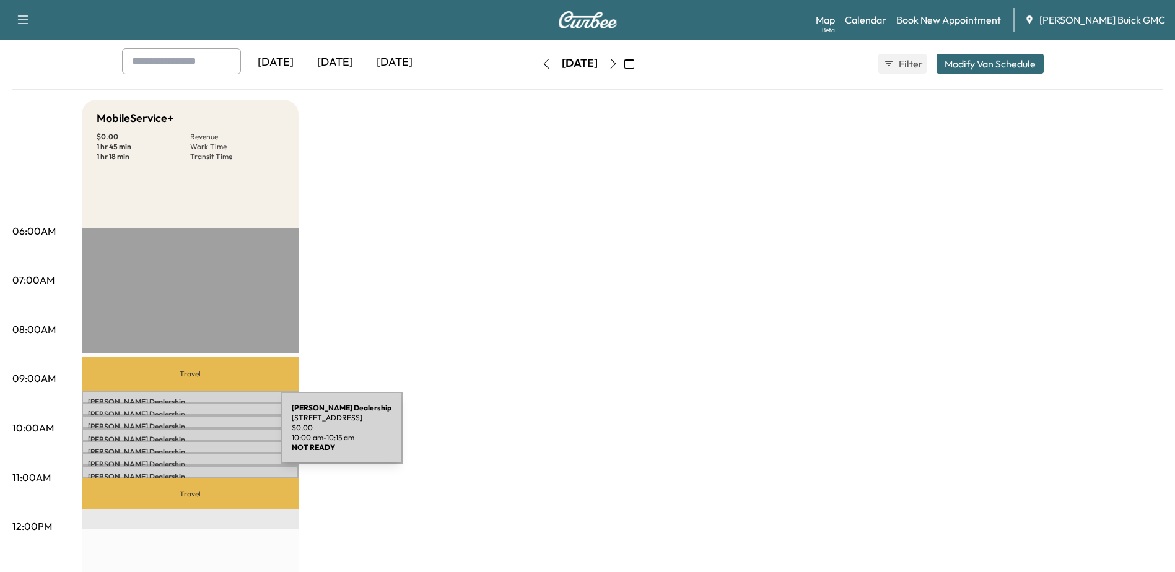
click at [188, 435] on p "Kia Dulles Dealership" at bounding box center [190, 440] width 204 height 10
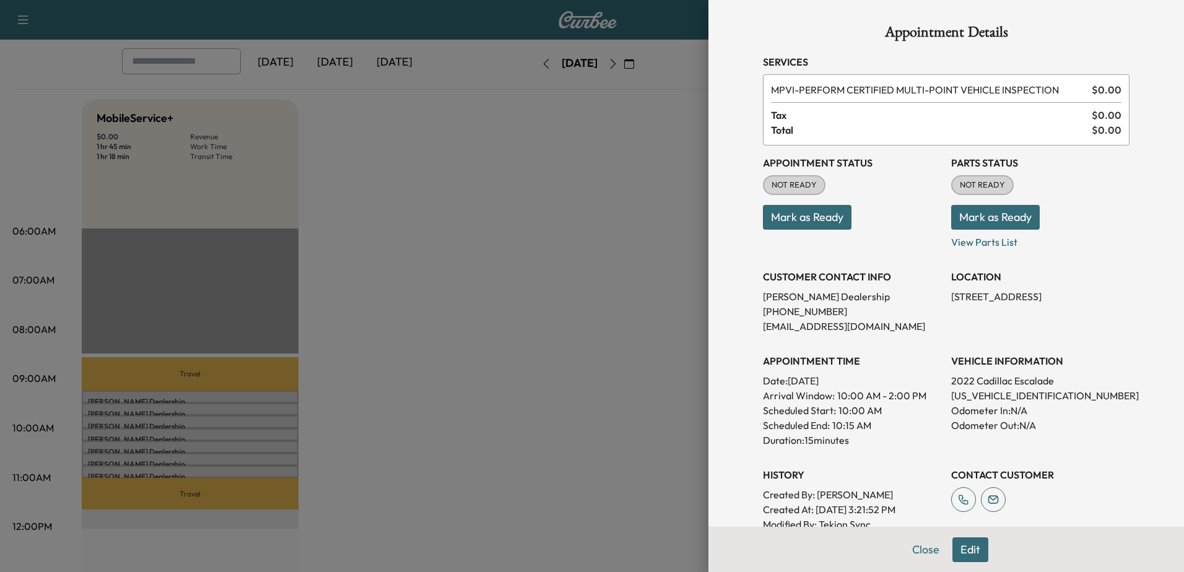
click at [186, 447] on div at bounding box center [592, 286] width 1184 height 572
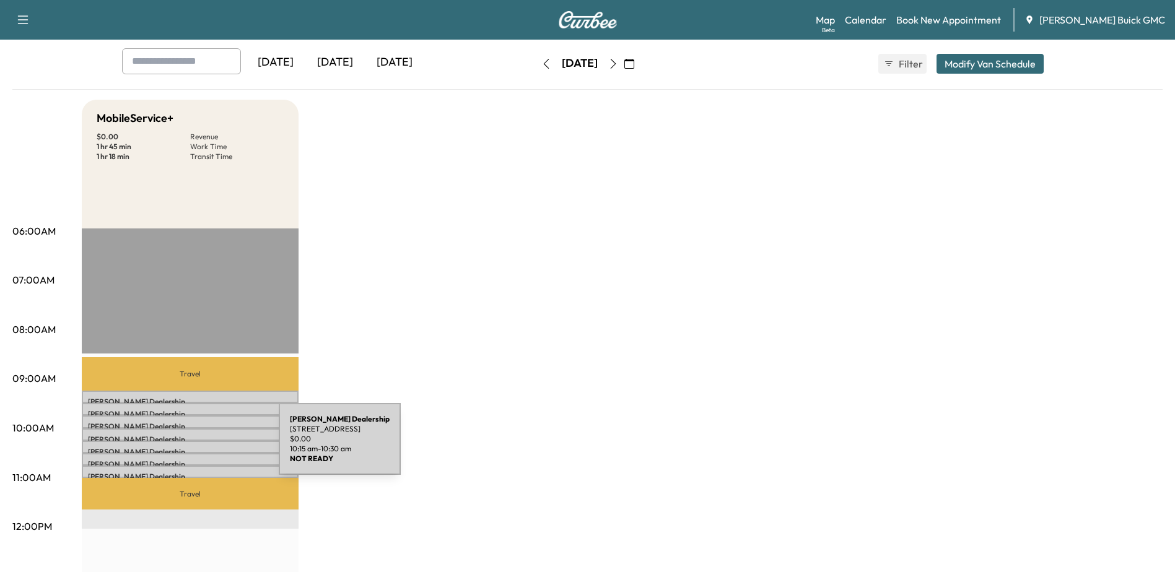
click at [186, 447] on p "Kia Dulles Dealership" at bounding box center [190, 452] width 204 height 10
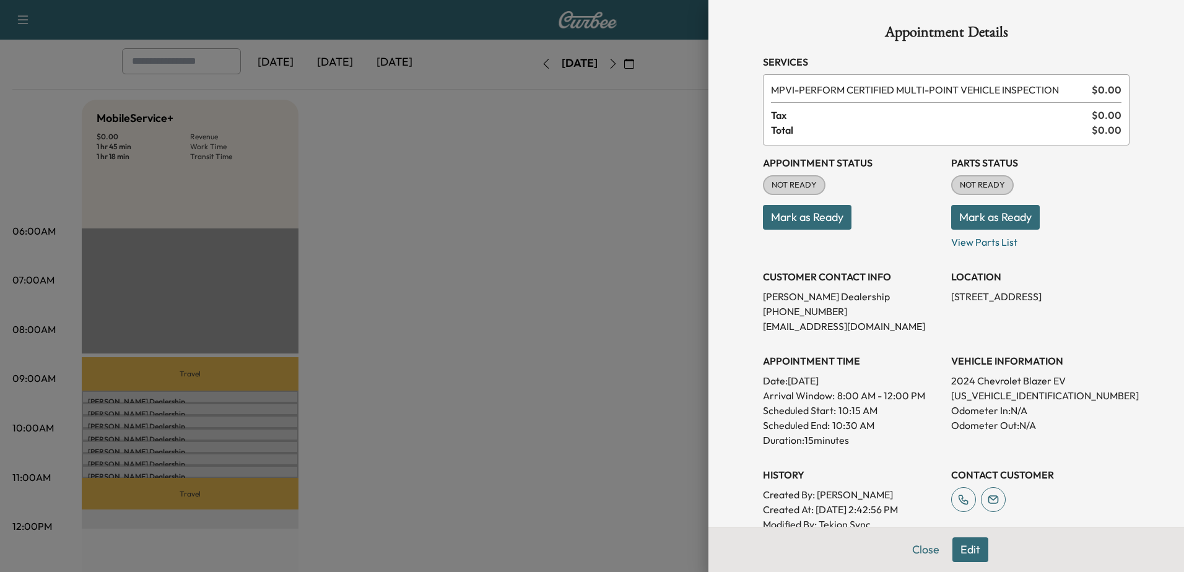
click at [997, 401] on p "3GNKDCRJ2RS153261" at bounding box center [1040, 395] width 178 height 15
copy p "3GNKDCRJ2RS153261"
